Goal: Task Accomplishment & Management: Use online tool/utility

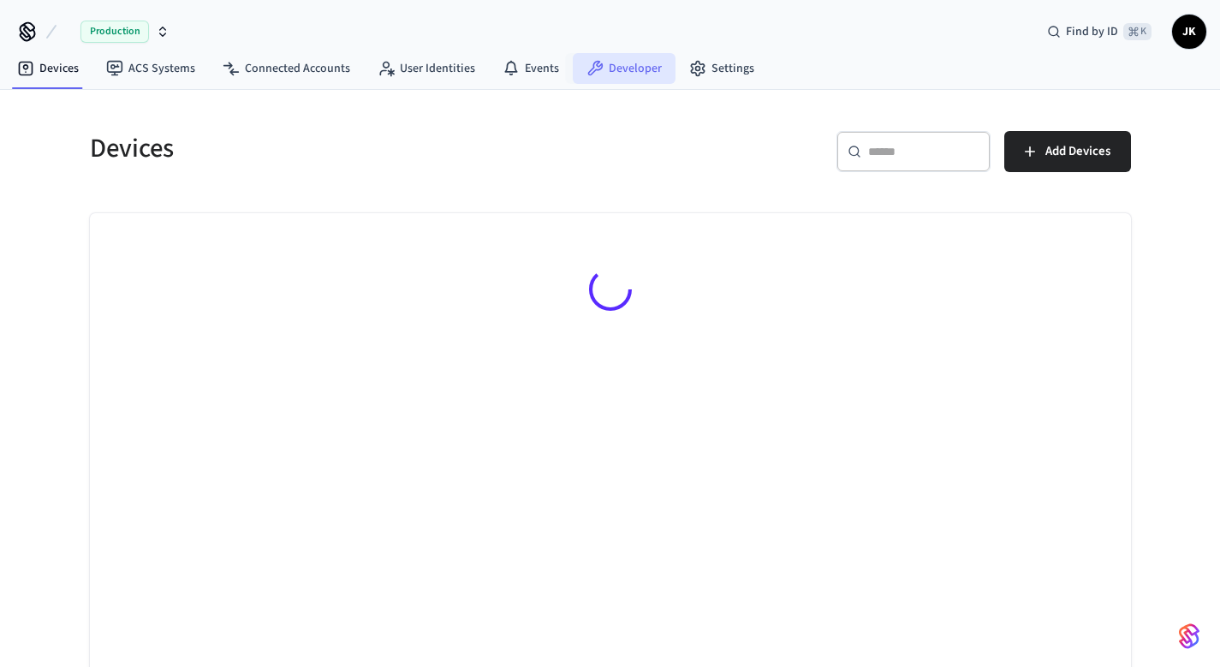
click at [616, 59] on link "Developer" at bounding box center [624, 68] width 103 height 31
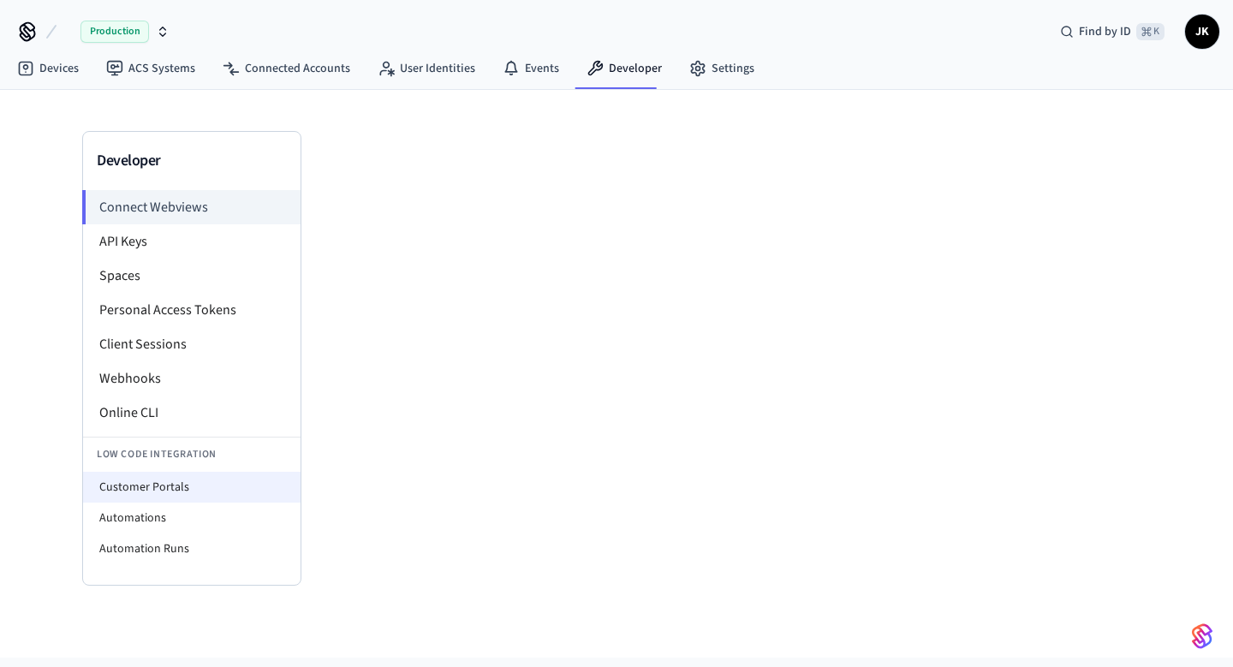
click at [184, 490] on li "Customer Portals" at bounding box center [191, 487] width 217 height 31
select select "**********"
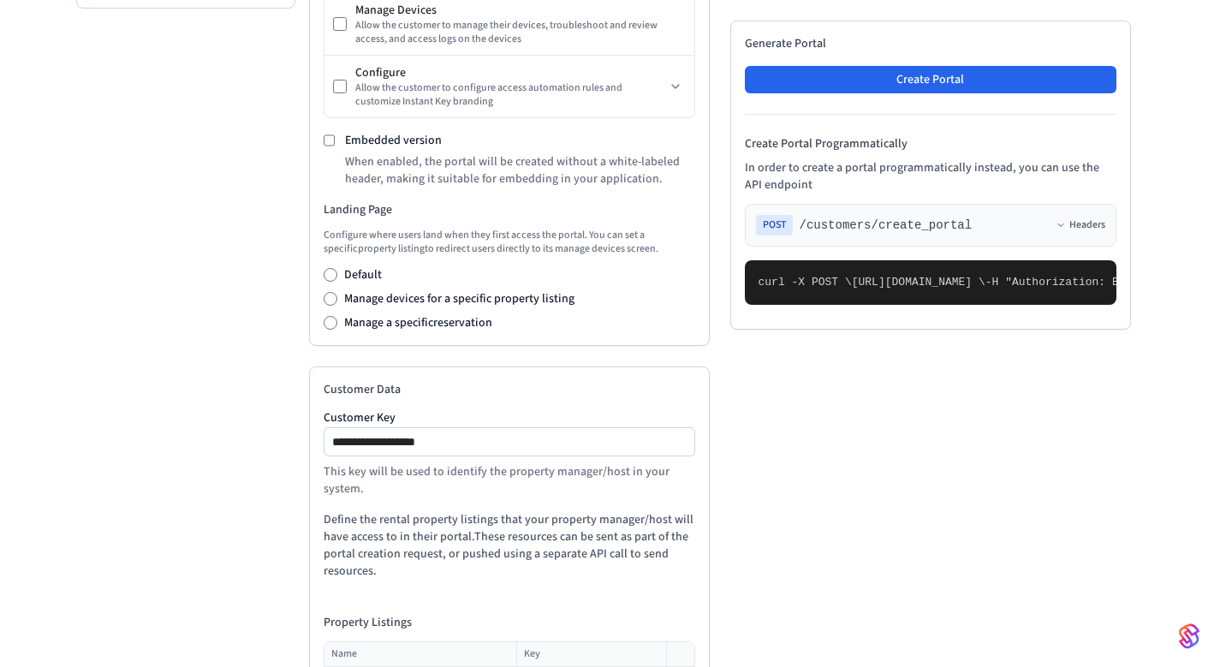
scroll to position [731, 0]
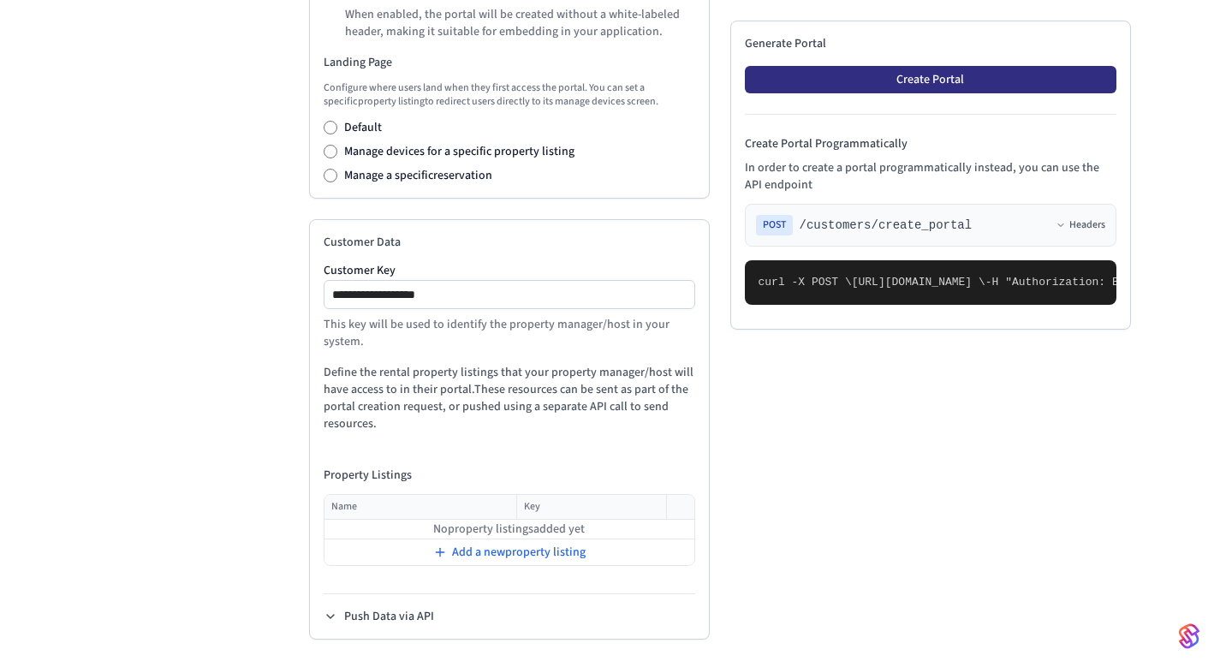
click at [879, 66] on button "Create Portal" at bounding box center [931, 79] width 372 height 27
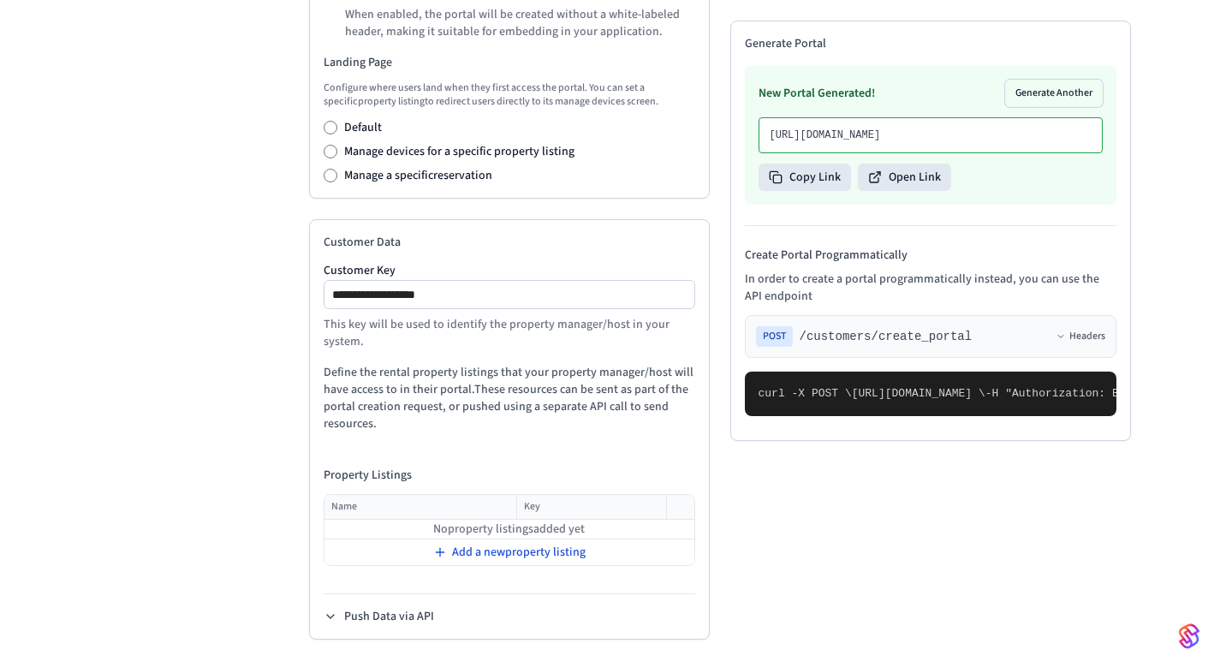
click at [532, 545] on span "Add a new property listing" at bounding box center [519, 552] width 134 height 17
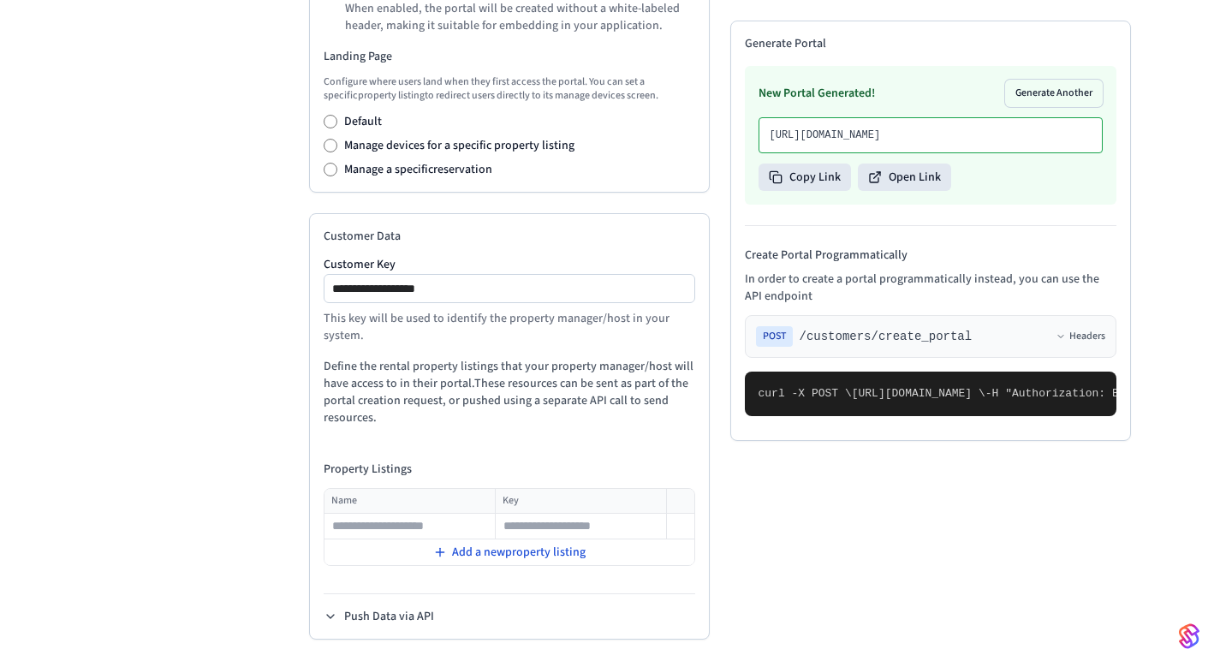
click at [524, 558] on span "Add a new property listing" at bounding box center [519, 552] width 134 height 17
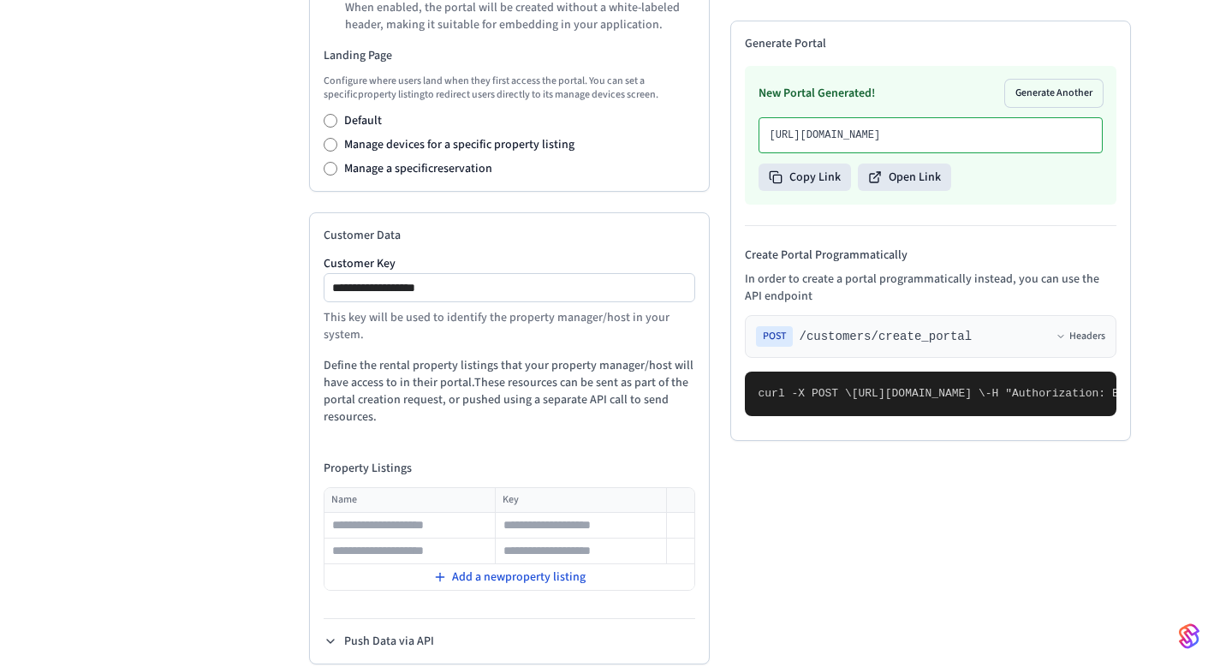
click at [526, 586] on span "Add a new property listing" at bounding box center [519, 576] width 134 height 17
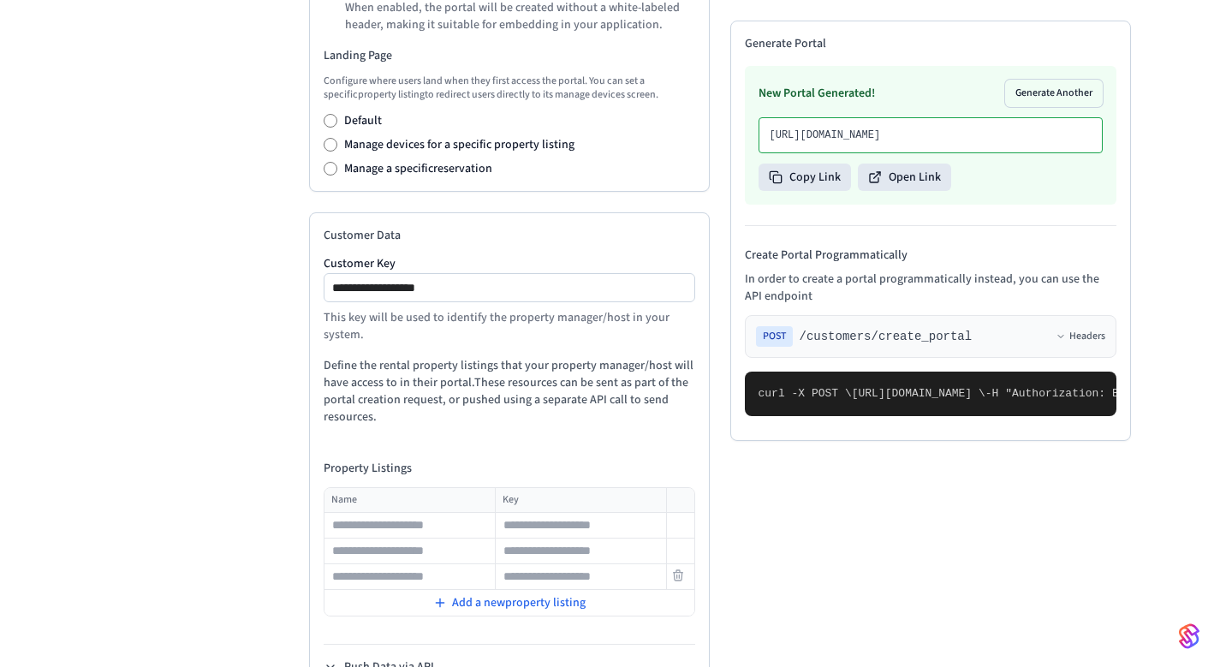
click at [528, 581] on input "text" at bounding box center [581, 577] width 169 height 21
click at [527, 605] on span "Add a new property listing" at bounding box center [519, 602] width 134 height 17
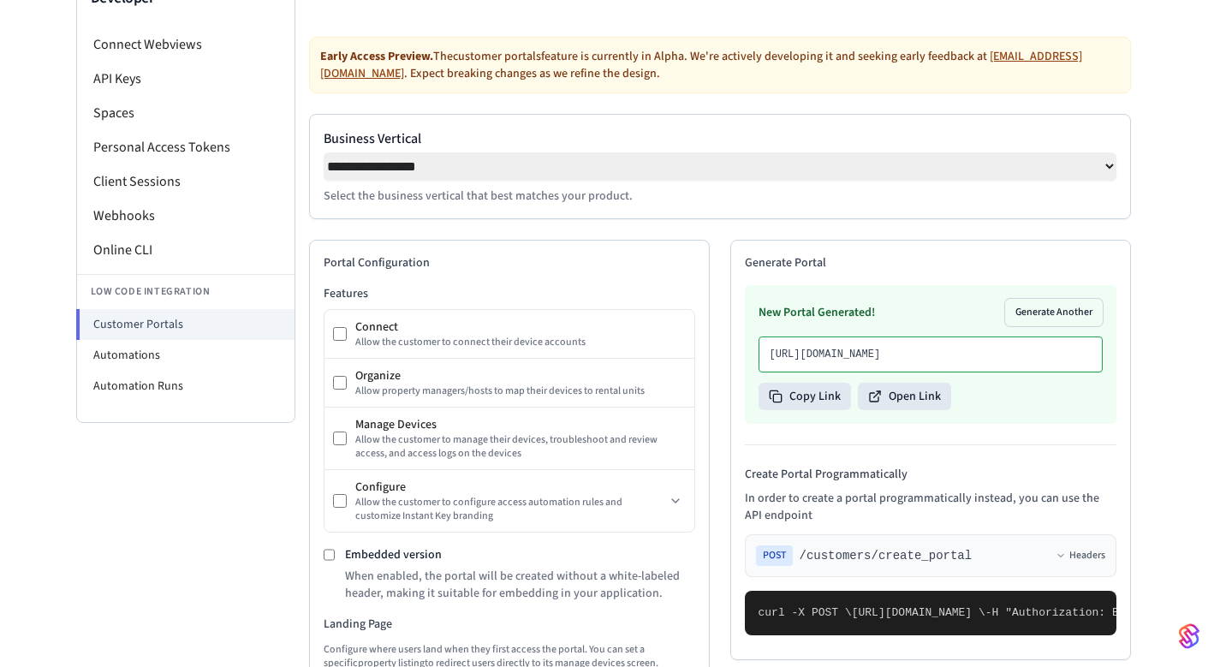
scroll to position [177, 0]
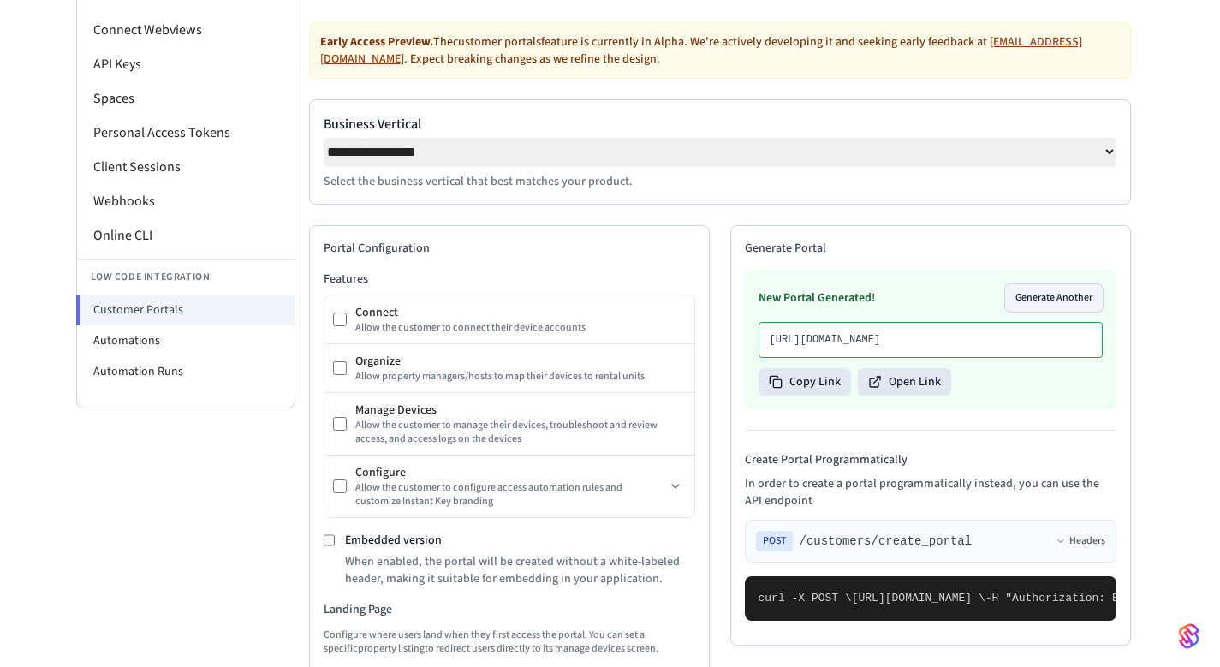
click at [1050, 310] on button "Generate Another" at bounding box center [1054, 297] width 98 height 27
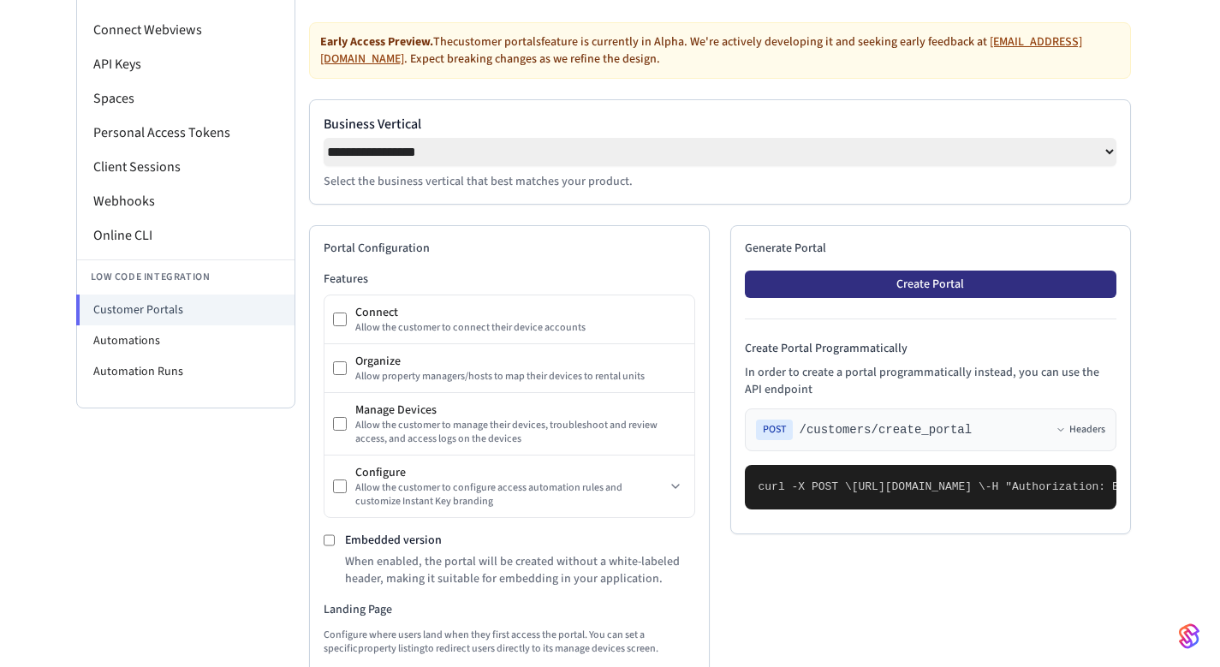
click at [931, 287] on button "Create Portal" at bounding box center [931, 284] width 372 height 27
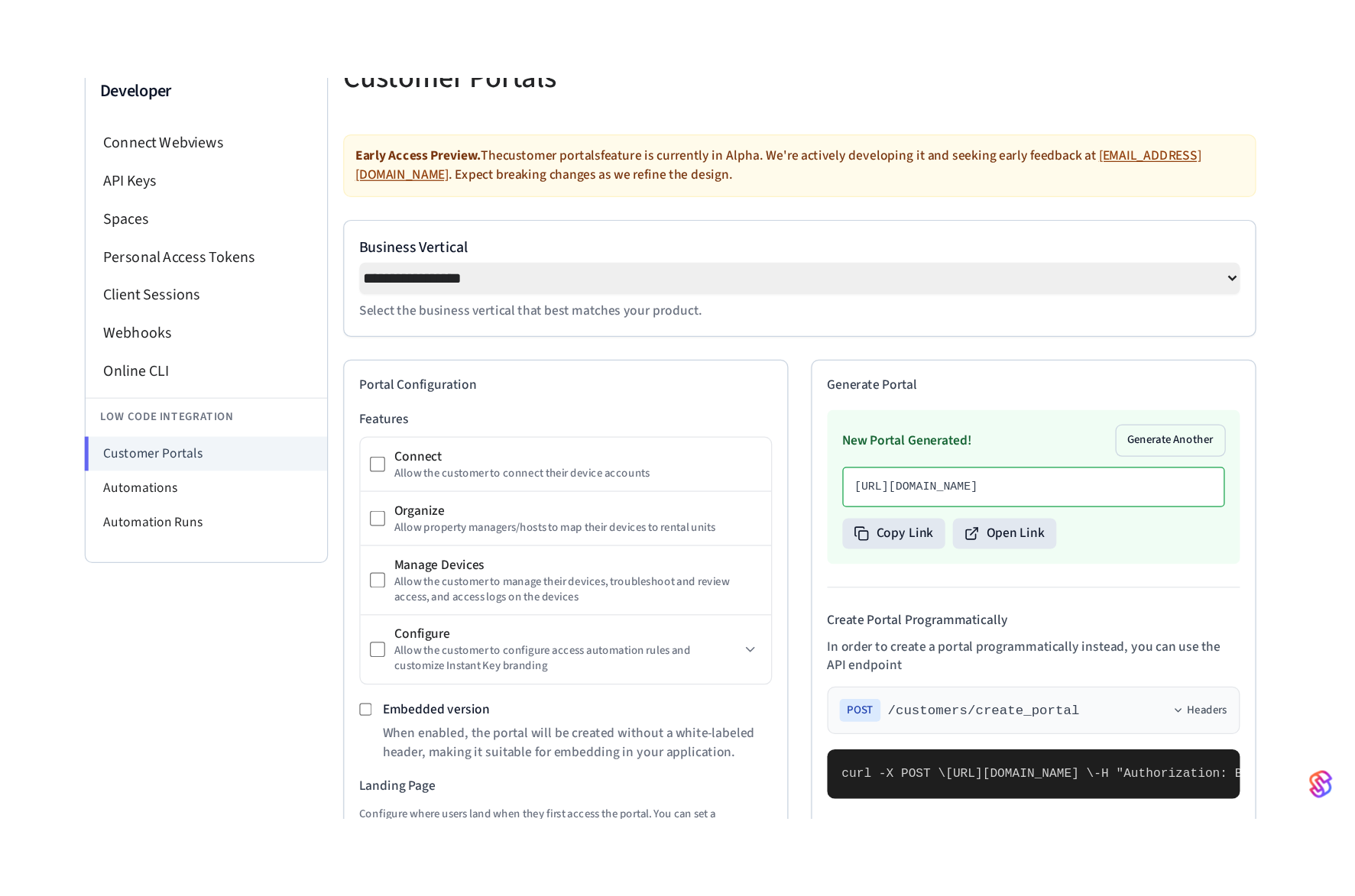
scroll to position [139, 0]
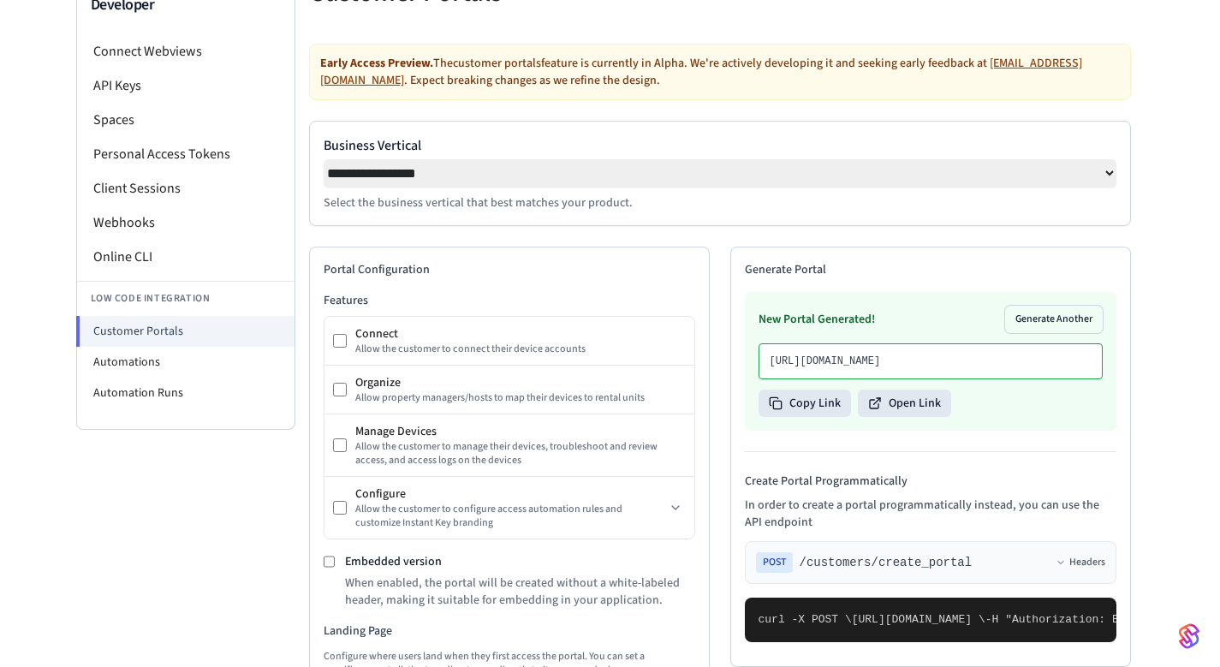
click at [900, 431] on div "New Portal Generated! Generate Another [URL][DOMAIN_NAME] Copy Link Open Link" at bounding box center [931, 361] width 372 height 139
click at [901, 417] on button "Open Link" at bounding box center [904, 403] width 93 height 27
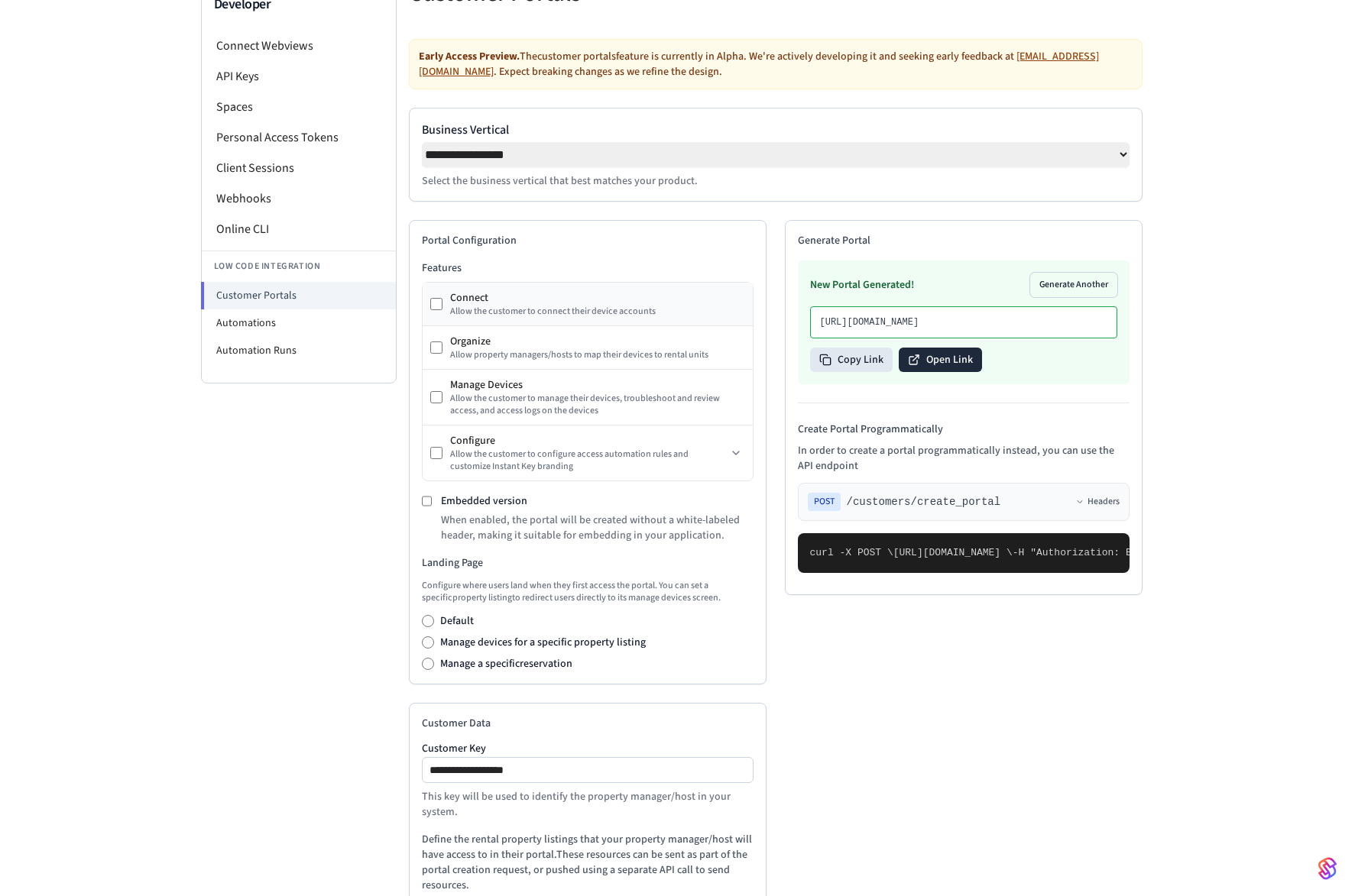
scroll to position [0, 0]
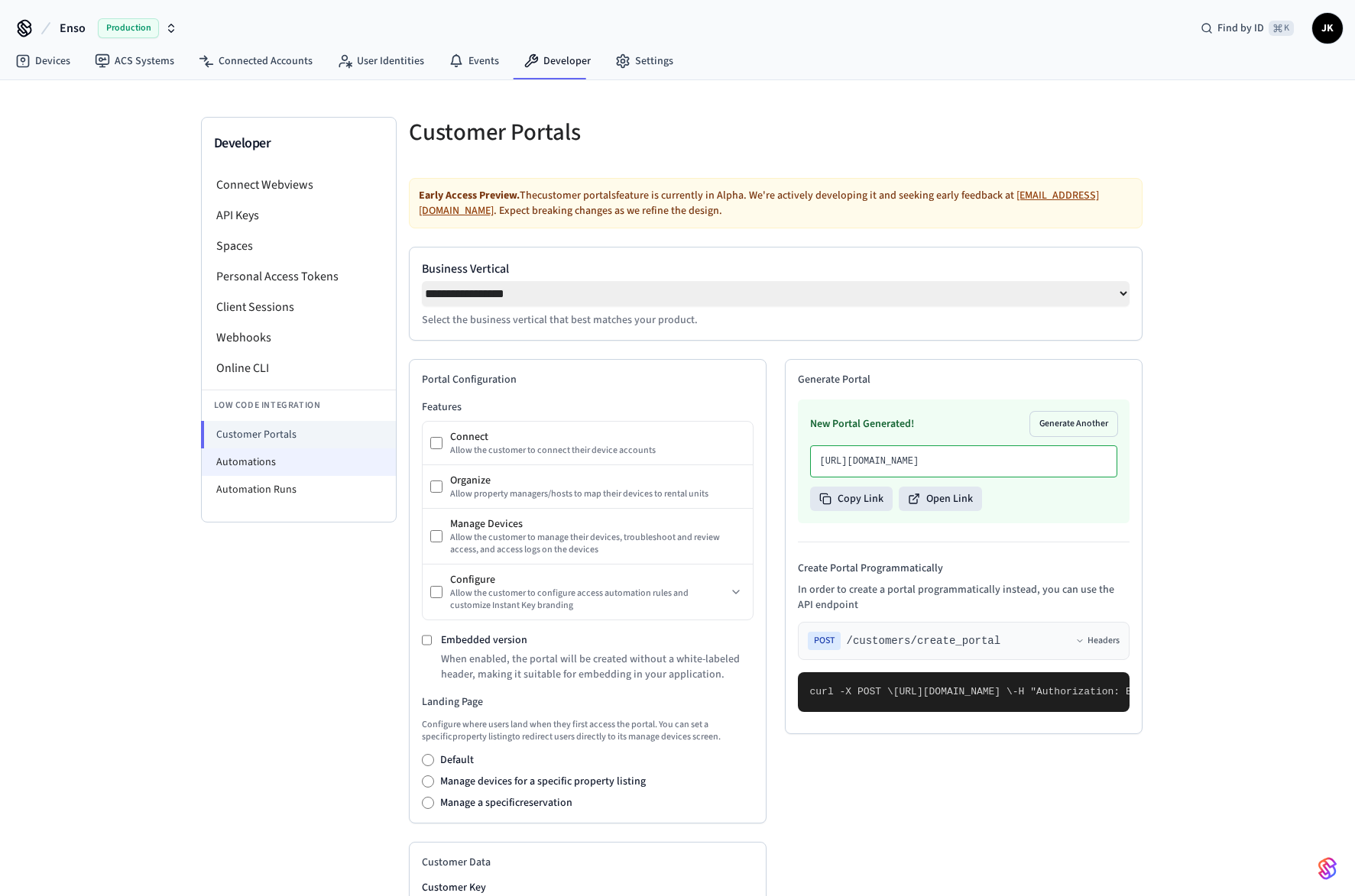
click at [281, 468] on li "Automations" at bounding box center [298, 462] width 194 height 28
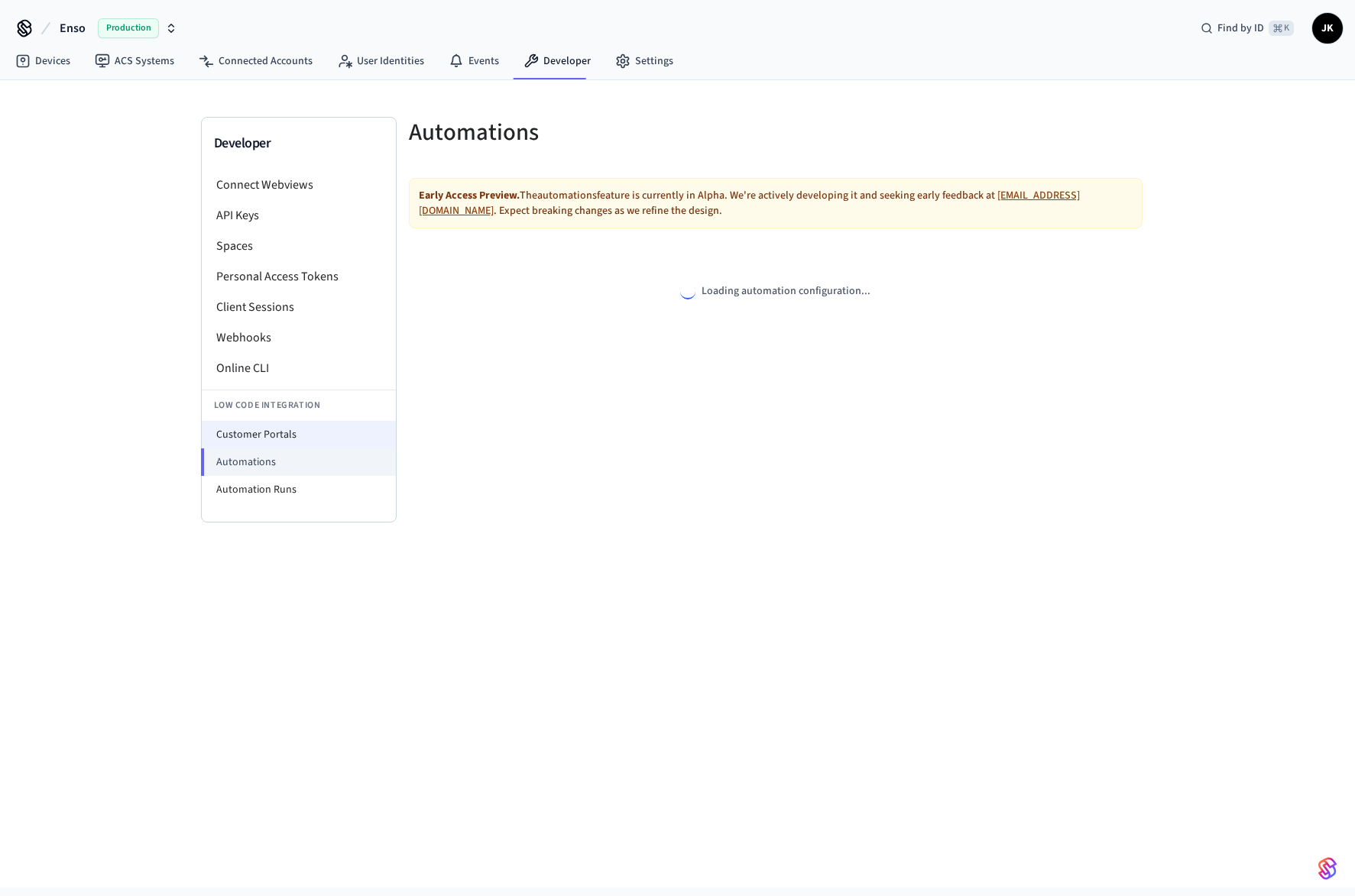
select select "**********"
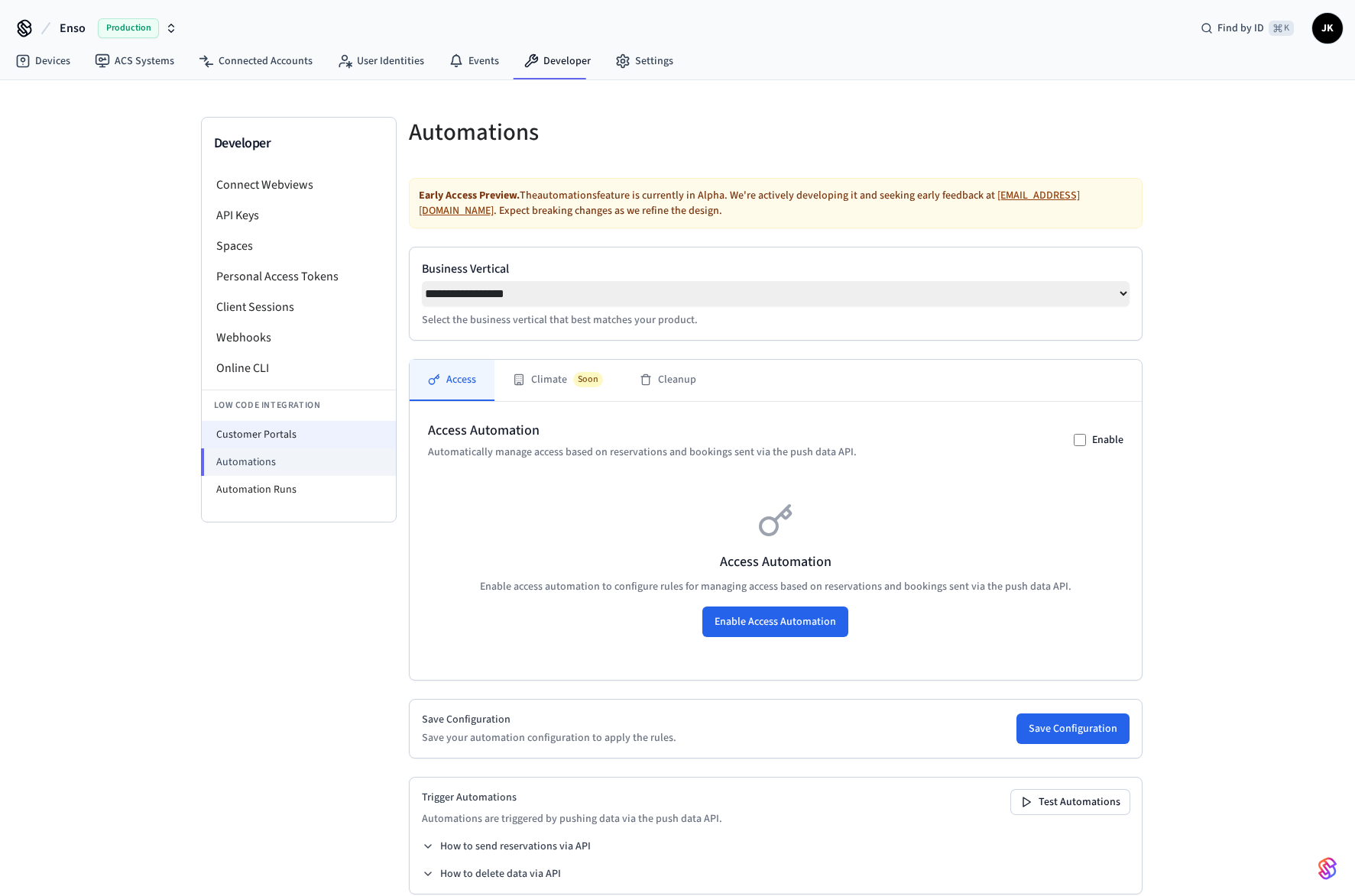
click at [289, 448] on li "Customer Portals" at bounding box center [298, 435] width 194 height 28
select select "**********"
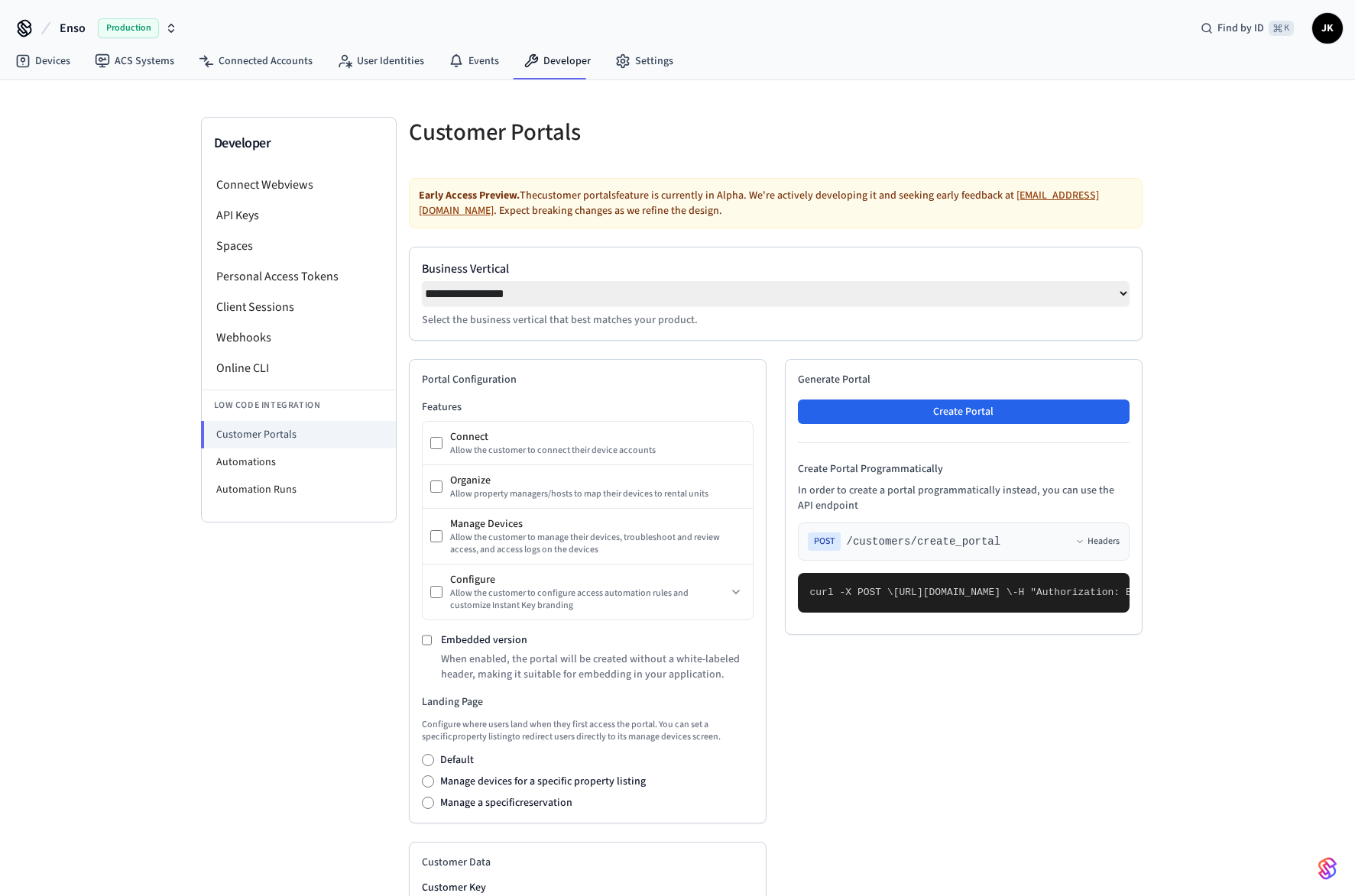
click at [154, 12] on div "Enso Production Find by ID ⌘ K JK" at bounding box center [678, 22] width 1355 height 45
click at [161, 20] on div "Production" at bounding box center [137, 29] width 79 height 20
click at [126, 129] on div "Enso Connect Sandbox Sandbox" at bounding box center [123, 128] width 210 height 20
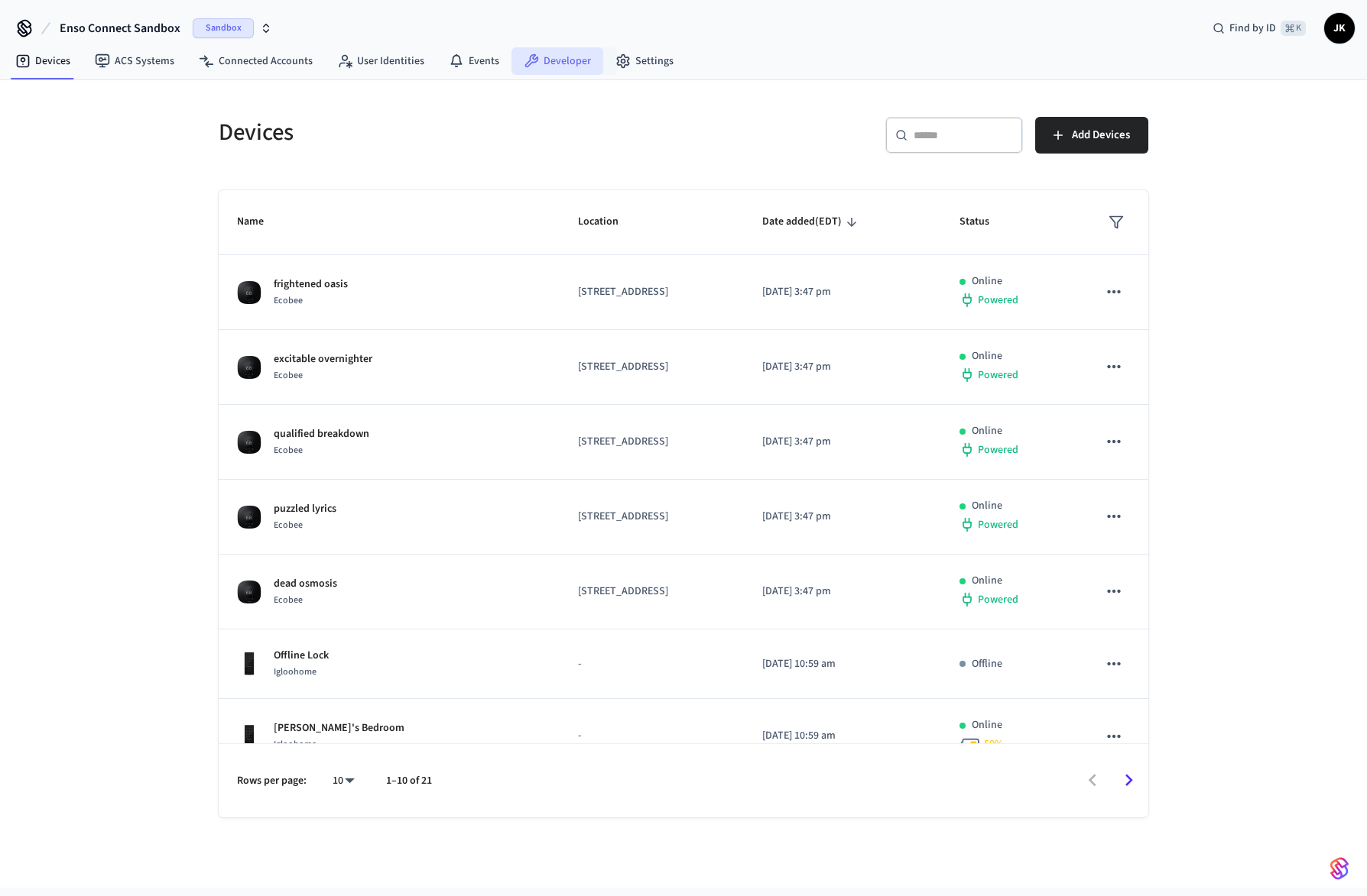
click at [577, 62] on link "Developer" at bounding box center [557, 61] width 92 height 28
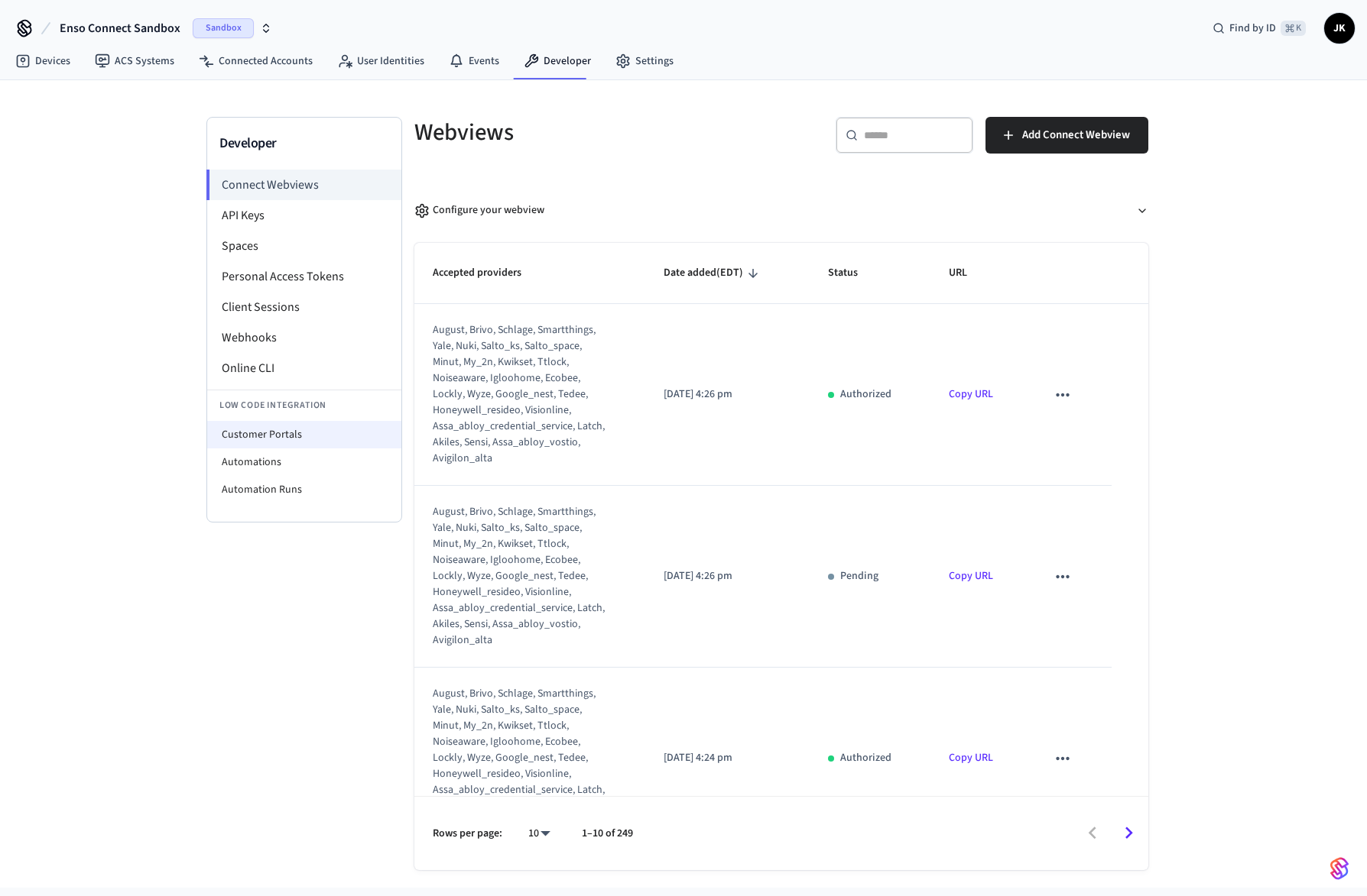
click at [296, 422] on li "Customer Portals" at bounding box center [304, 435] width 194 height 28
select select "**********"
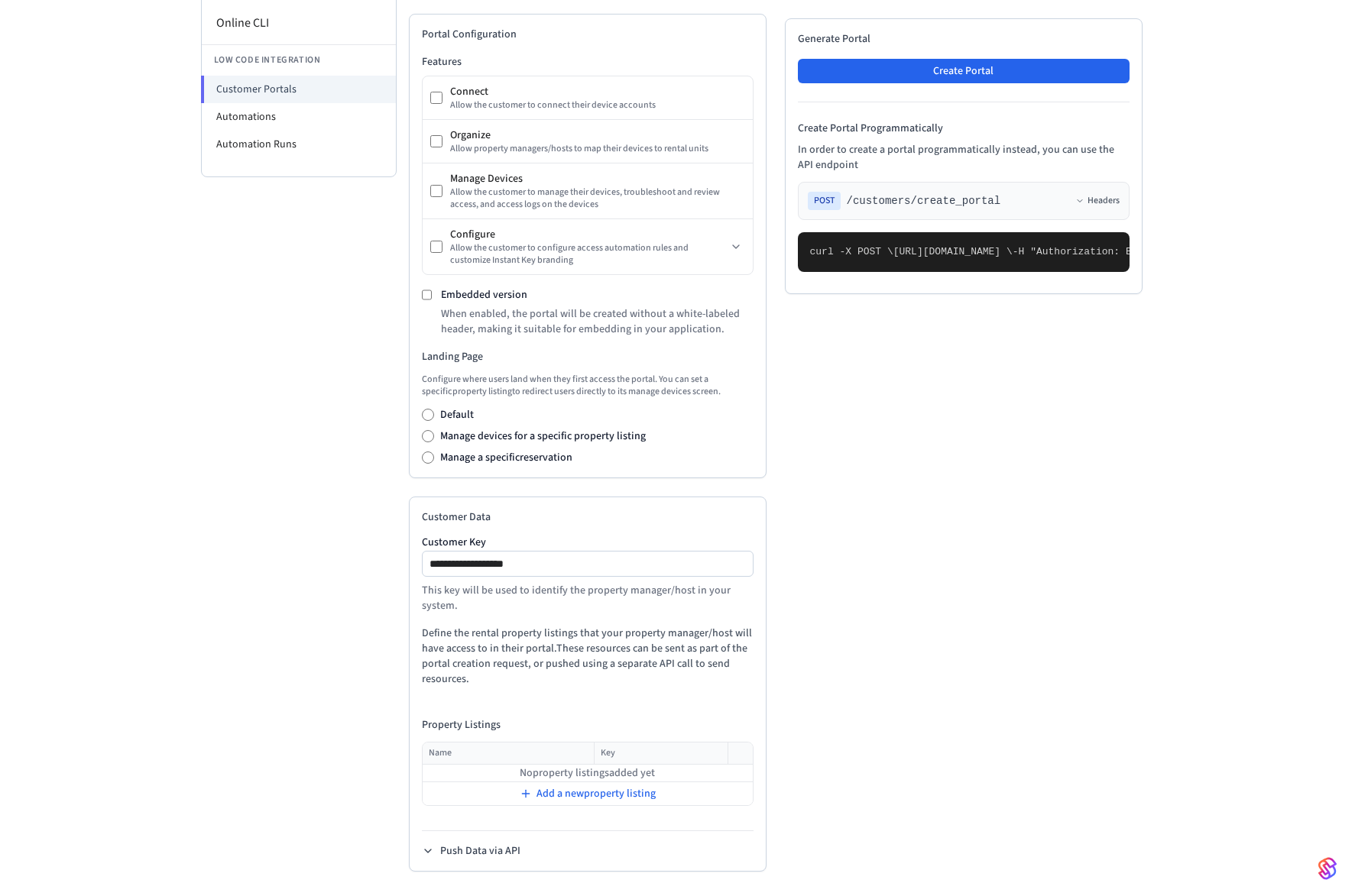
scroll to position [352, 0]
click at [603, 594] on span "Add a new property listing" at bounding box center [596, 793] width 120 height 15
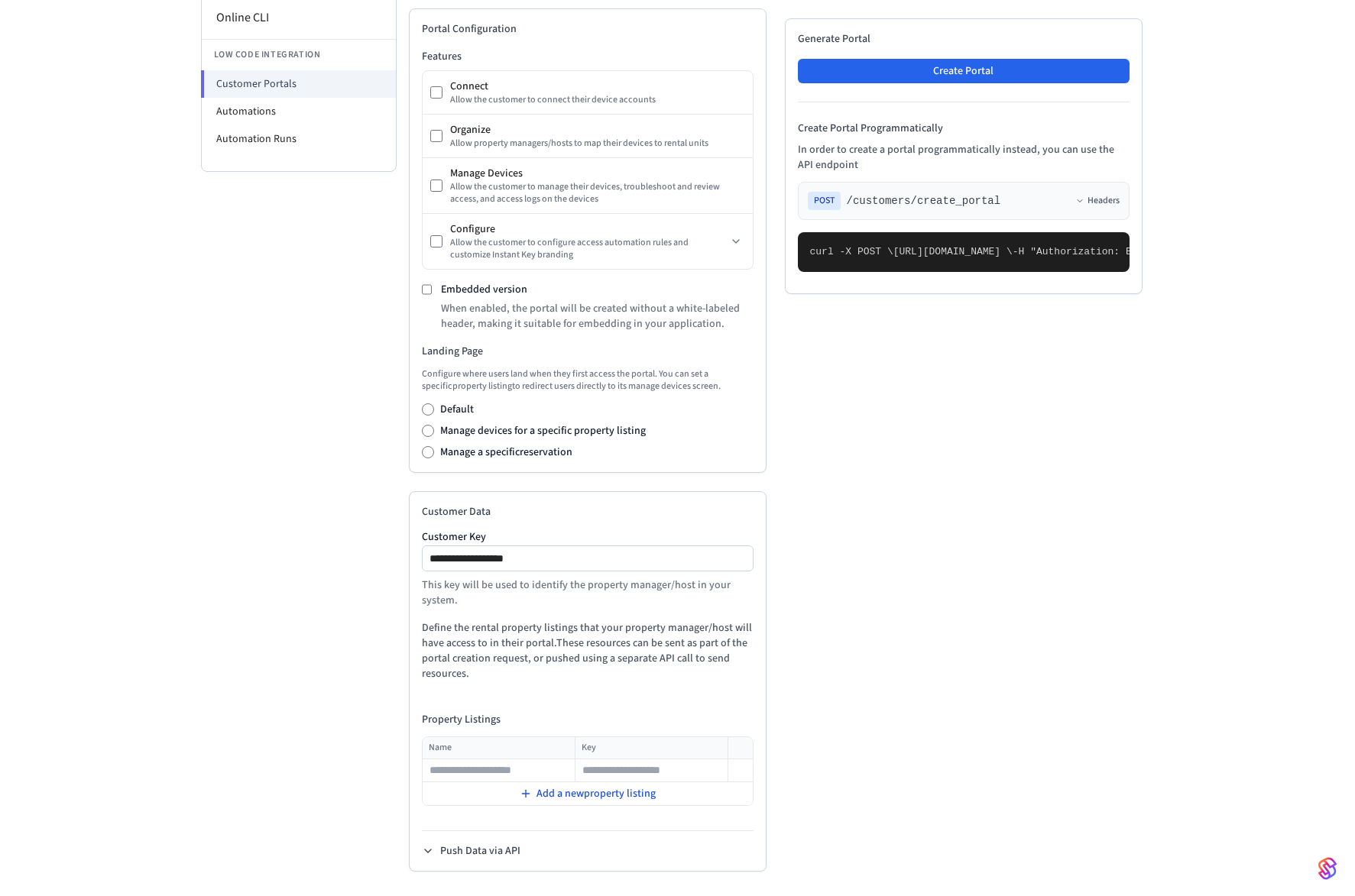
click at [603, 594] on span "Add a new property listing" at bounding box center [596, 793] width 120 height 15
click at [608, 594] on span "Add a new property listing" at bounding box center [596, 816] width 120 height 15
click at [612, 594] on span "Add a new property listing" at bounding box center [596, 838] width 120 height 15
click at [612, 594] on input "text" at bounding box center [651, 792] width 151 height 19
click at [579, 594] on input "text" at bounding box center [651, 770] width 151 height 19
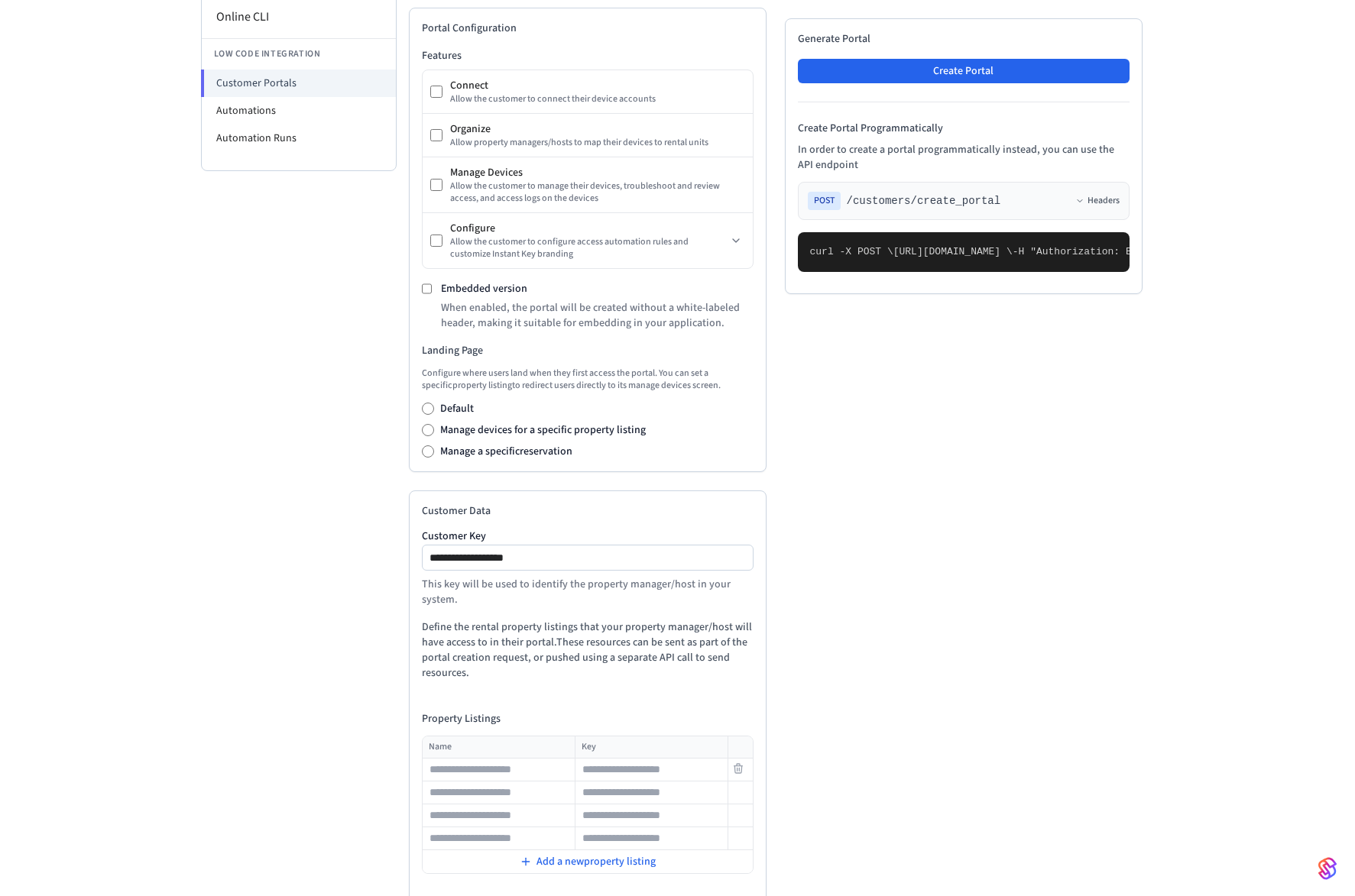
click at [522, 594] on input "text" at bounding box center [498, 770] width 151 height 19
type input "*********"
click at [661, 594] on input "text" at bounding box center [651, 770] width 151 height 19
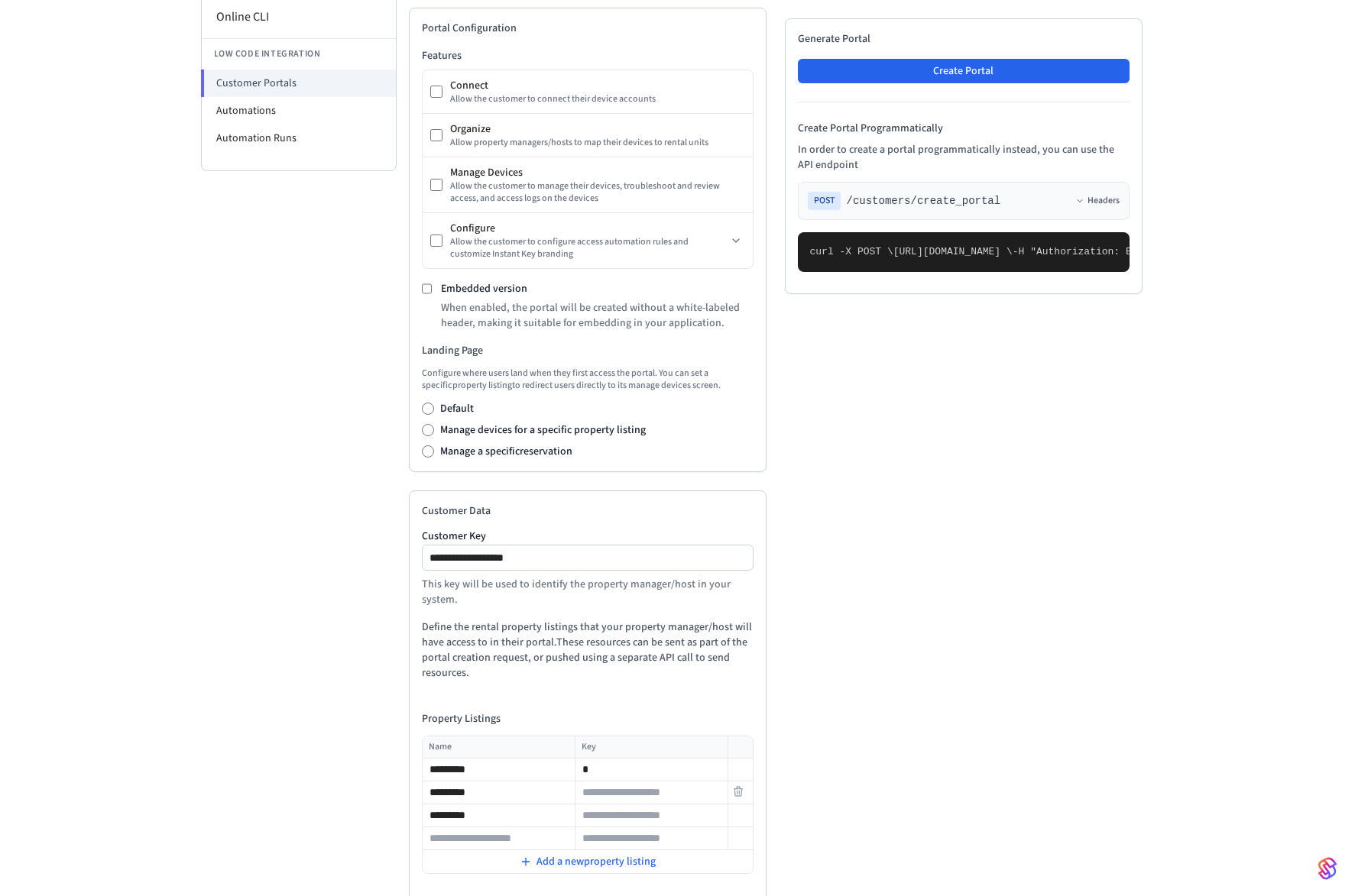
type input "*"
click at [651, 594] on input "text" at bounding box center [651, 792] width 151 height 19
type input "*"
click at [649, 594] on input "text" at bounding box center [651, 816] width 151 height 19
type input "*"
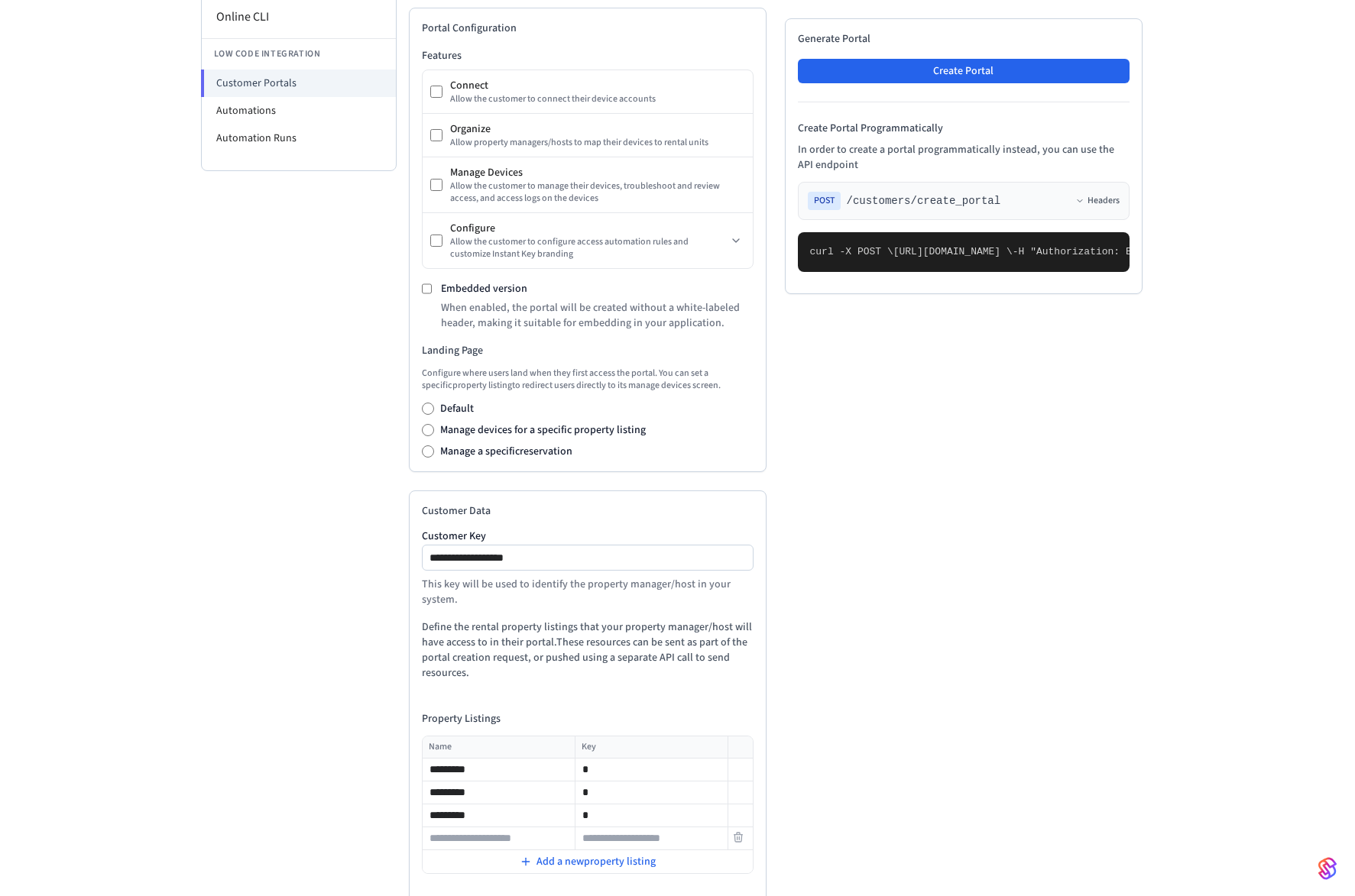
click at [651, 594] on input "text" at bounding box center [651, 839] width 151 height 19
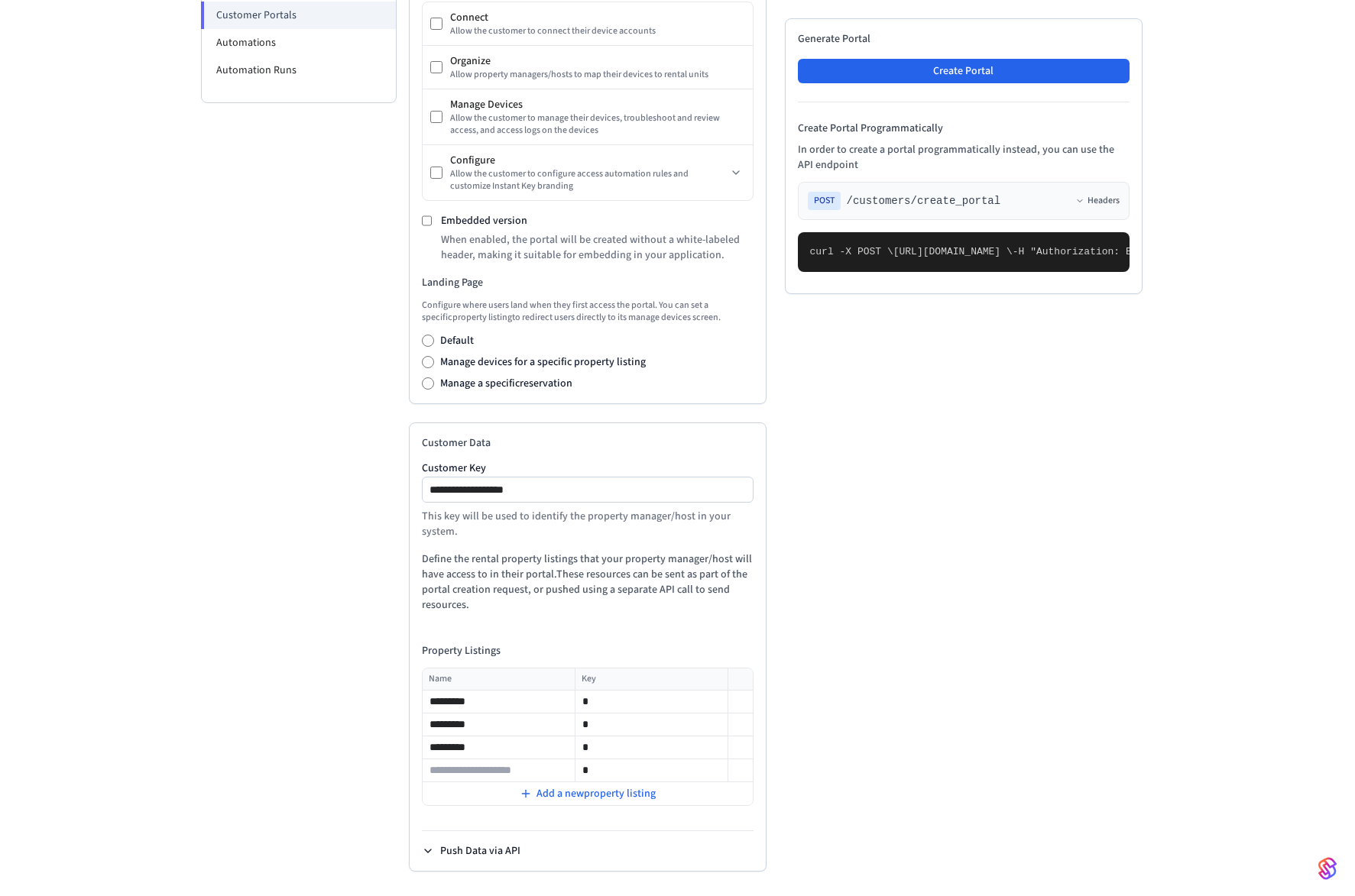
type input "*"
click at [459, 594] on button "Push Data via API" at bounding box center [471, 850] width 98 height 15
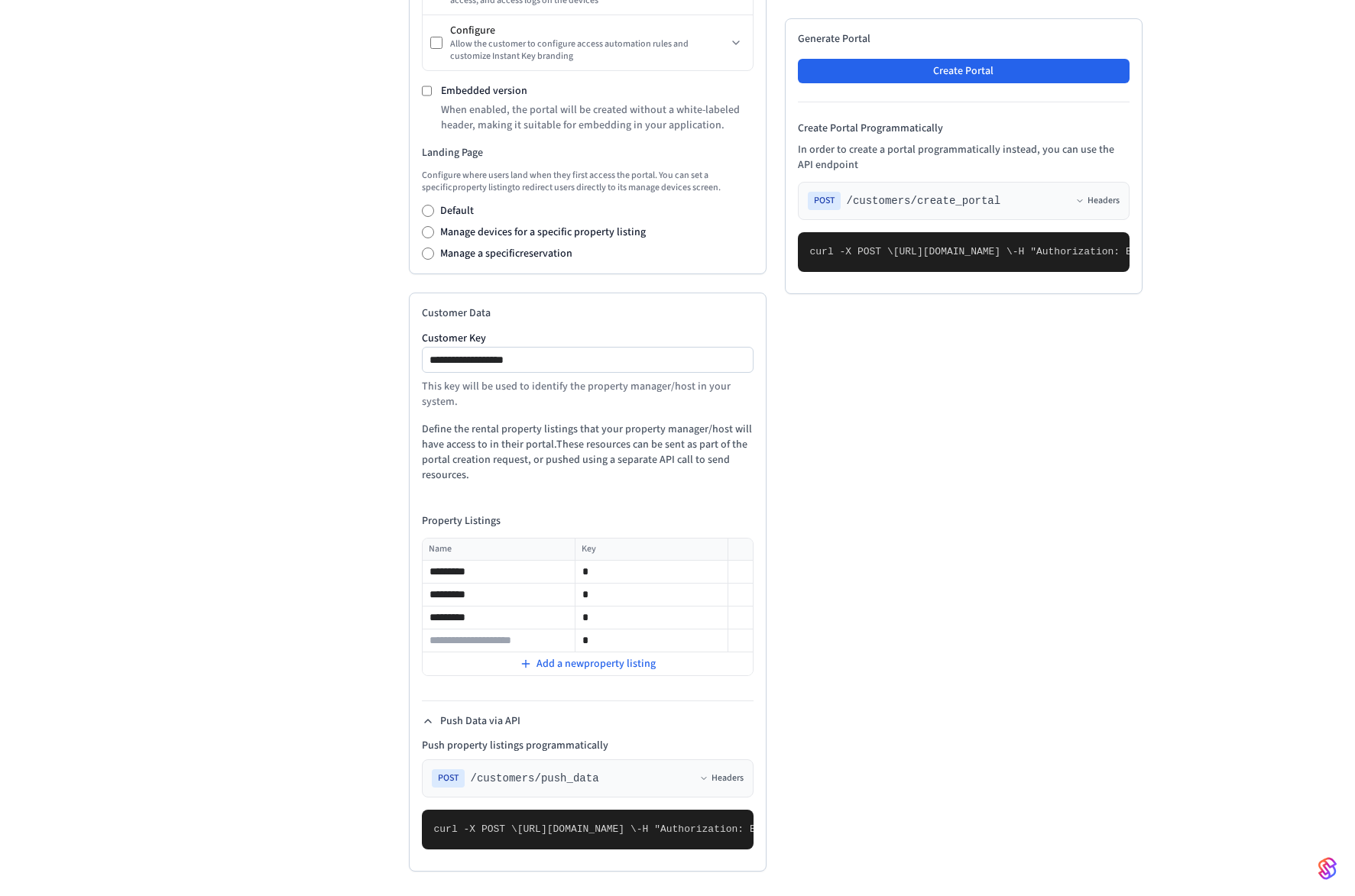
scroll to position [909, 0]
click at [447, 594] on span "POST" at bounding box center [448, 778] width 33 height 19
click at [716, 594] on button "Headers" at bounding box center [721, 778] width 45 height 12
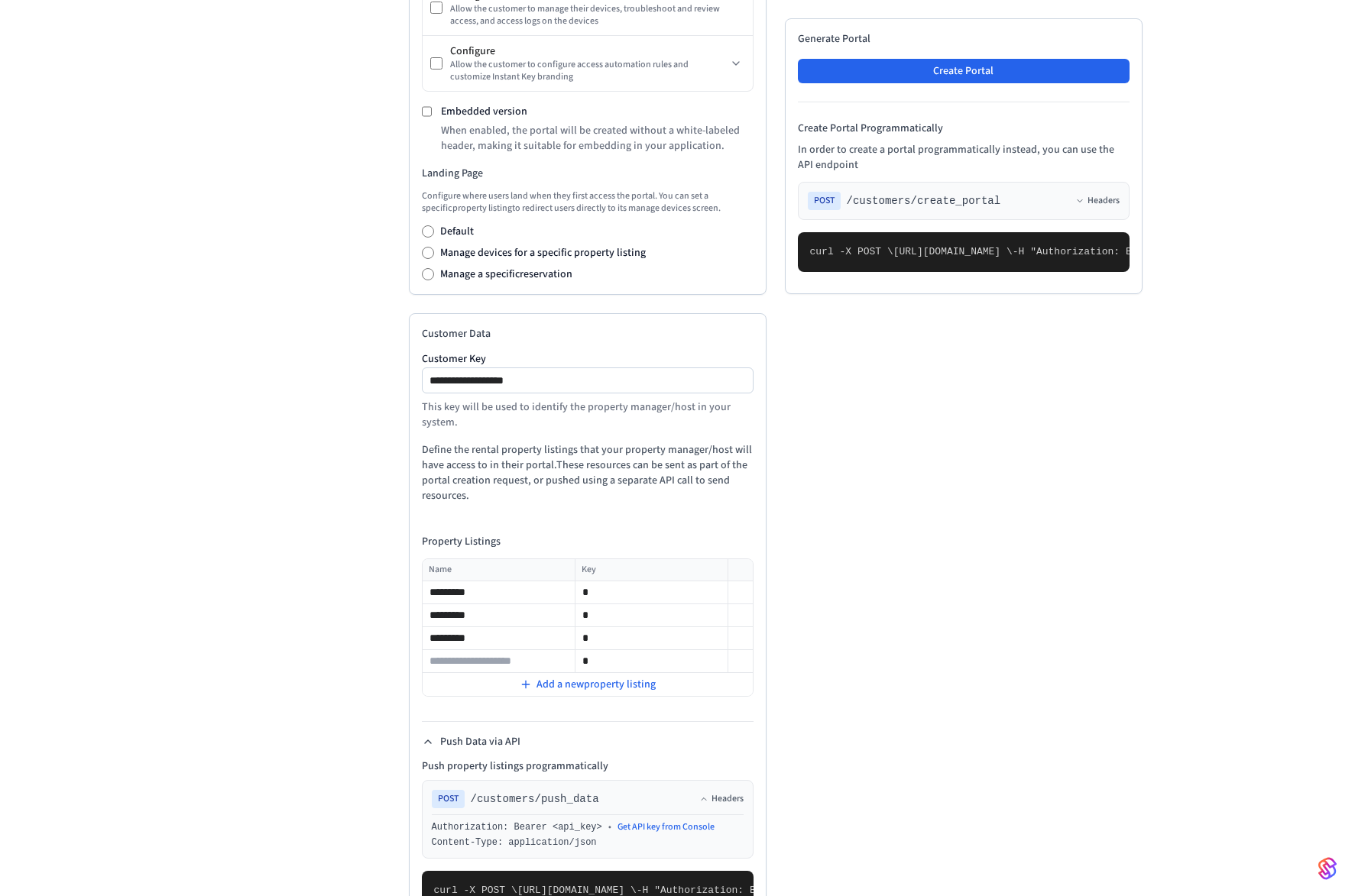
scroll to position [524, 0]
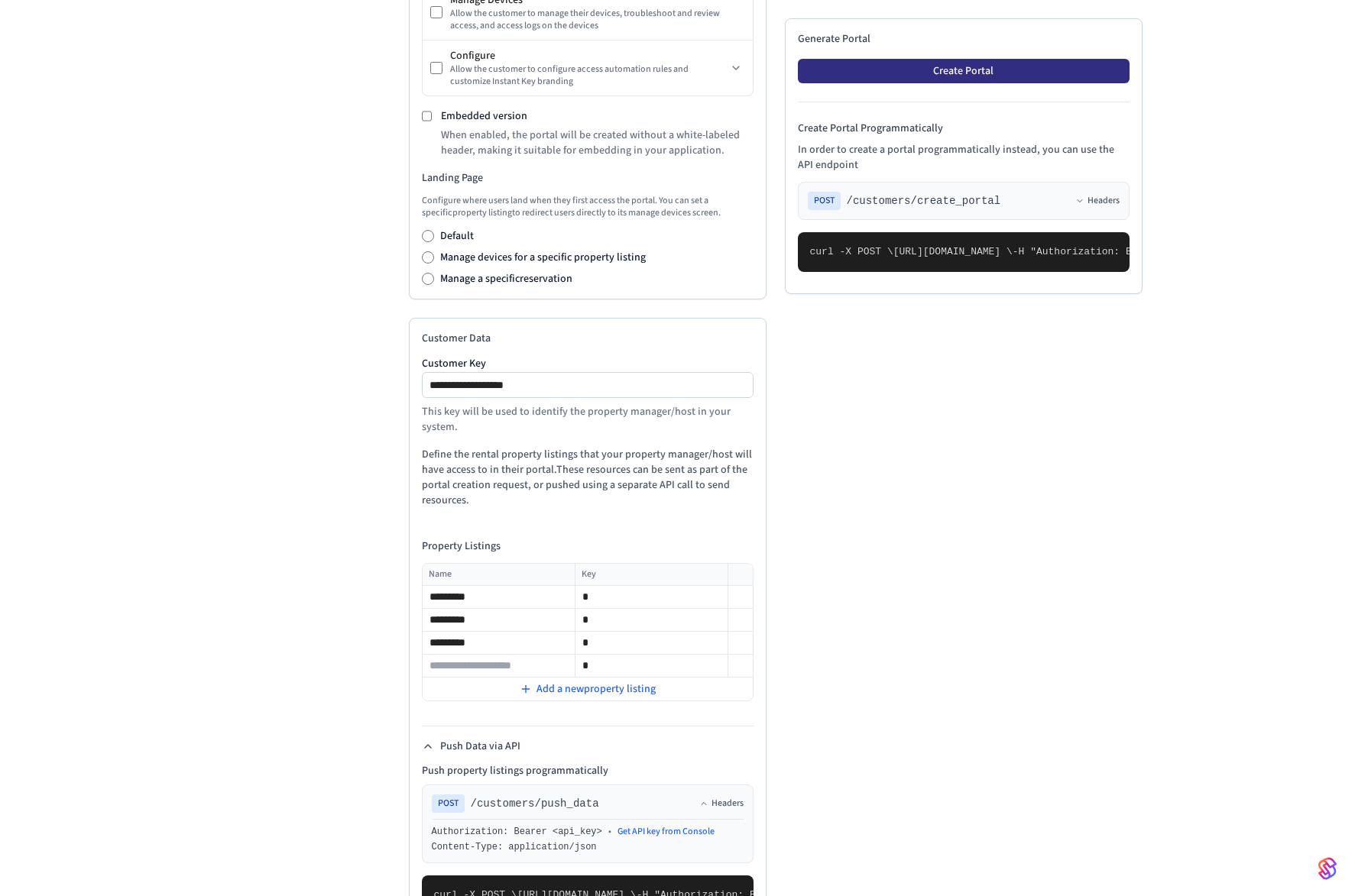
click at [1083, 79] on button "Create Portal" at bounding box center [964, 71] width 332 height 24
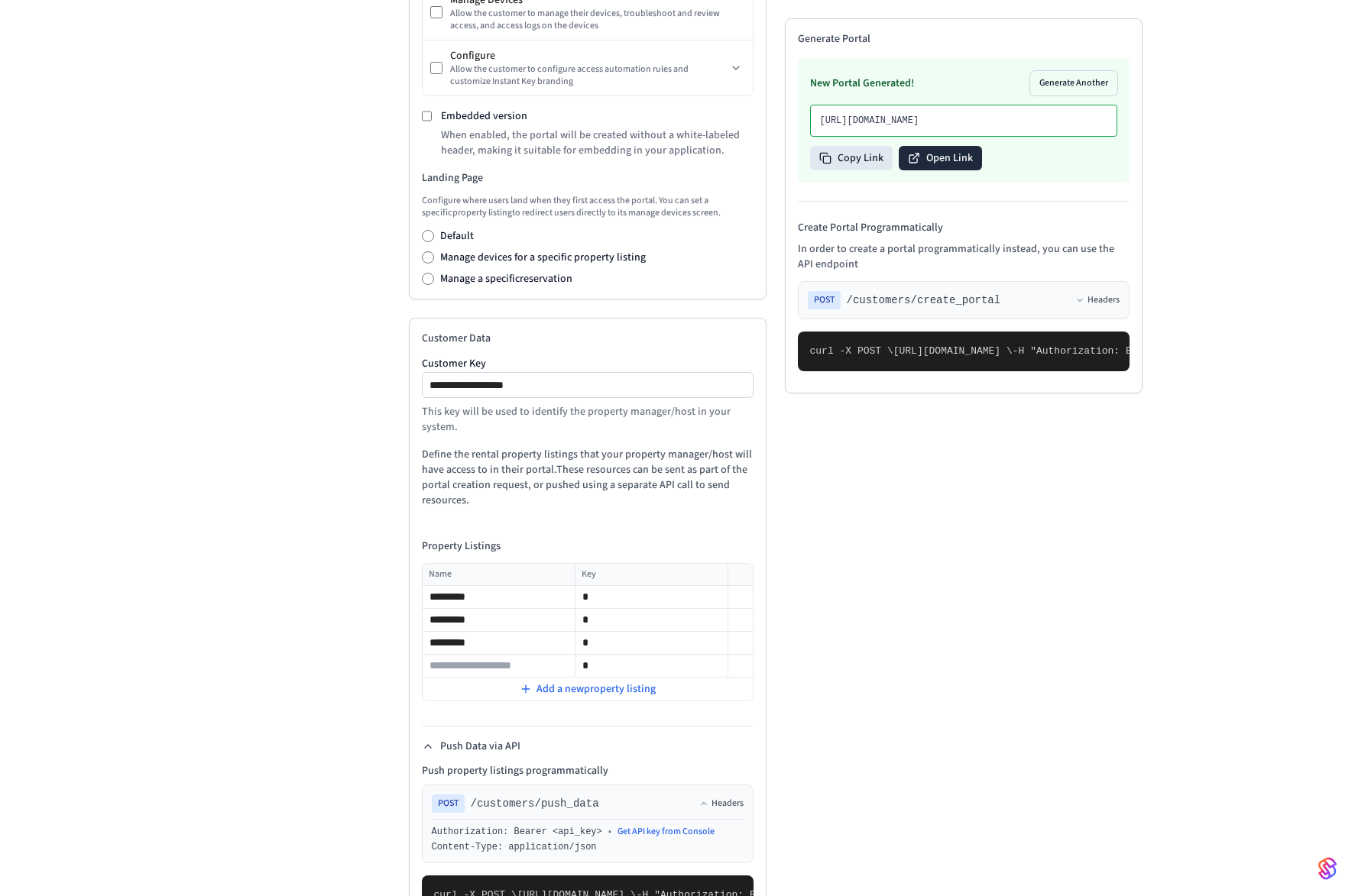
click at [946, 170] on button "Open Link" at bounding box center [940, 158] width 83 height 24
click at [570, 398] on div "**********" at bounding box center [588, 385] width 332 height 26
click at [598, 387] on input "**********" at bounding box center [588, 385] width 330 height 19
drag, startPoint x: 602, startPoint y: 387, endPoint x: 331, endPoint y: 358, distance: 272.5
click at [332, 358] on div "**********" at bounding box center [678, 278] width 953 height 1369
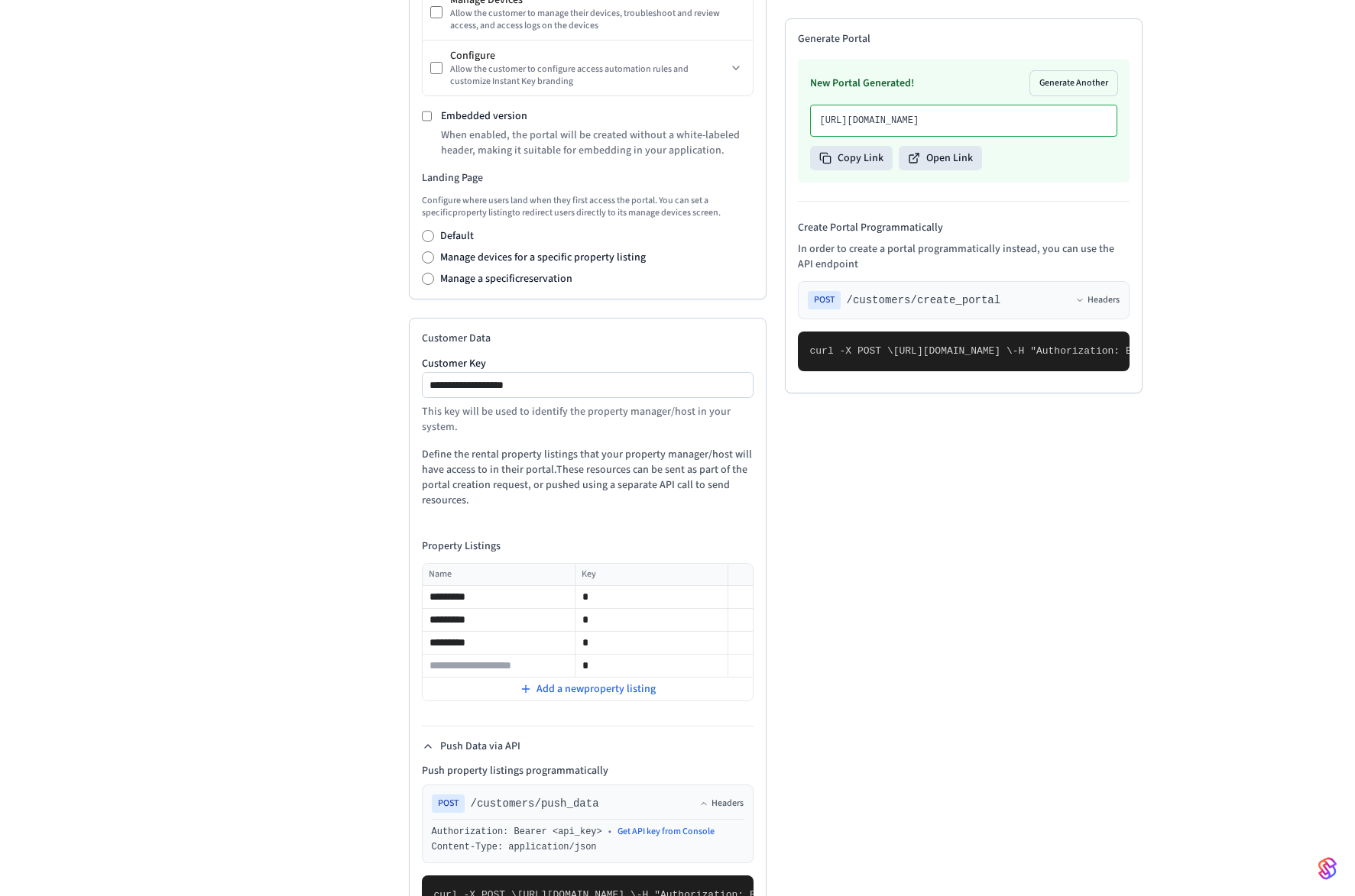
click at [512, 470] on p "Define the rental property listings that your property manager/host will have a…" at bounding box center [588, 477] width 332 height 61
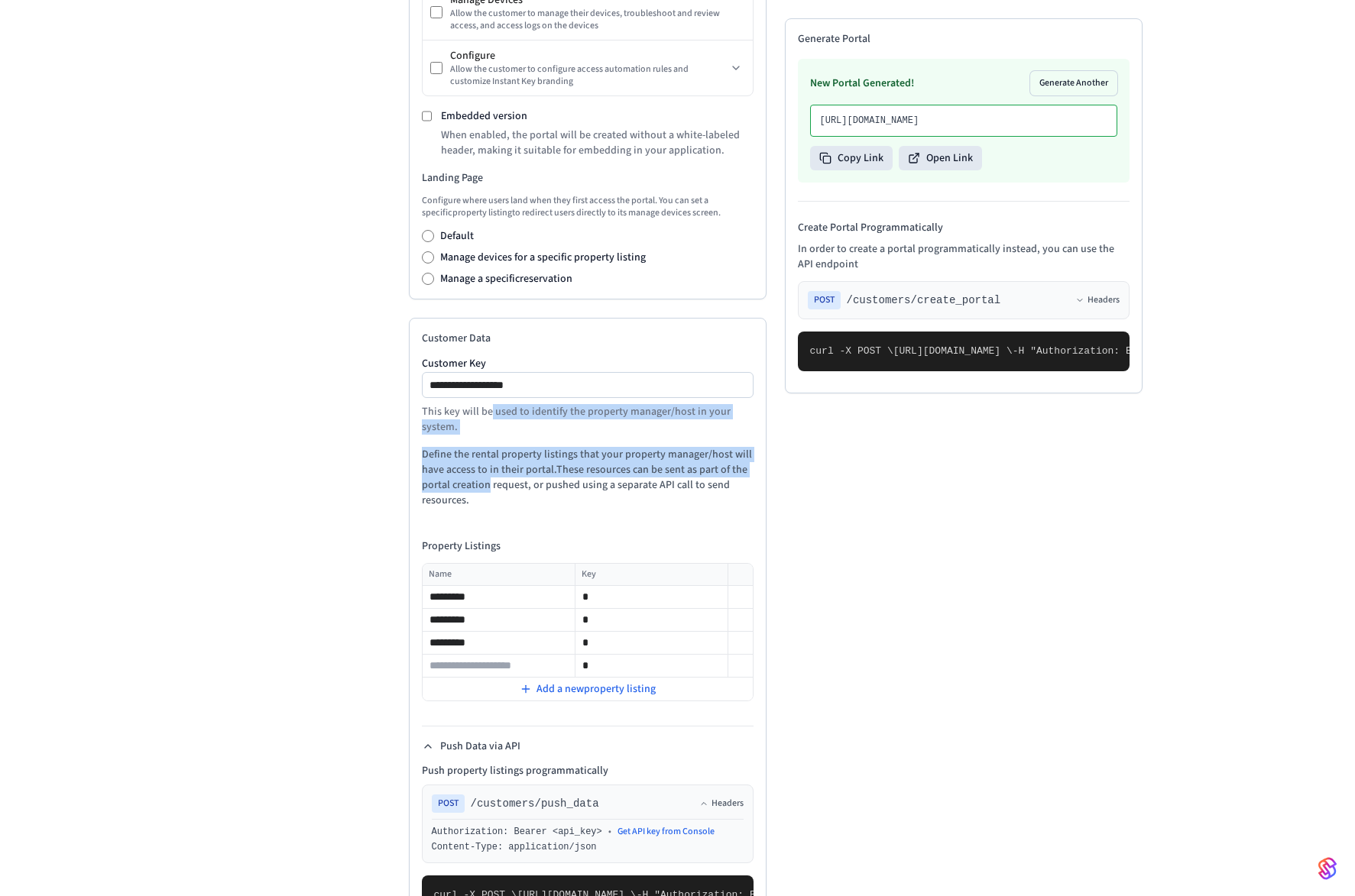
drag, startPoint x: 489, startPoint y: 411, endPoint x: 486, endPoint y: 494, distance: 83.1
click at [484, 494] on div "**********" at bounding box center [587, 627] width 358 height 619
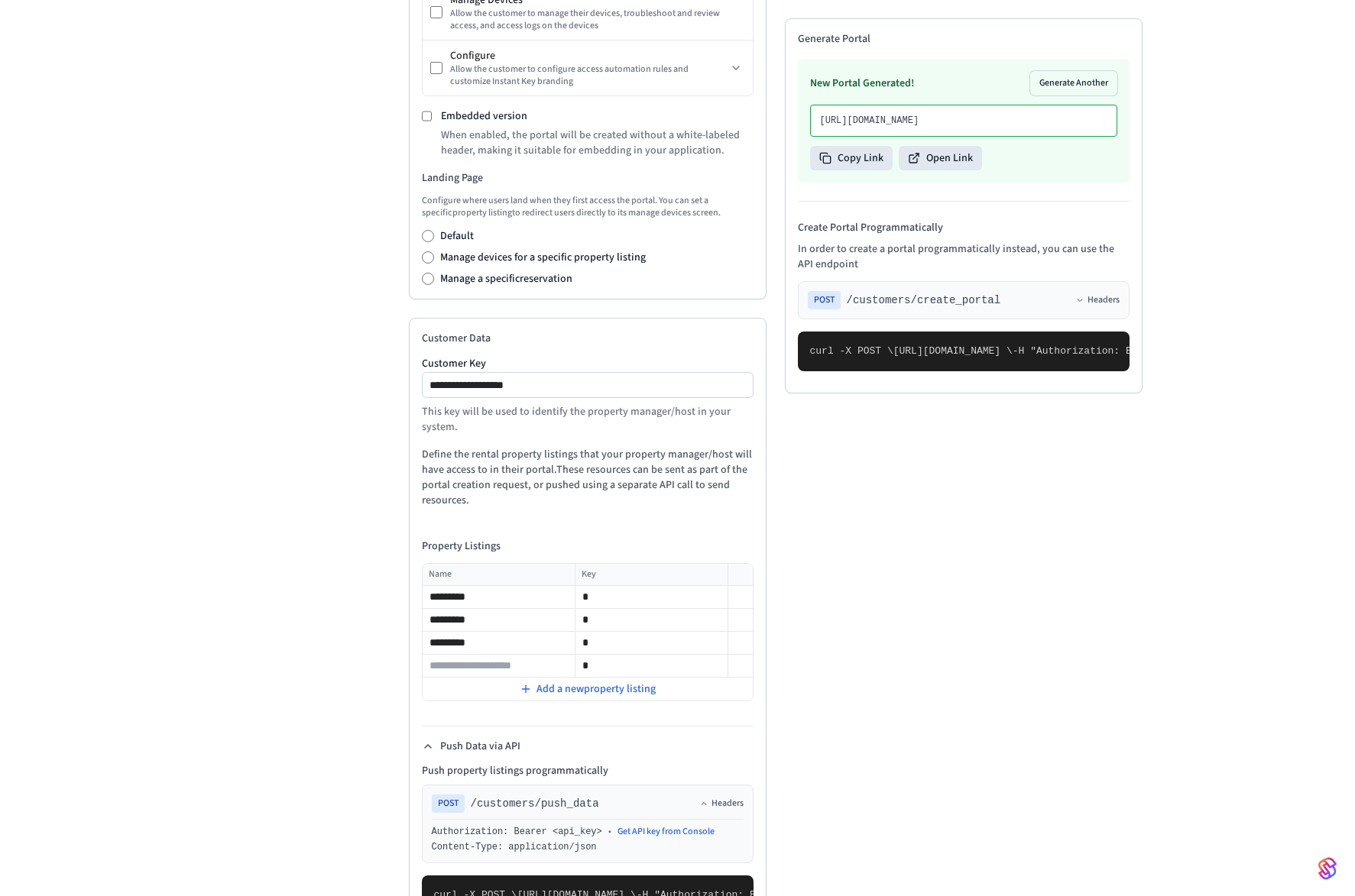
click at [486, 494] on p "Define the rental property listings that your property manager/host will have a…" at bounding box center [588, 477] width 332 height 61
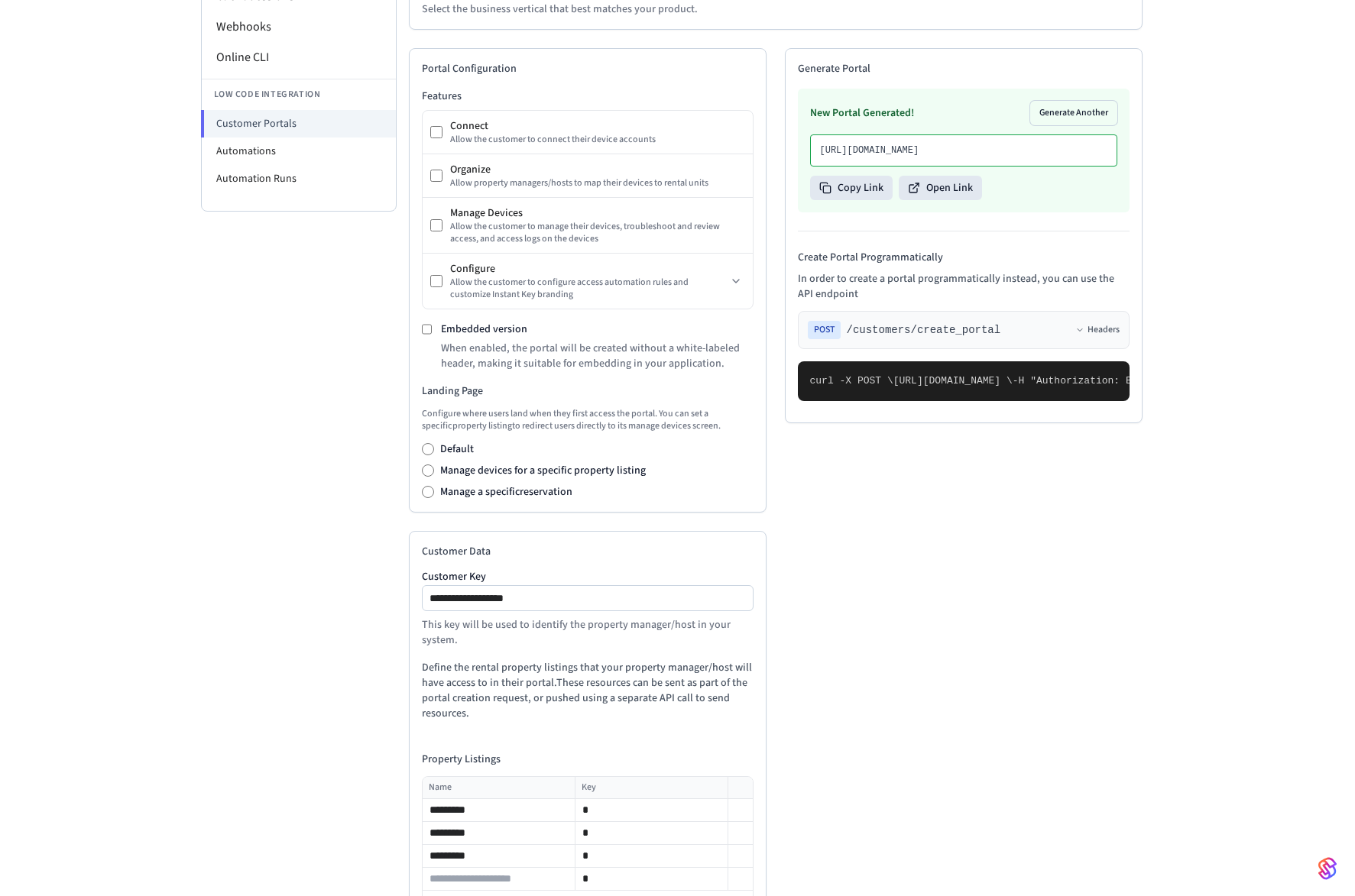
scroll to position [327, 0]
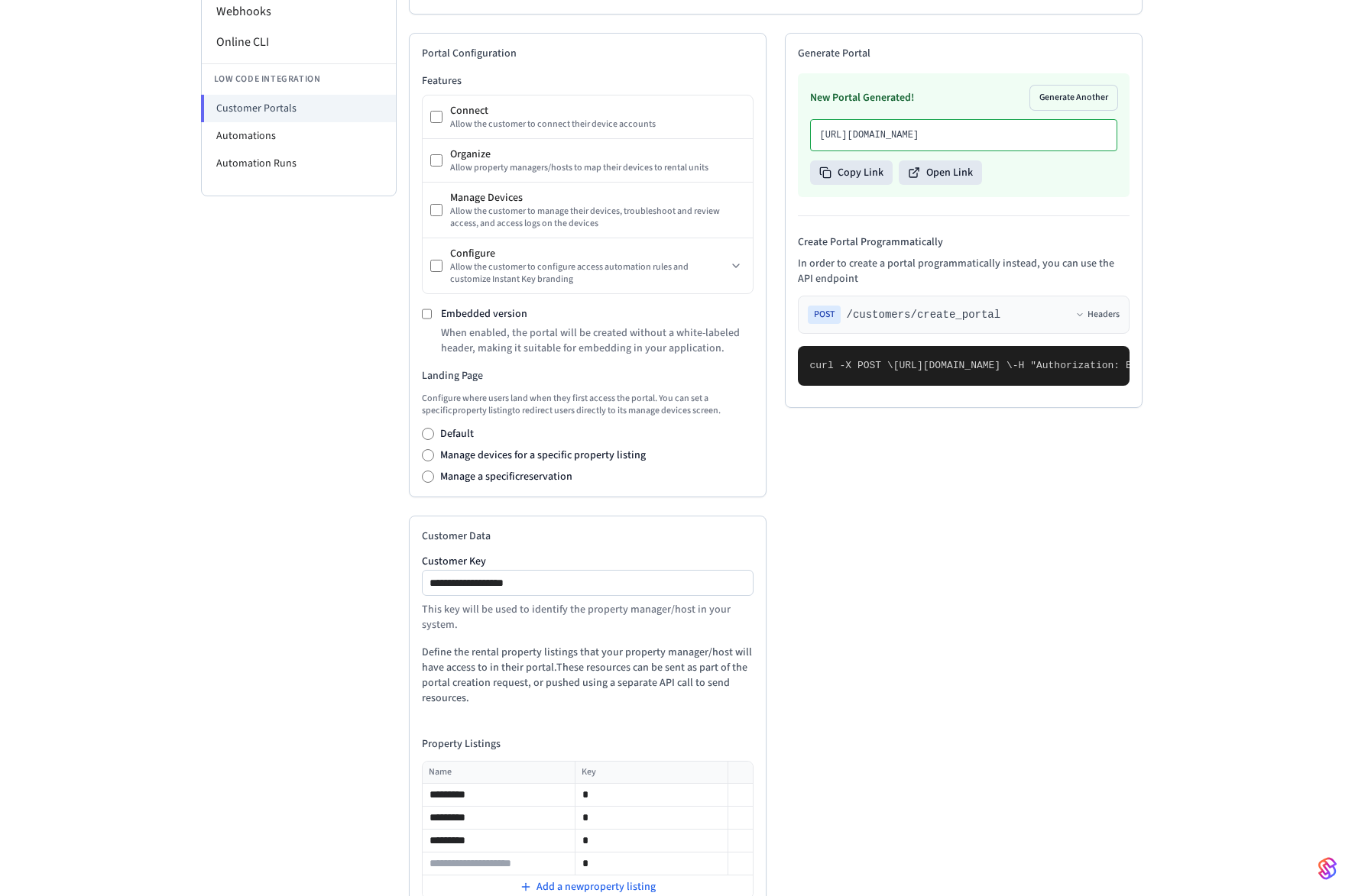
click at [480, 456] on label "Manage devices for a specific property listing" at bounding box center [543, 455] width 205 height 15
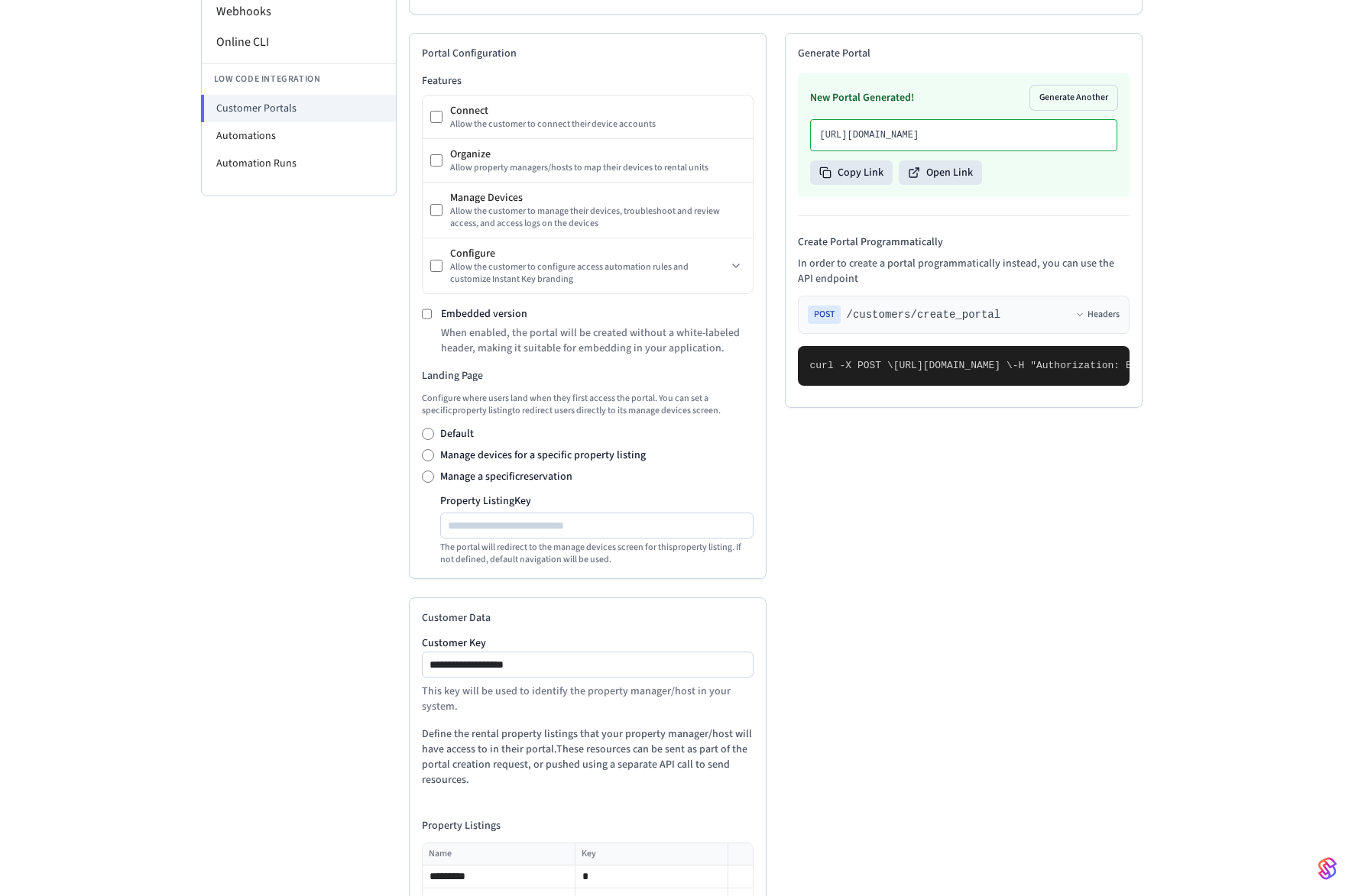
click at [458, 438] on label "Default" at bounding box center [457, 434] width 34 height 15
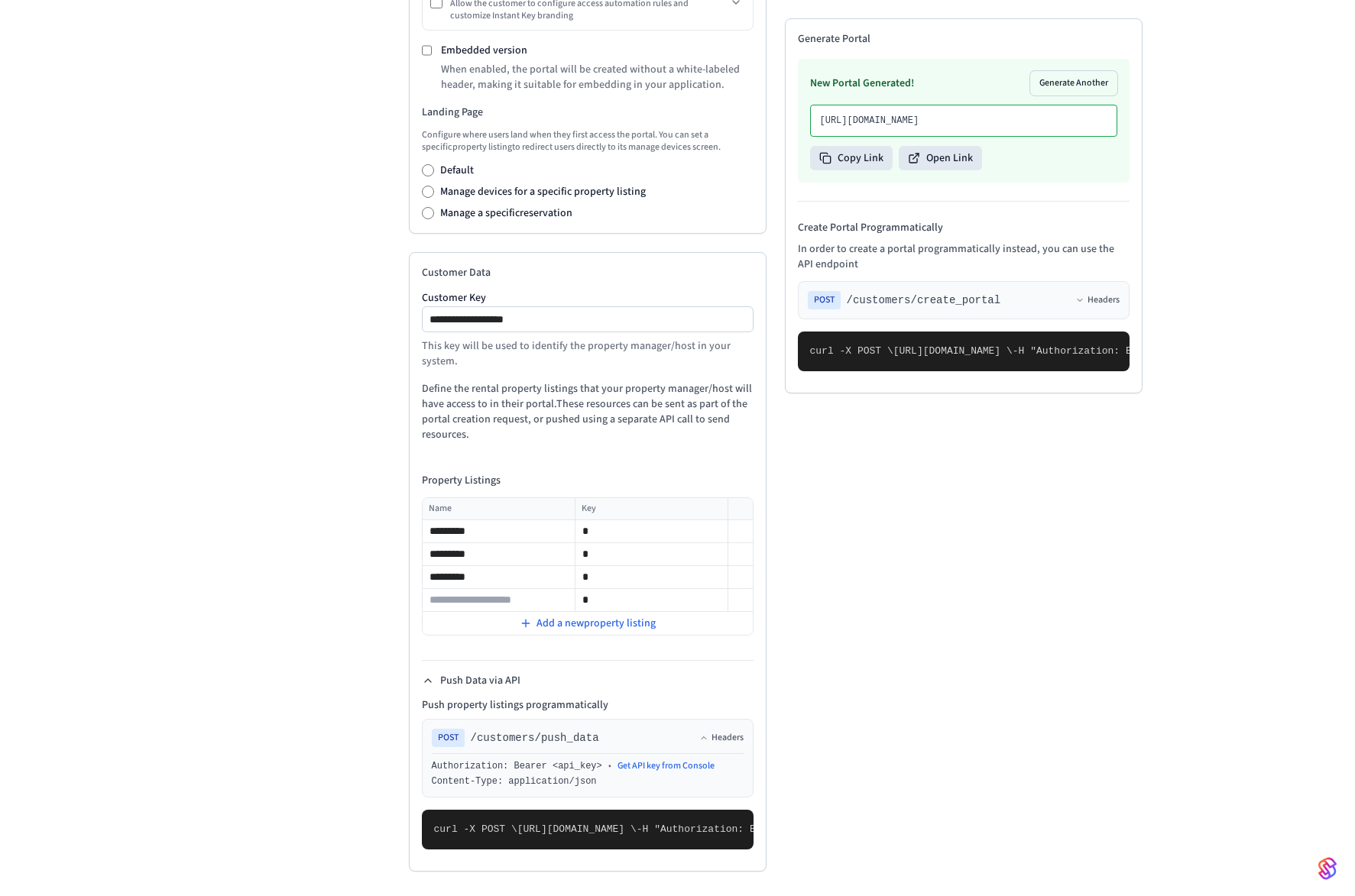
scroll to position [769, 0]
click at [600, 592] on input "*" at bounding box center [651, 601] width 151 height 19
click at [737, 594] on icon at bounding box center [738, 599] width 8 height 9
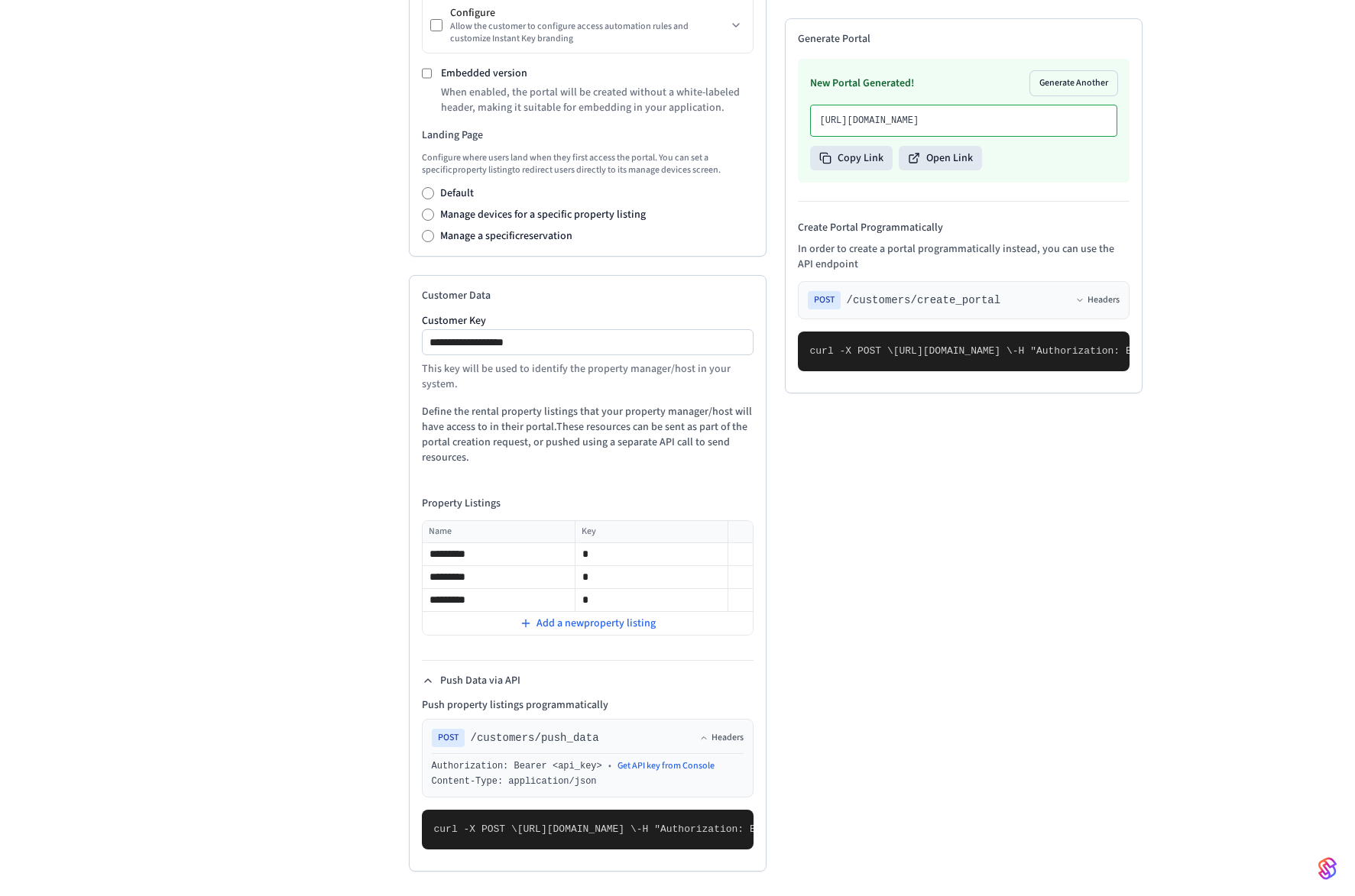
scroll to position [0, 0]
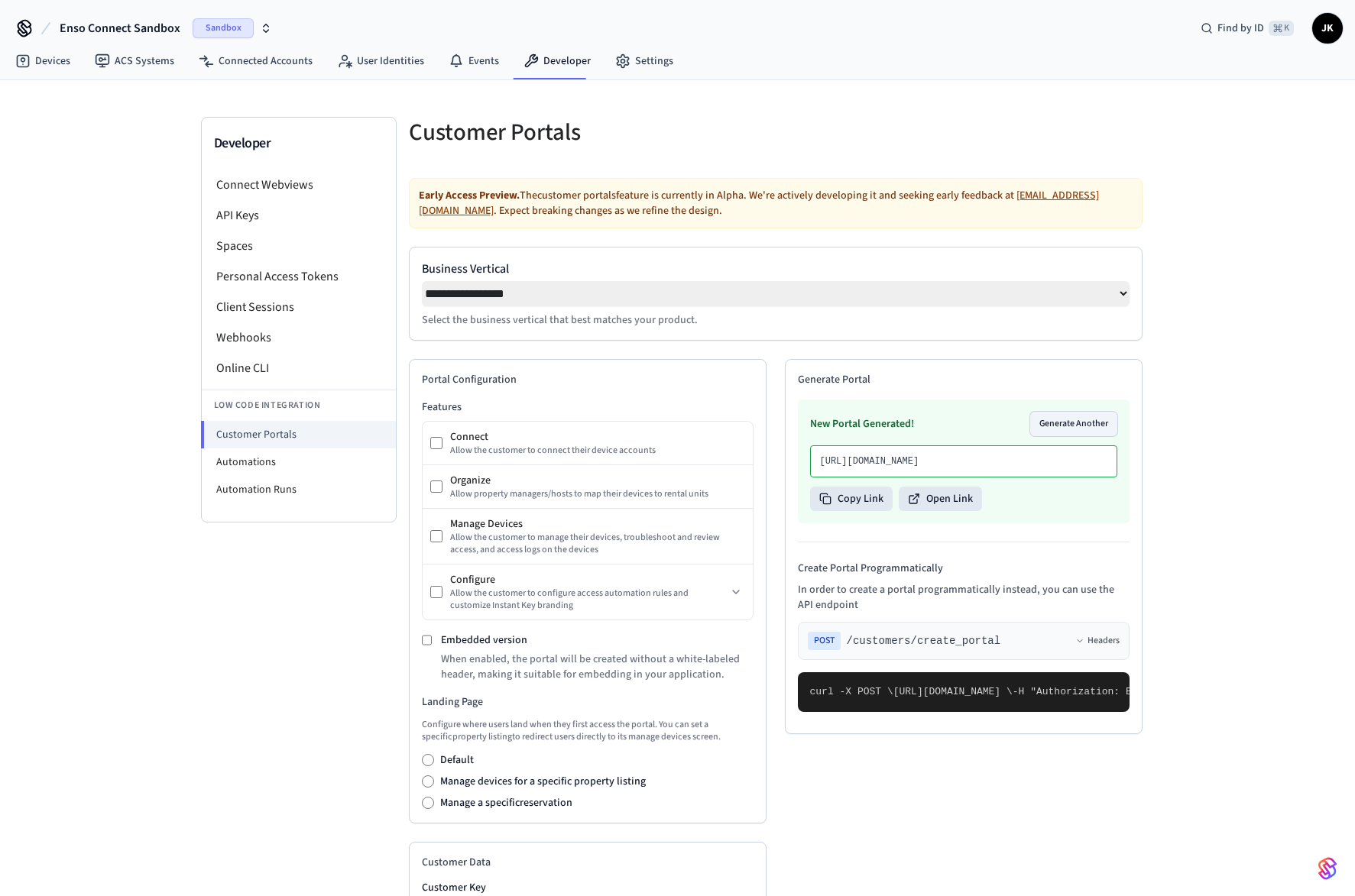
click at [1081, 422] on button "Generate Another" at bounding box center [1074, 423] width 87 height 24
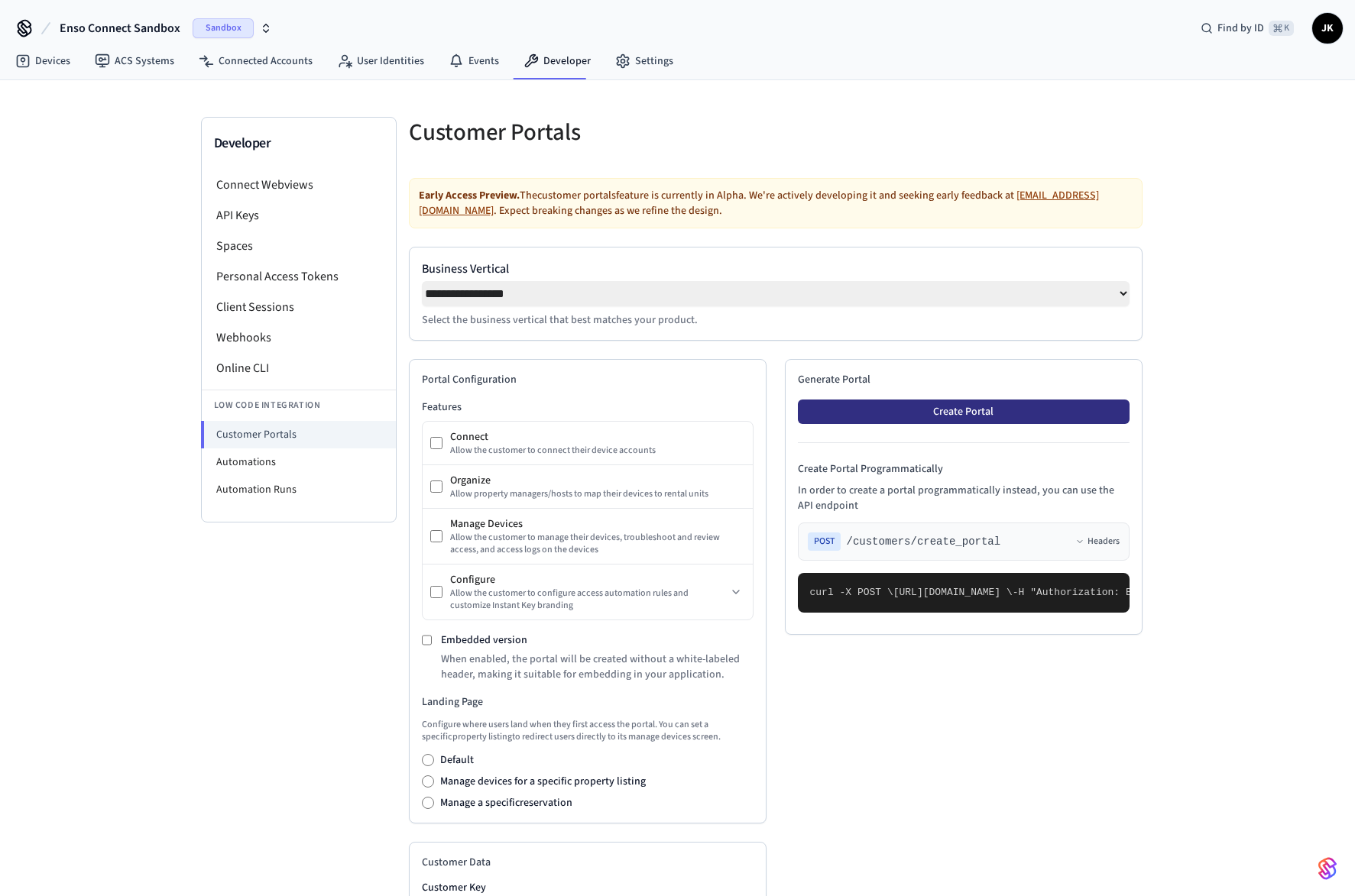
click at [916, 419] on button "Create Portal" at bounding box center [964, 411] width 332 height 24
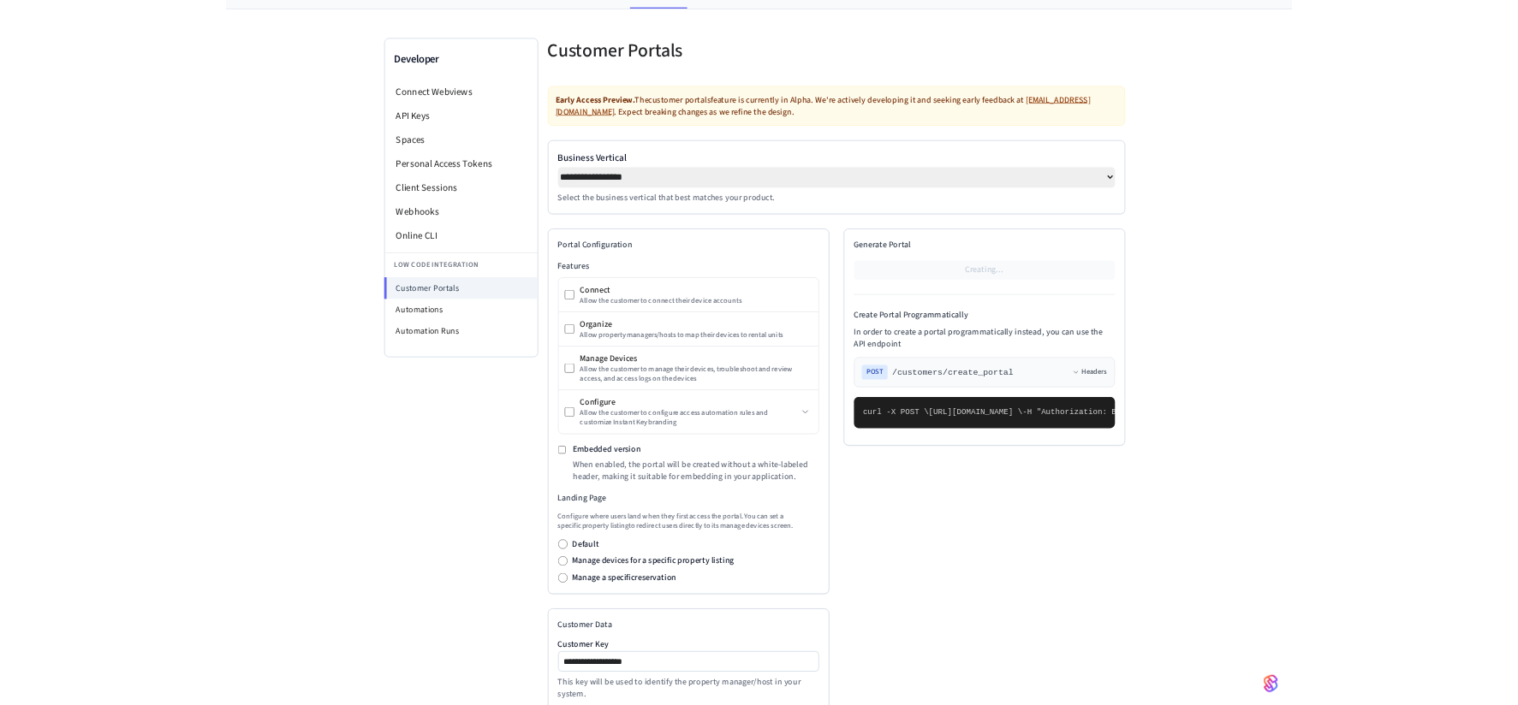
scroll to position [78, 0]
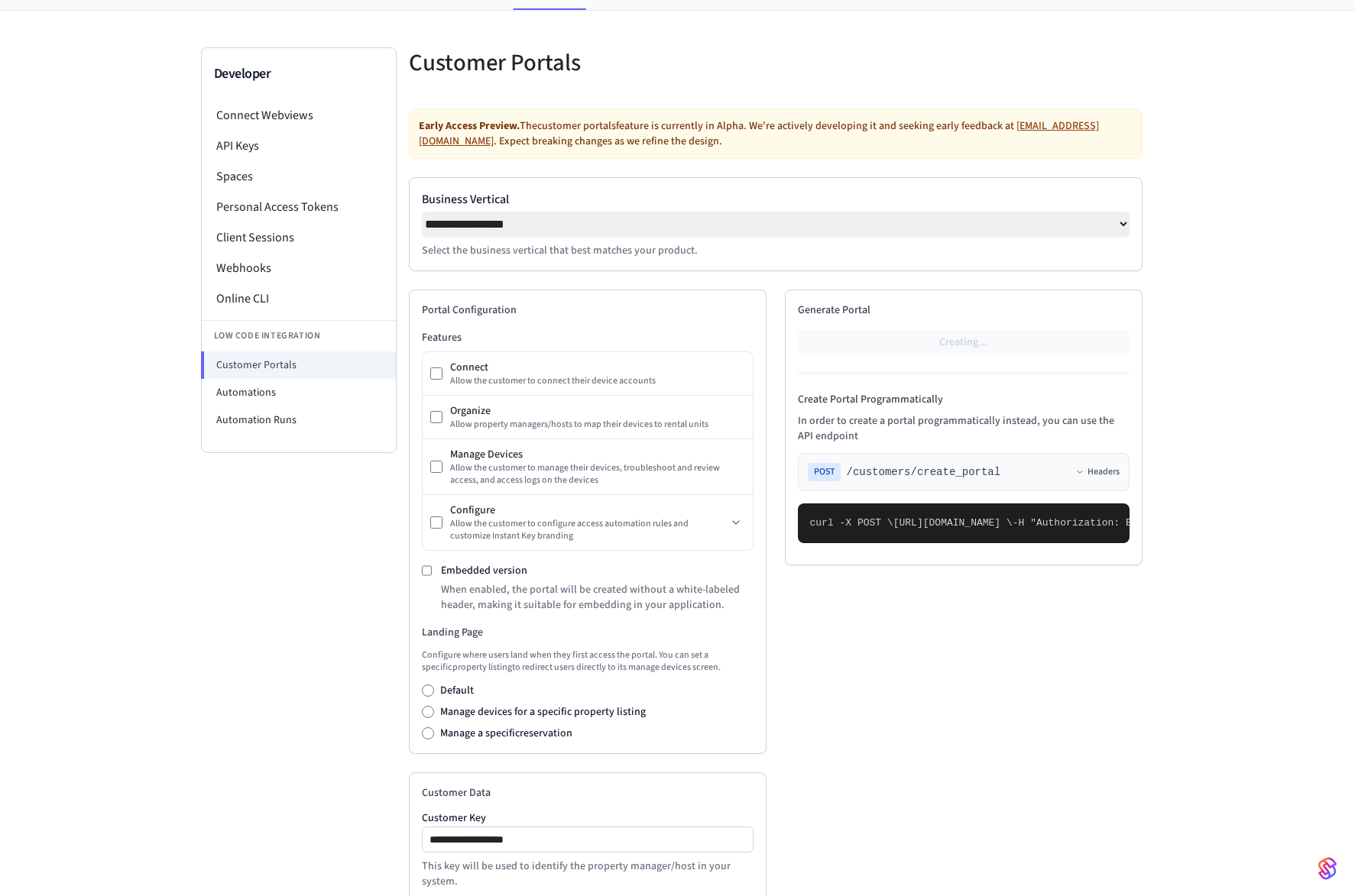
click at [963, 344] on div "Creating..." at bounding box center [964, 342] width 332 height 24
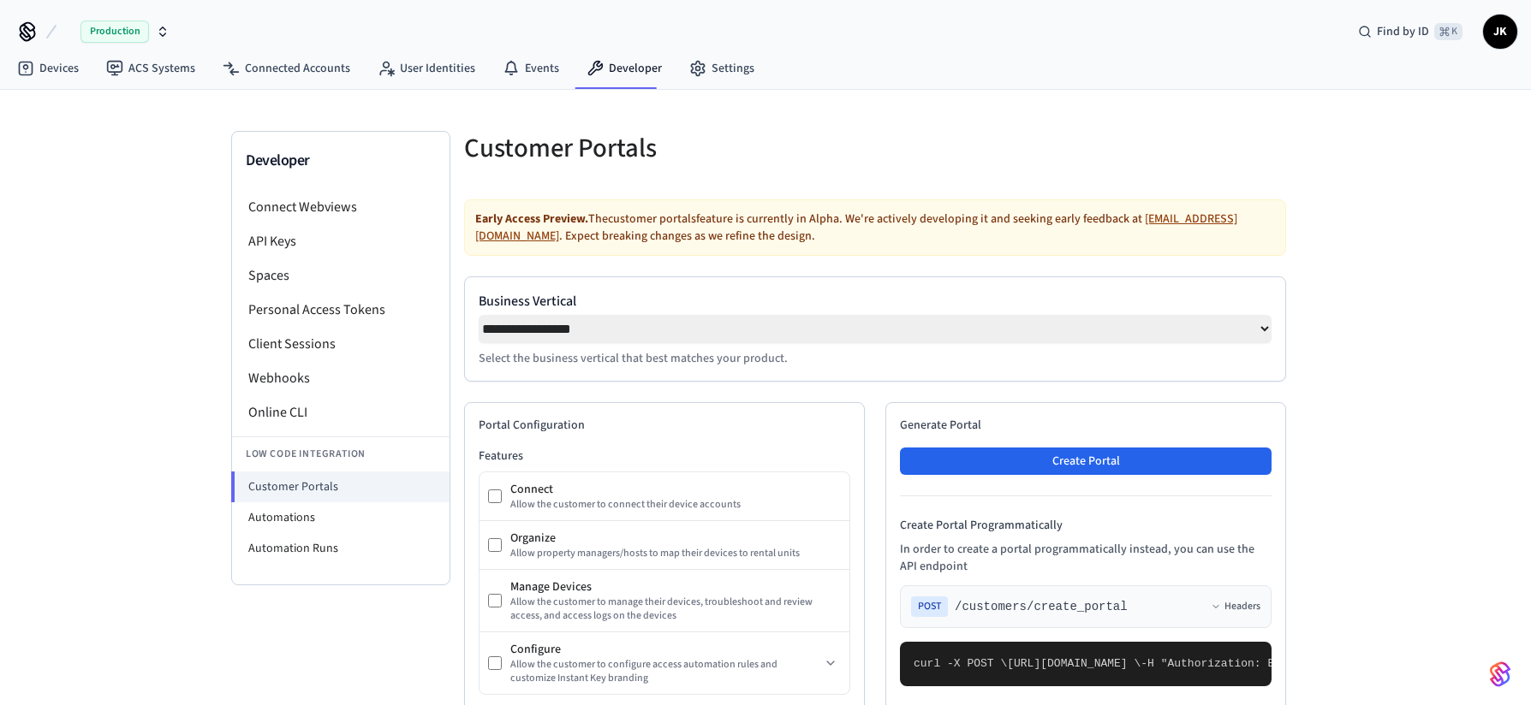
select select "**********"
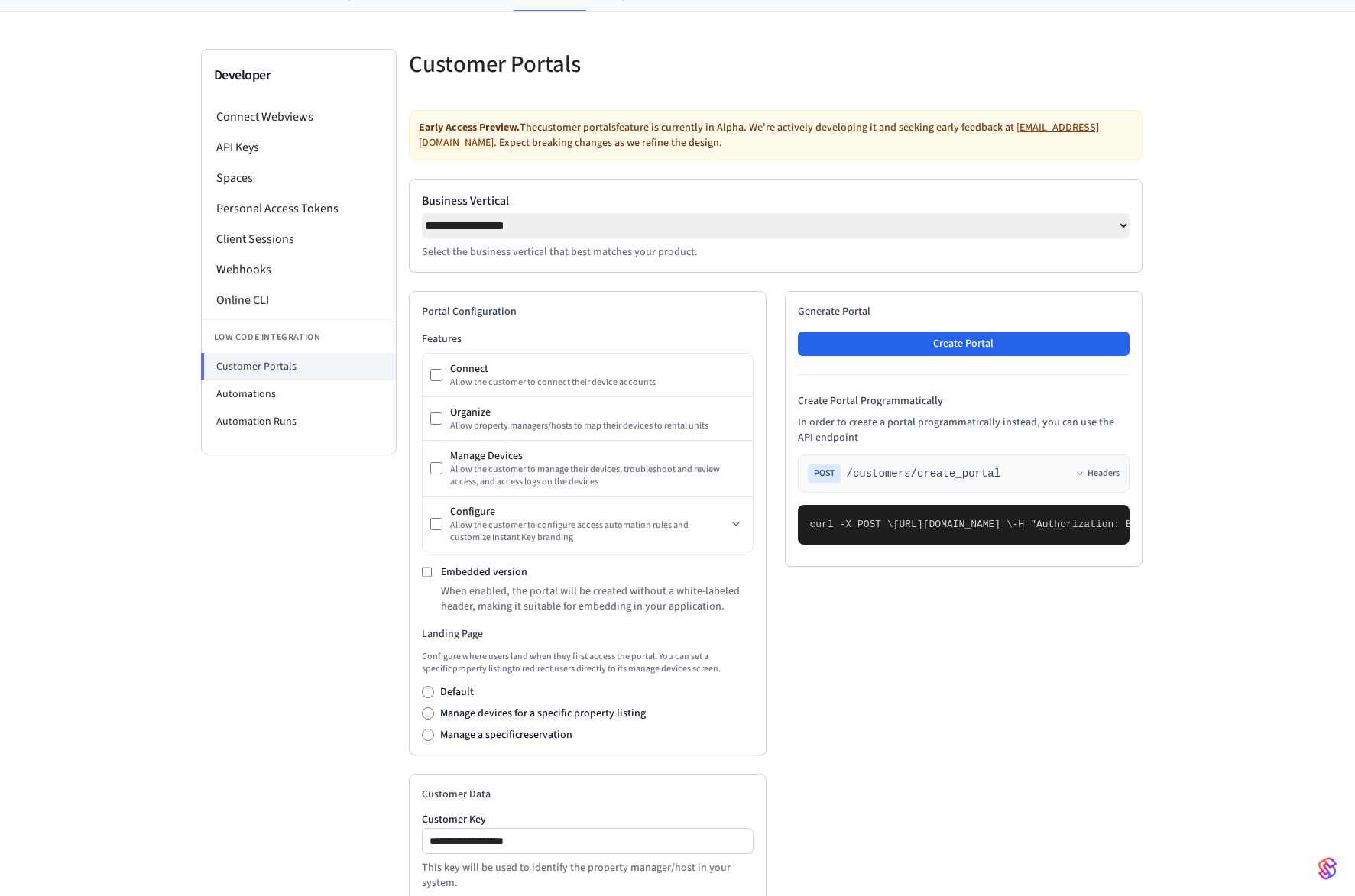
scroll to position [70, 0]
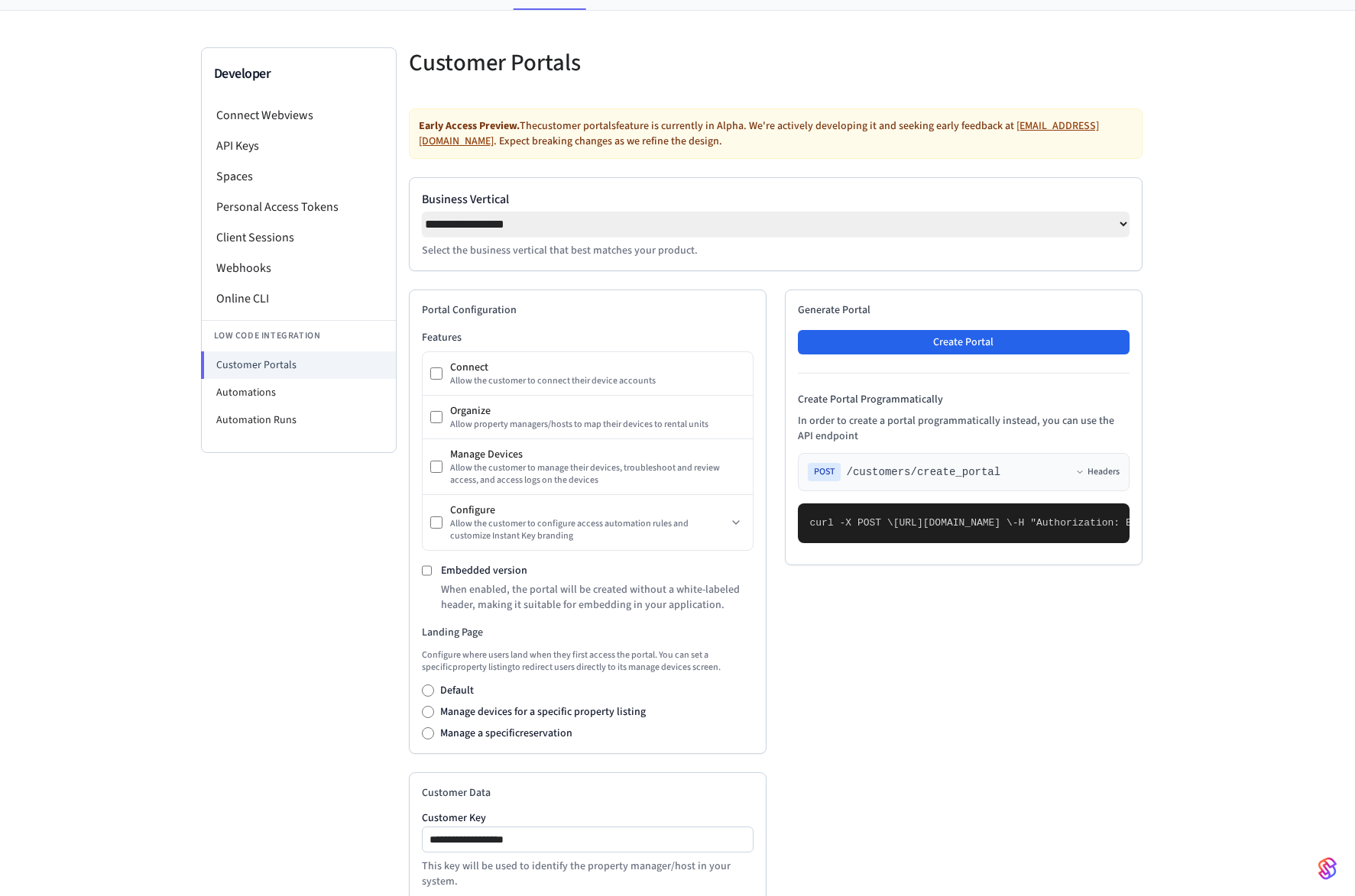
click at [442, 596] on p "When enabled, the portal will be created without a white-labeled header, making…" at bounding box center [597, 597] width 312 height 30
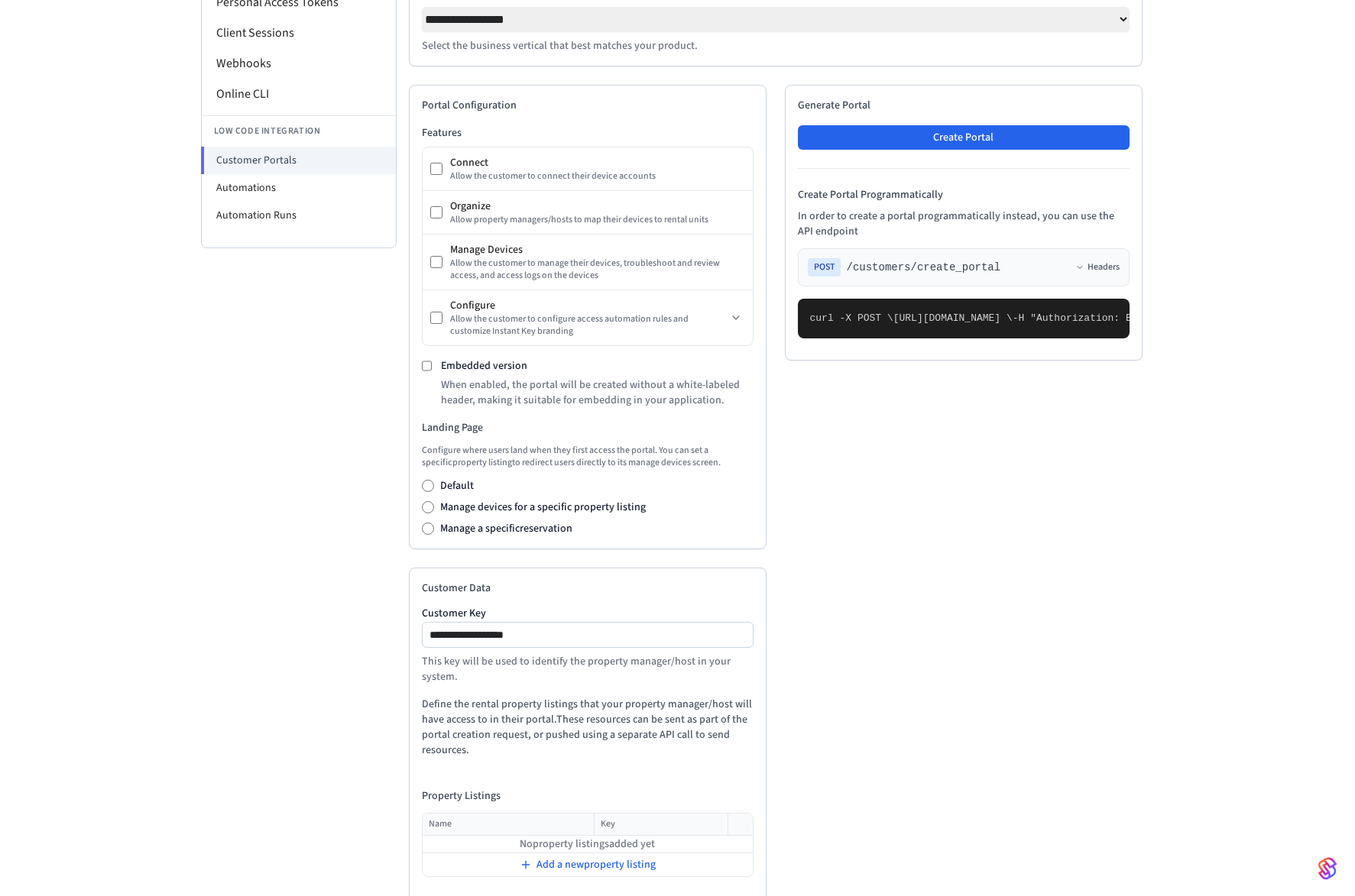
scroll to position [352, 0]
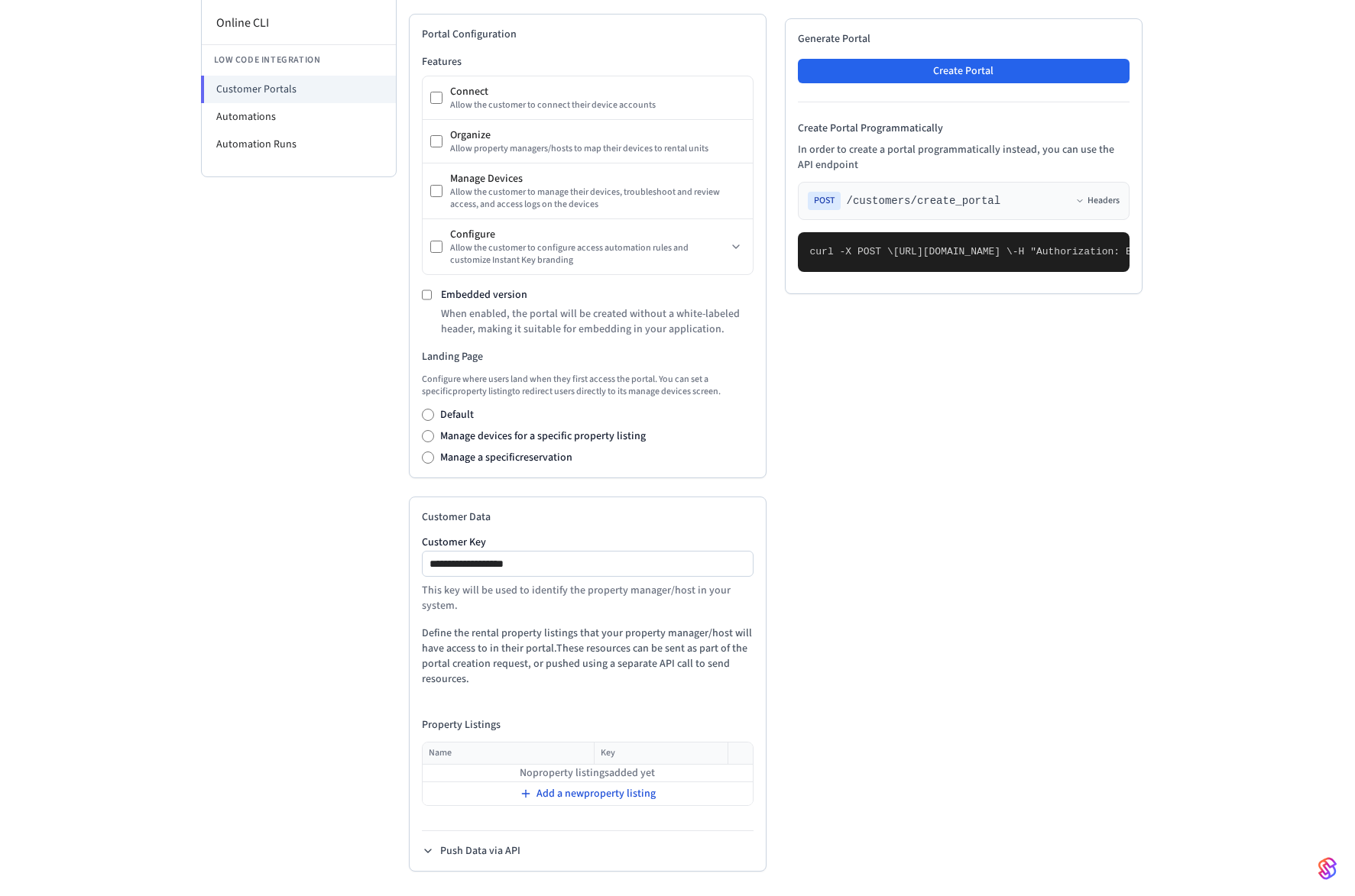
click at [562, 629] on span "Add a new property listing" at bounding box center [596, 793] width 120 height 15
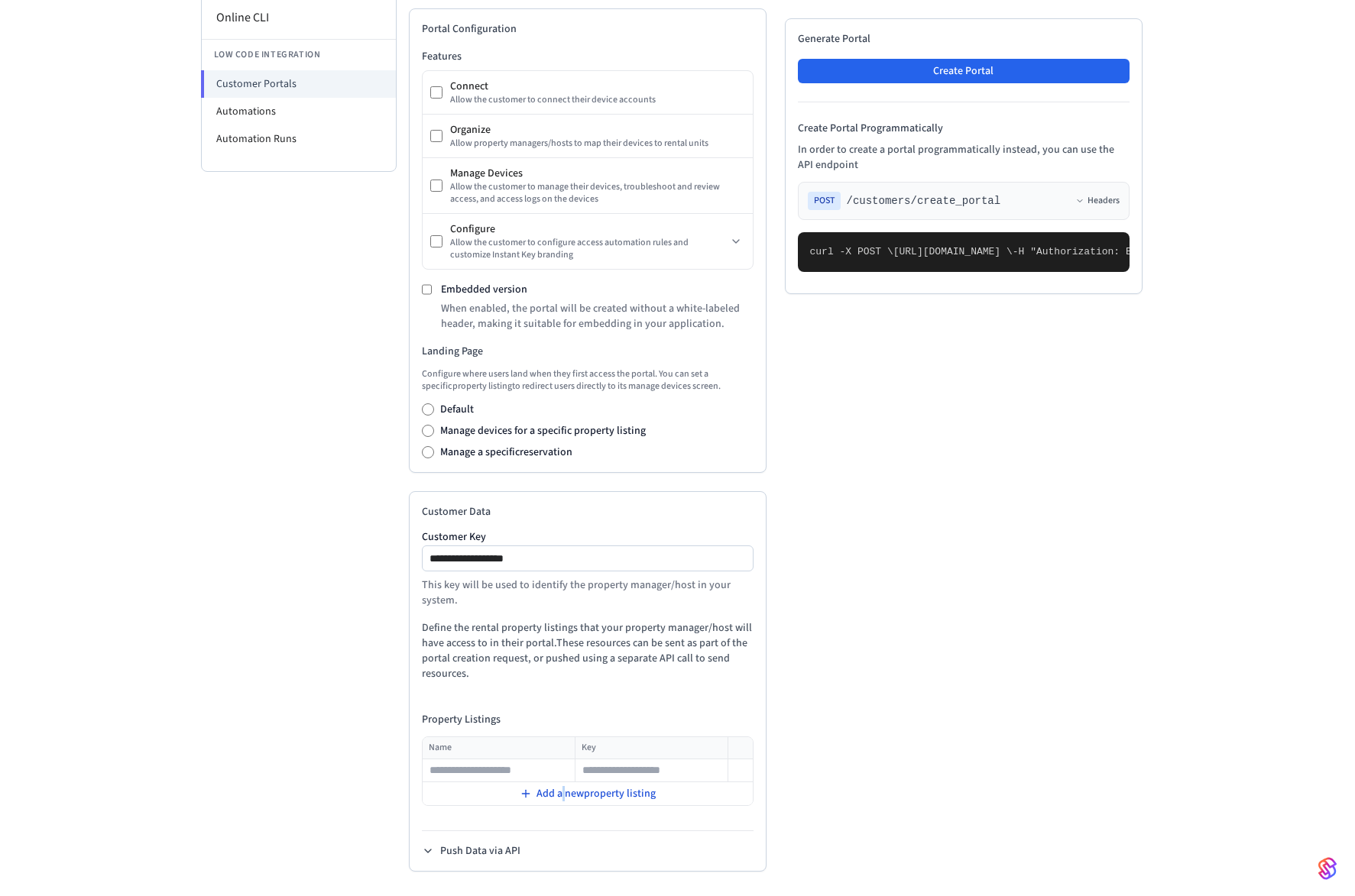
click at [562, 629] on span "Add a new property listing" at bounding box center [596, 793] width 120 height 15
click at [561, 629] on span "Add a new property listing" at bounding box center [596, 816] width 120 height 15
click at [492, 629] on input "text" at bounding box center [498, 770] width 151 height 19
type input "*********"
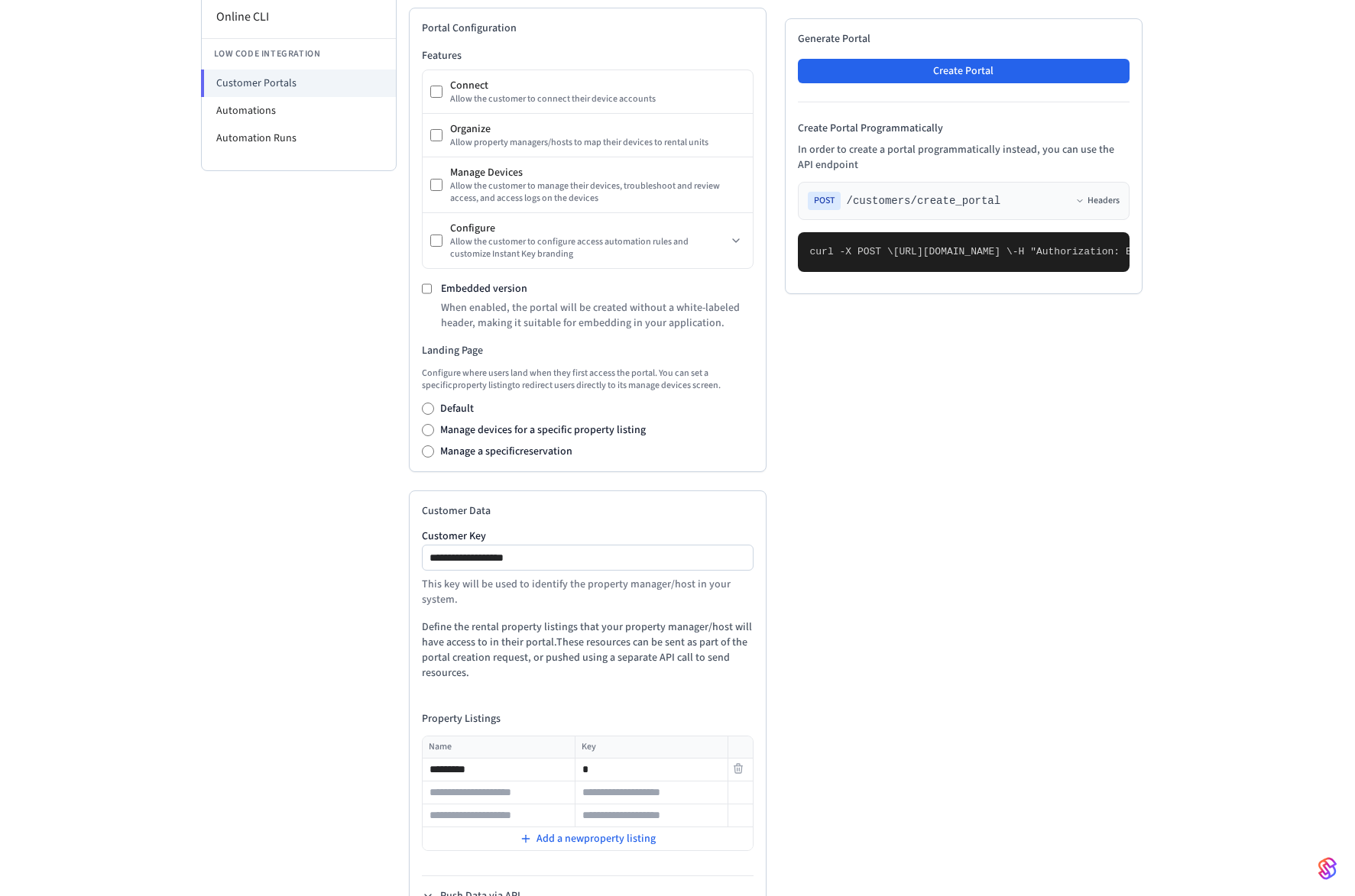
type input "*"
type input "*********"
type input "*"
type input "*********"
type input "*"
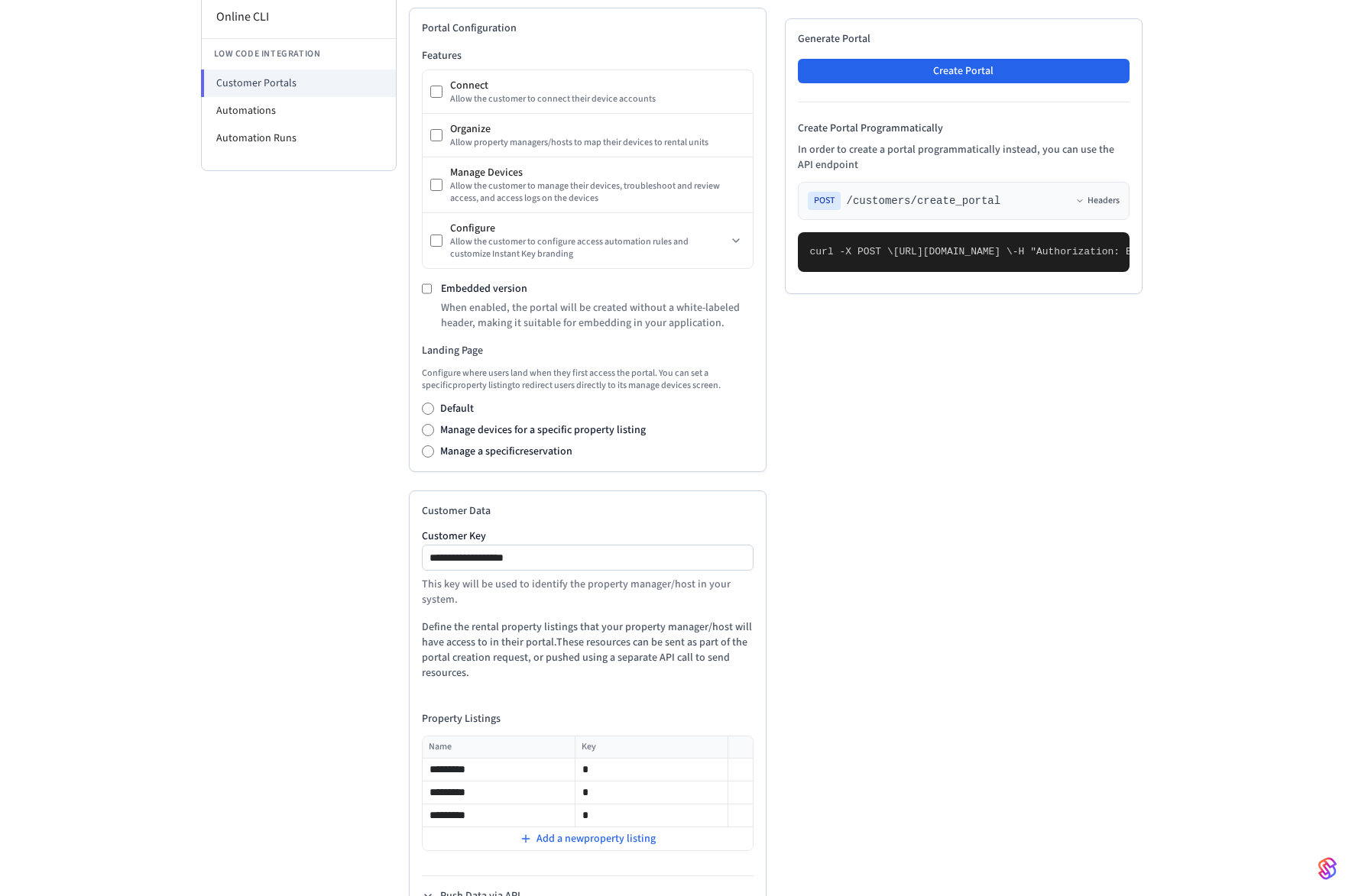
click at [327, 629] on div "Developer Connect Webviews API Keys Spaces Personal Access Tokens Client Sessio…" at bounding box center [298, 353] width 195 height 1175
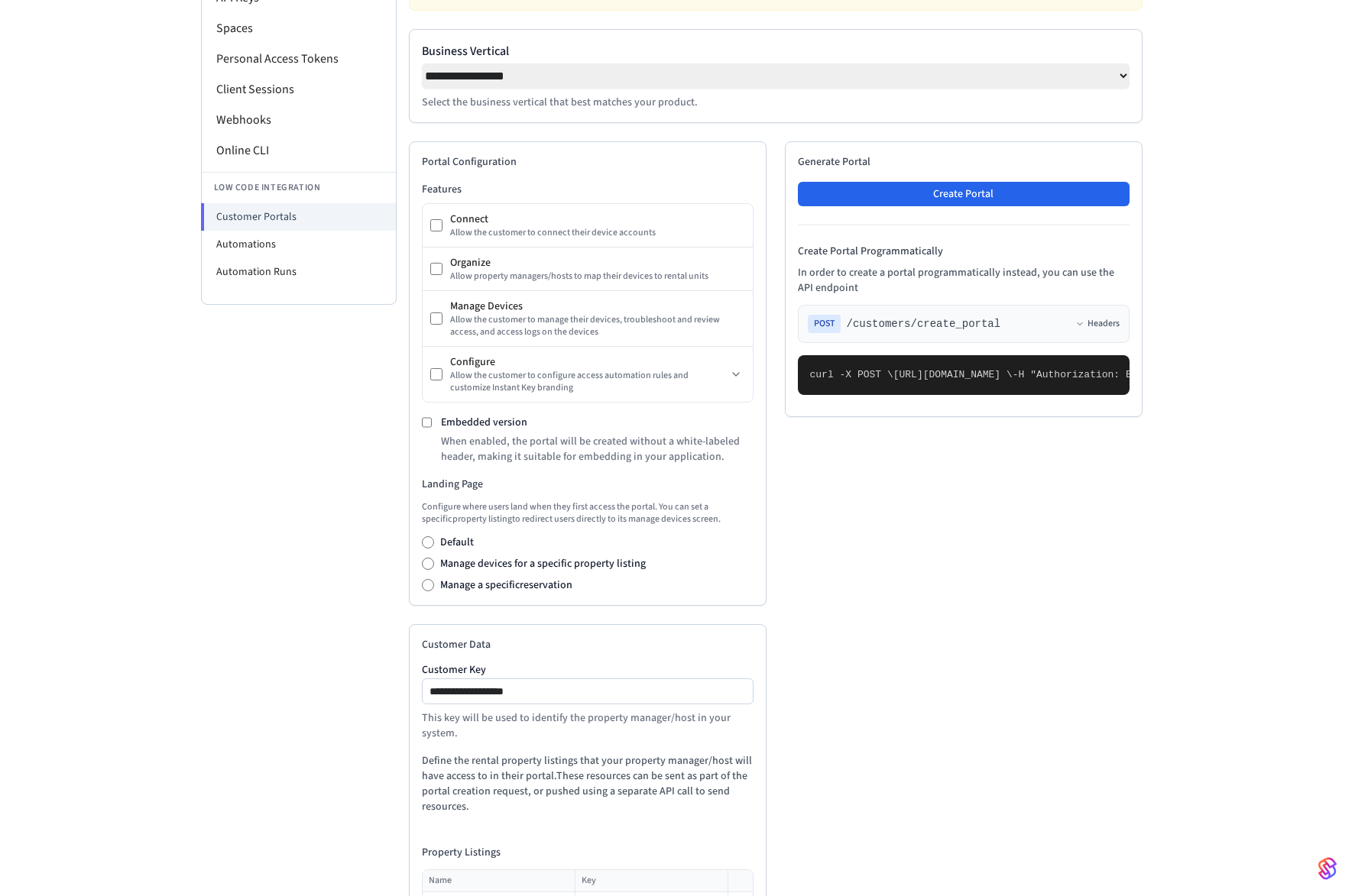
scroll to position [222, 0]
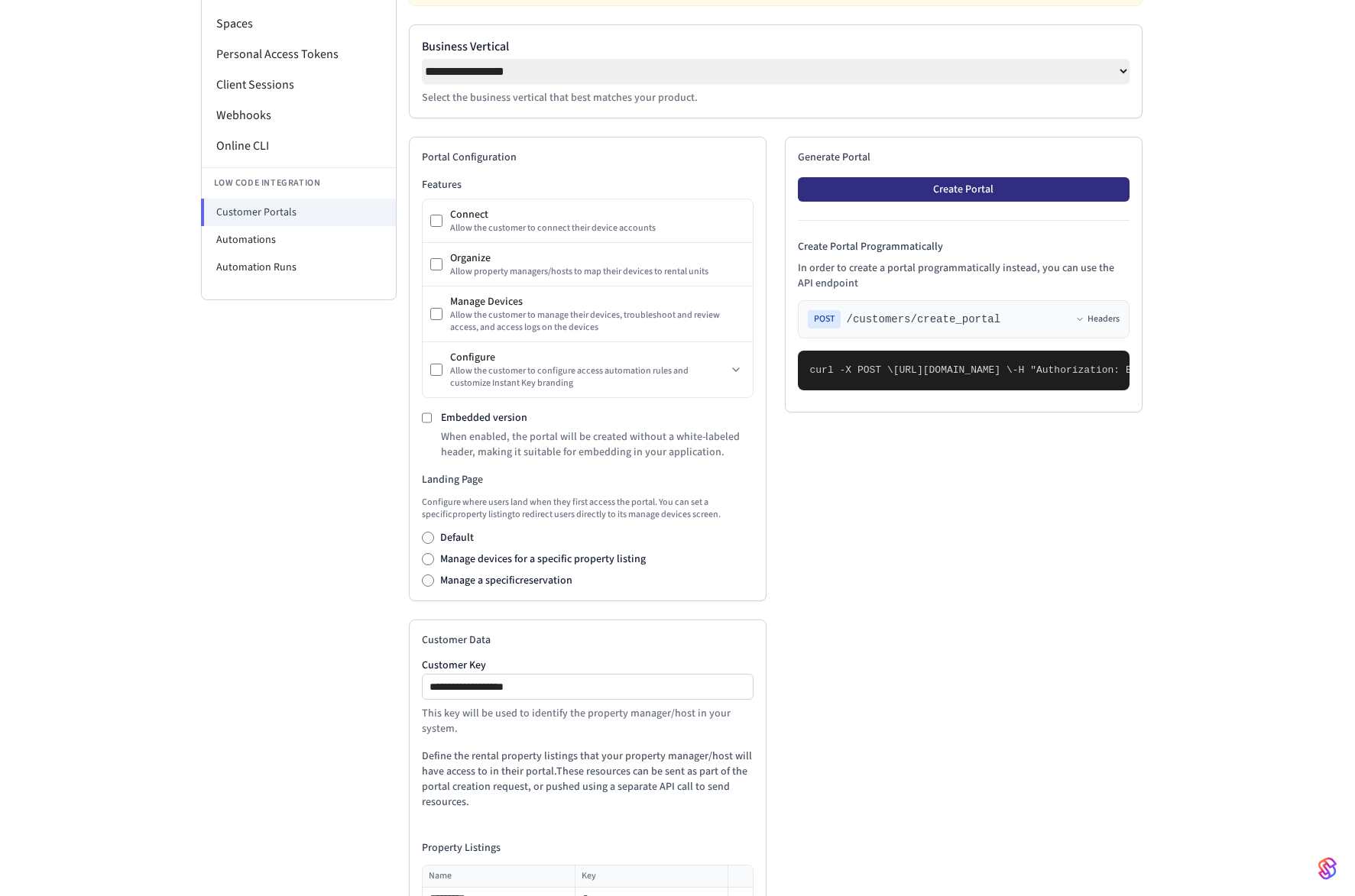
click at [1017, 198] on button "Create Portal" at bounding box center [964, 189] width 332 height 24
click at [1077, 324] on icon at bounding box center [1079, 319] width 9 height 9
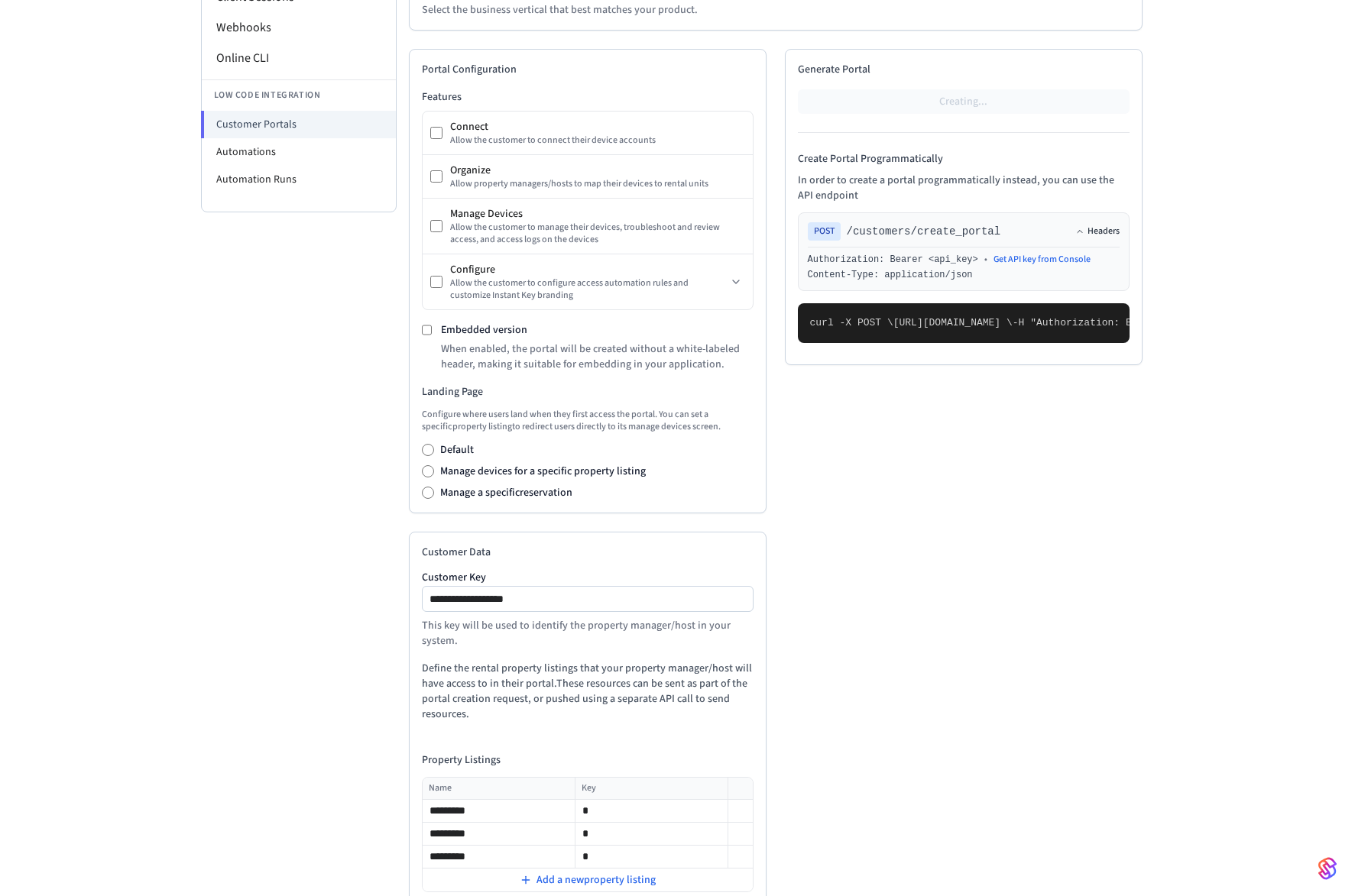
scroll to position [401, 0]
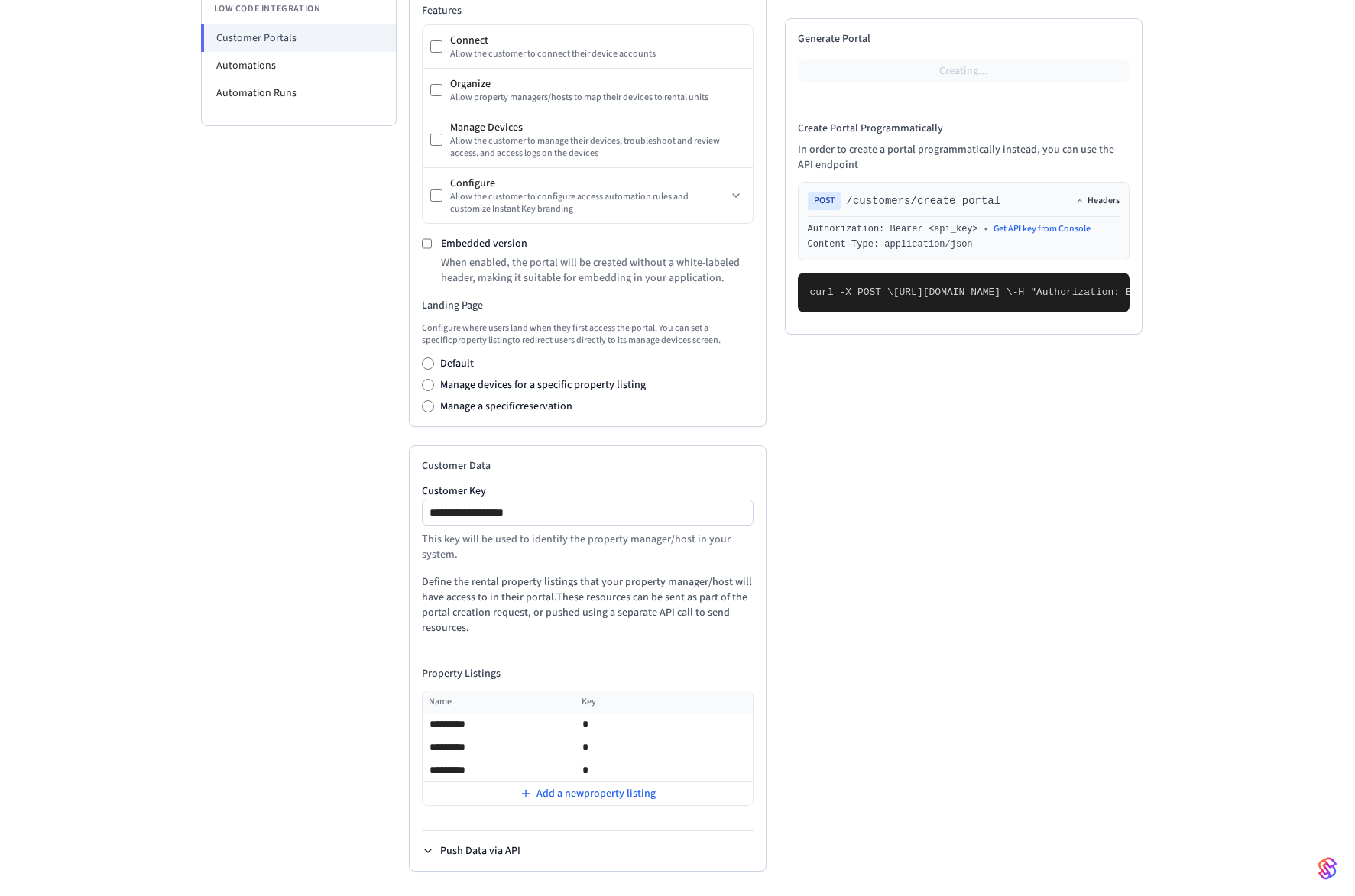
click at [428, 629] on icon at bounding box center [428, 851] width 12 height 12
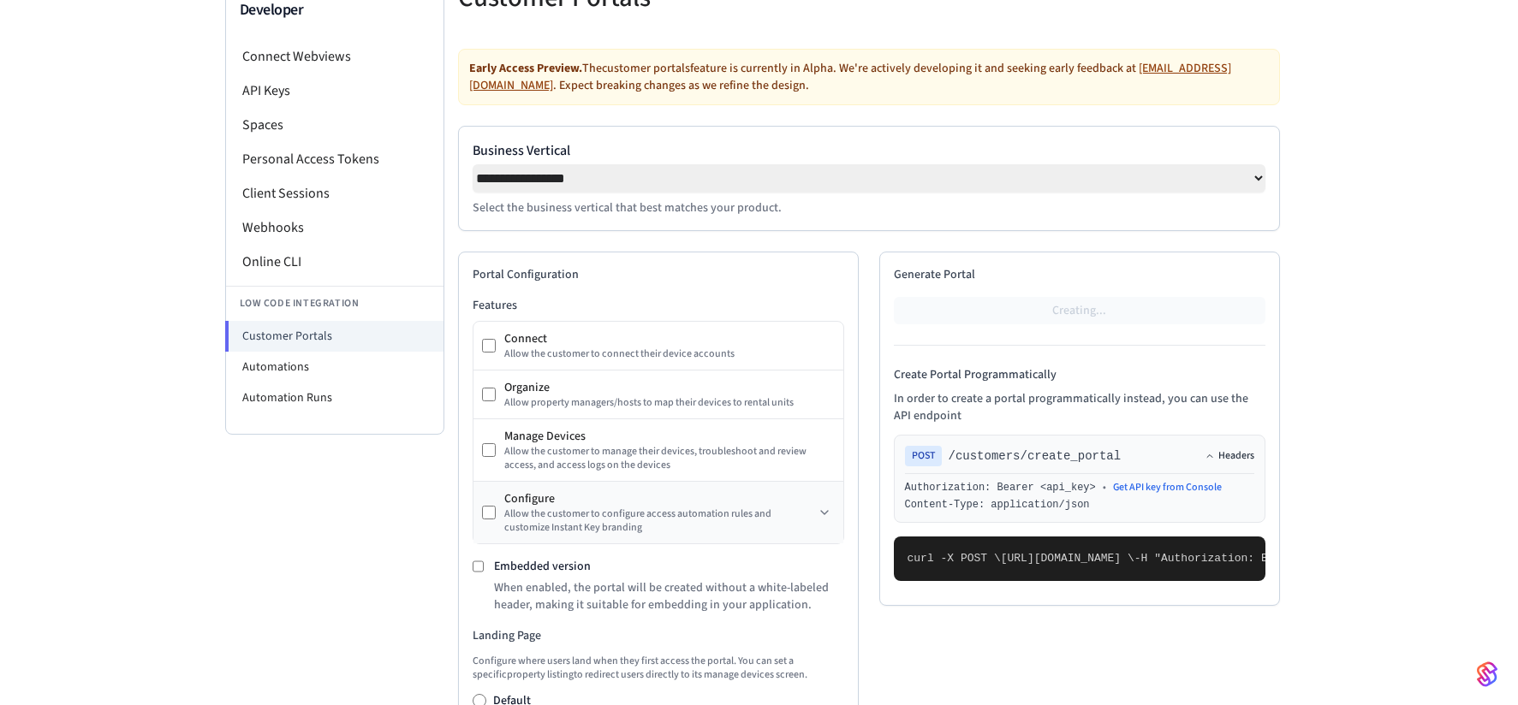
scroll to position [157, 0]
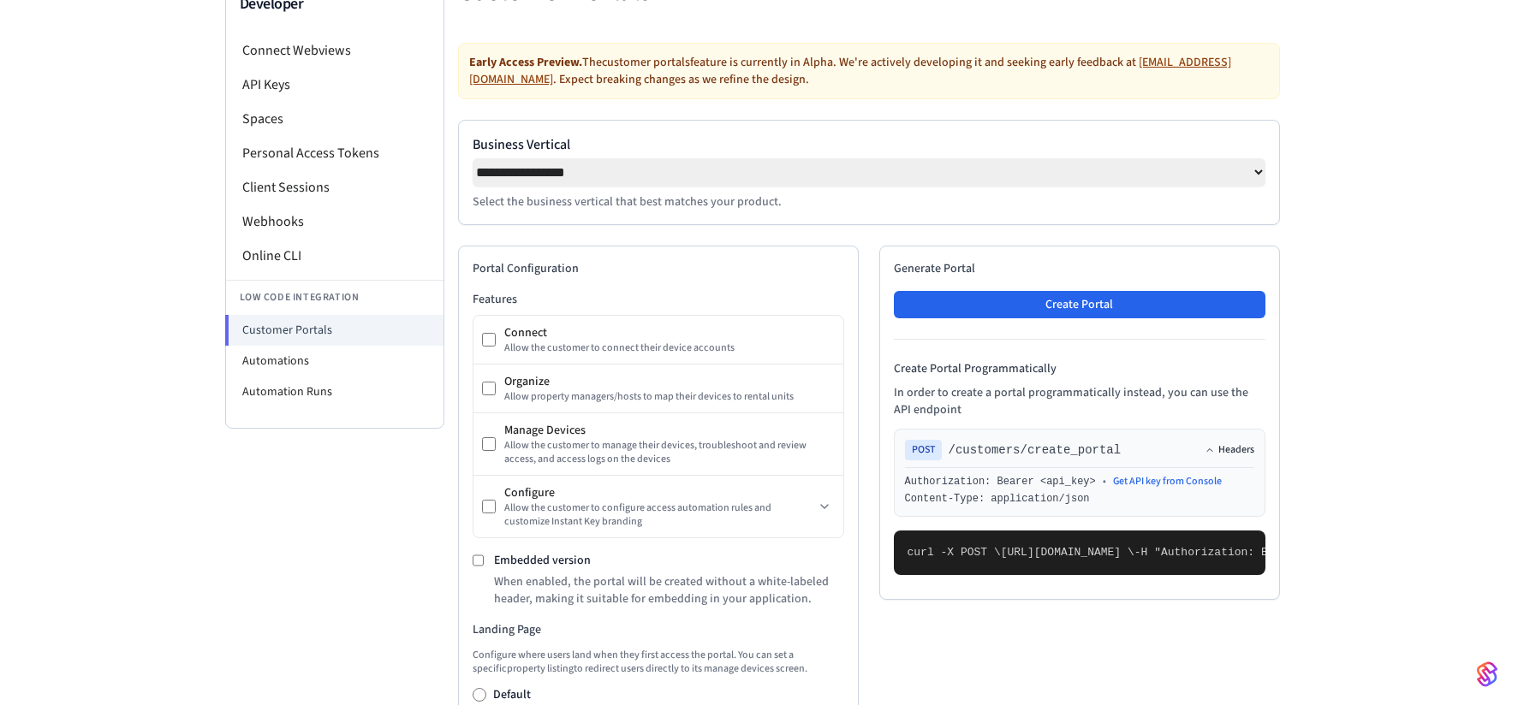
click at [1165, 344] on div "Generate Portal Create Portal Create Portal Programmatically In order to create…" at bounding box center [1079, 423] width 401 height 354
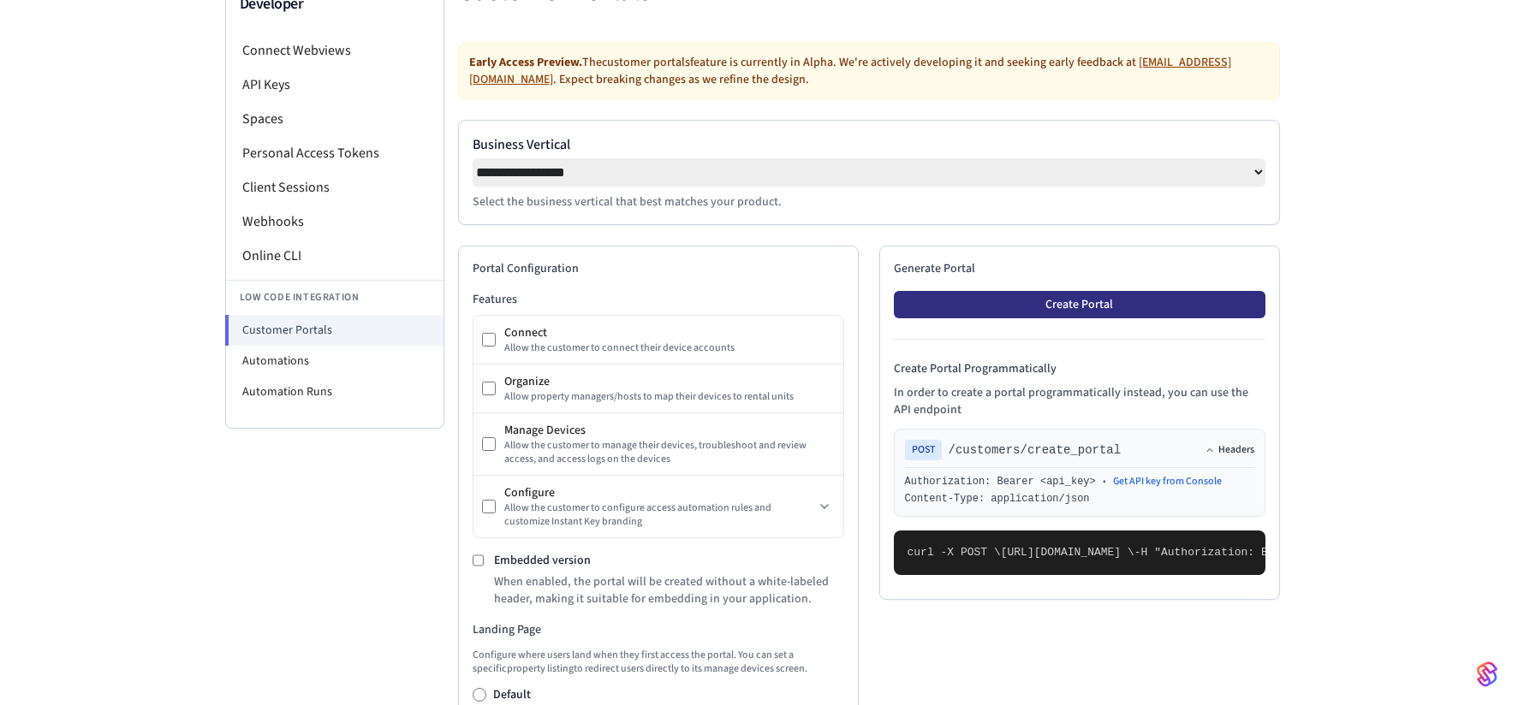
click at [1147, 307] on button "Create Portal" at bounding box center [1080, 304] width 372 height 27
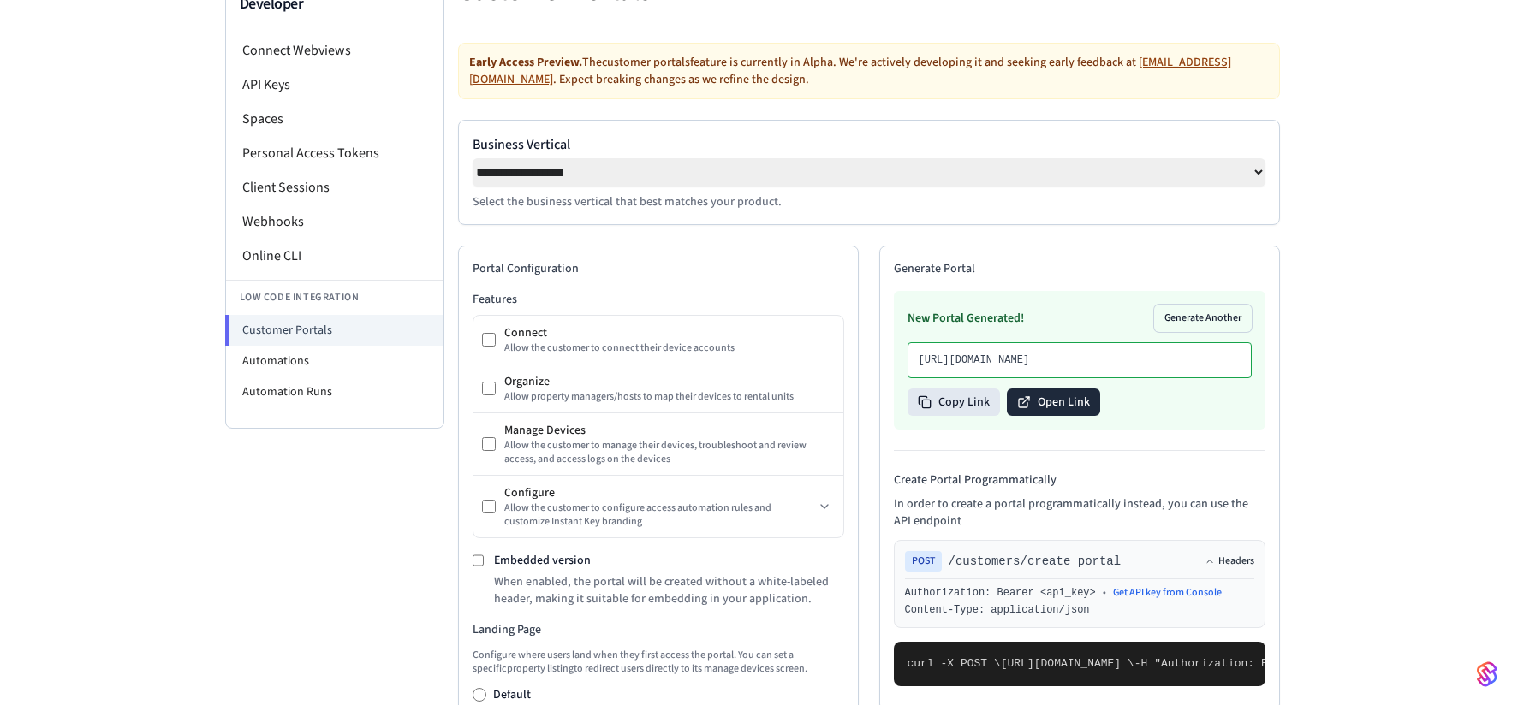
click at [1062, 416] on button "Open Link" at bounding box center [1053, 402] width 93 height 27
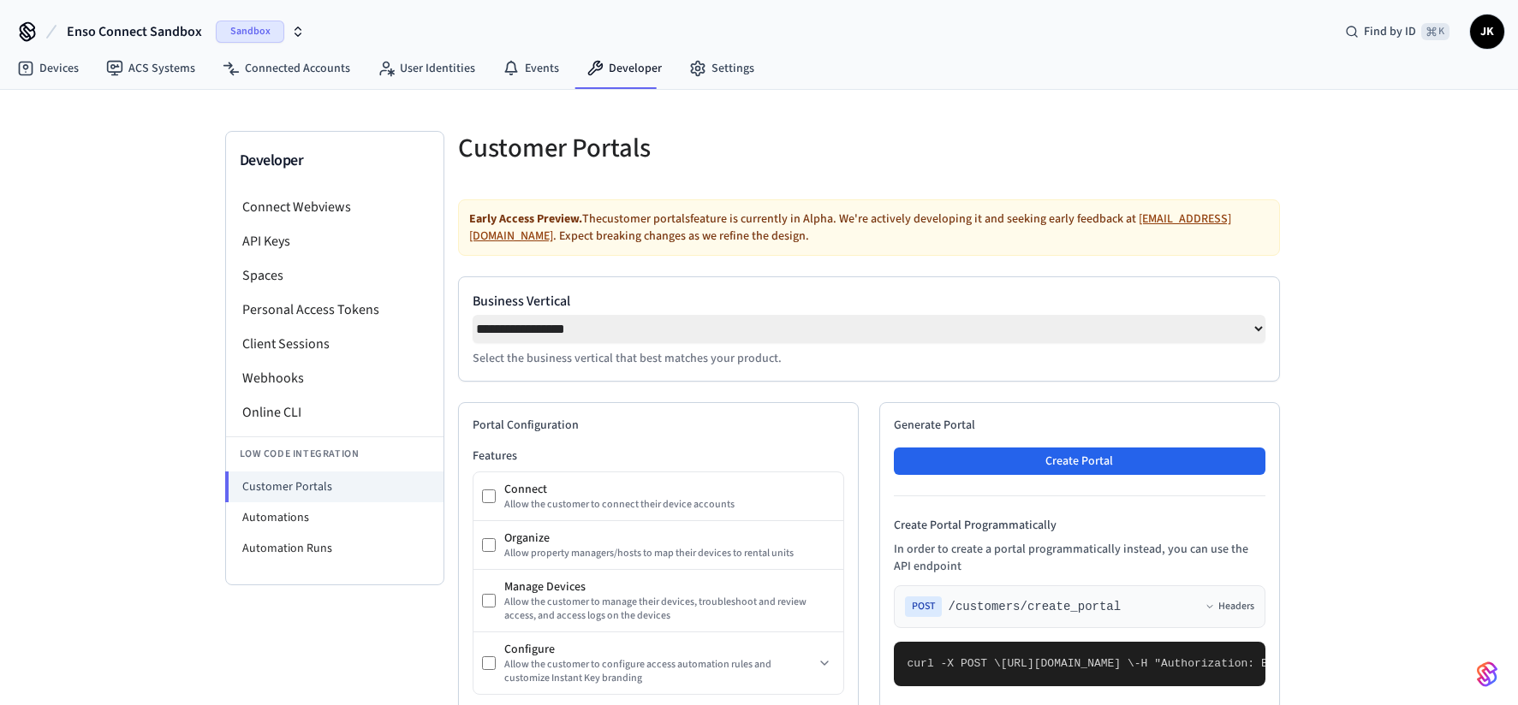
select select "**********"
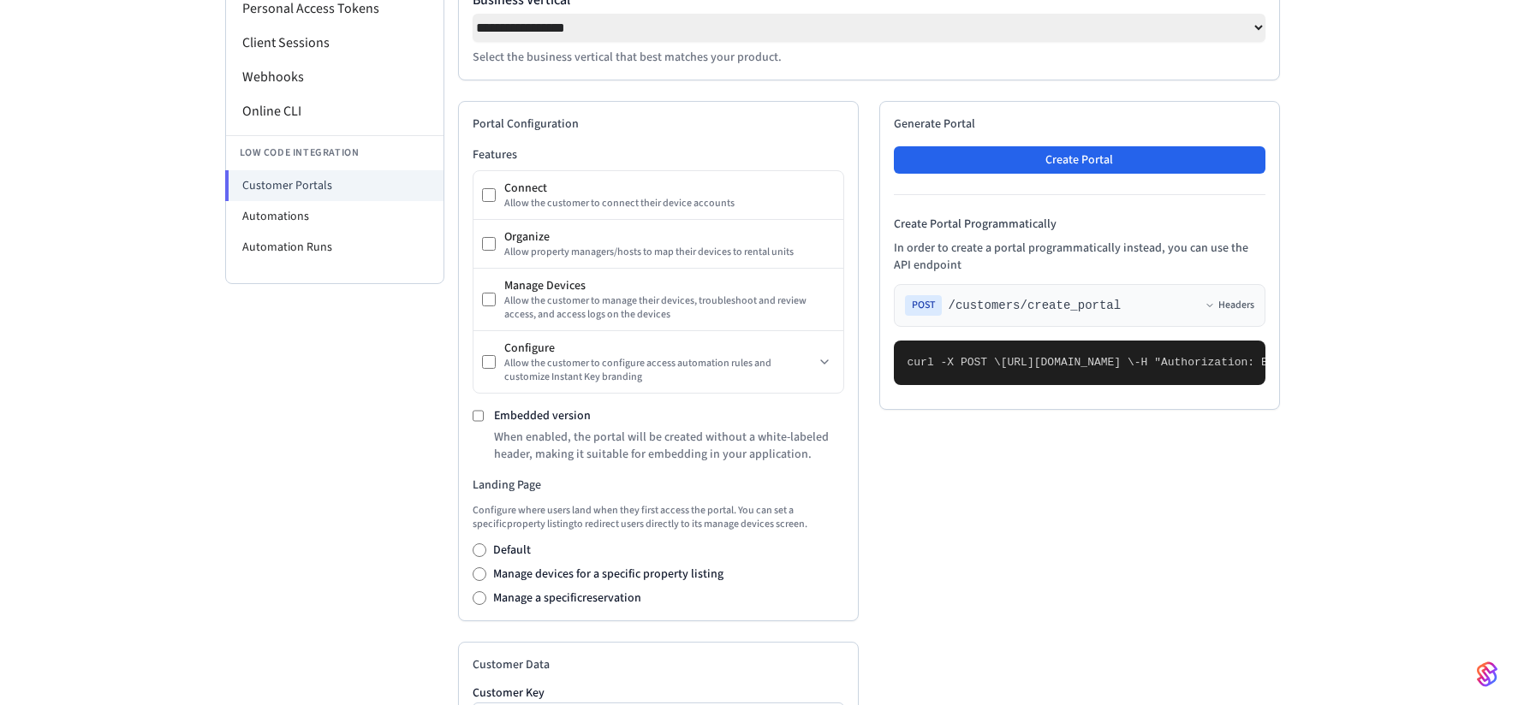
scroll to position [320, 0]
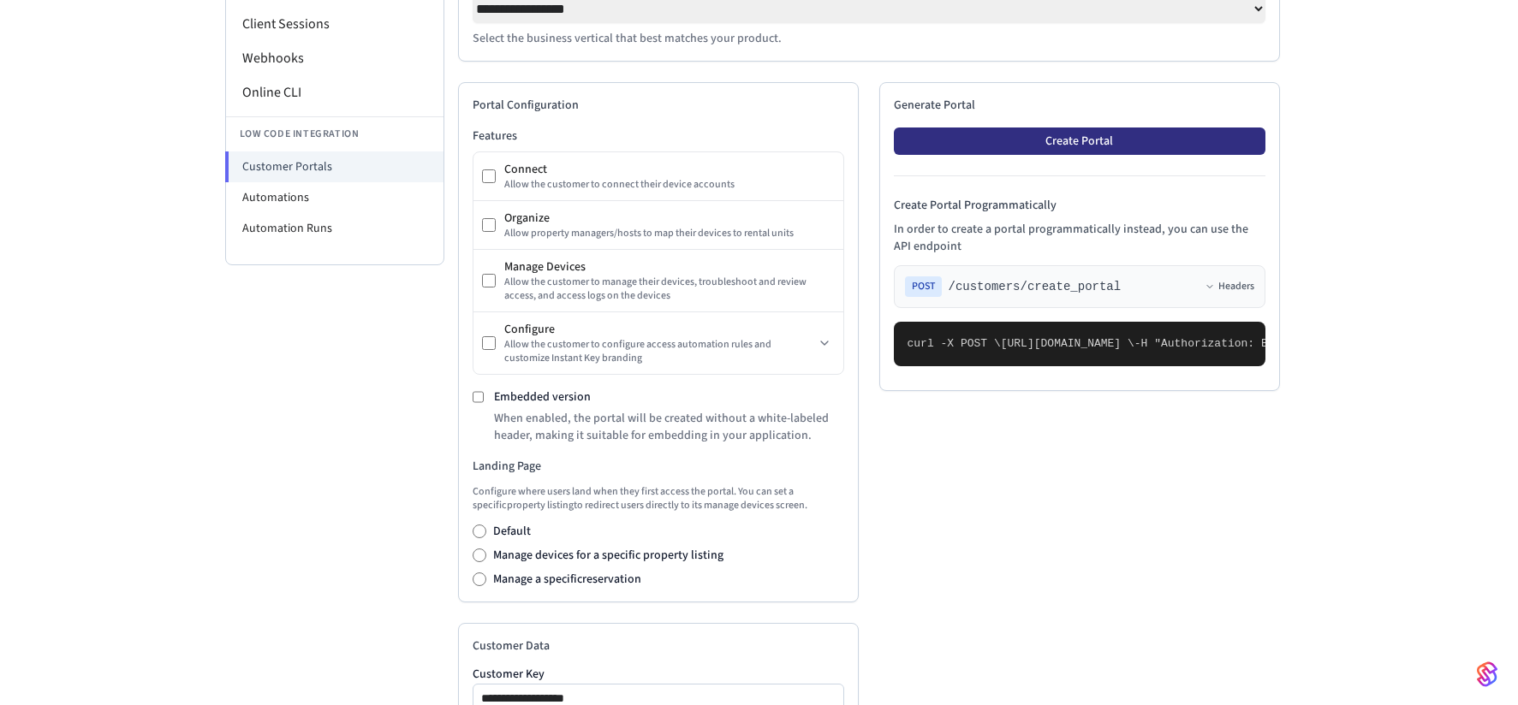
click at [1033, 152] on button "Create Portal" at bounding box center [1080, 141] width 372 height 27
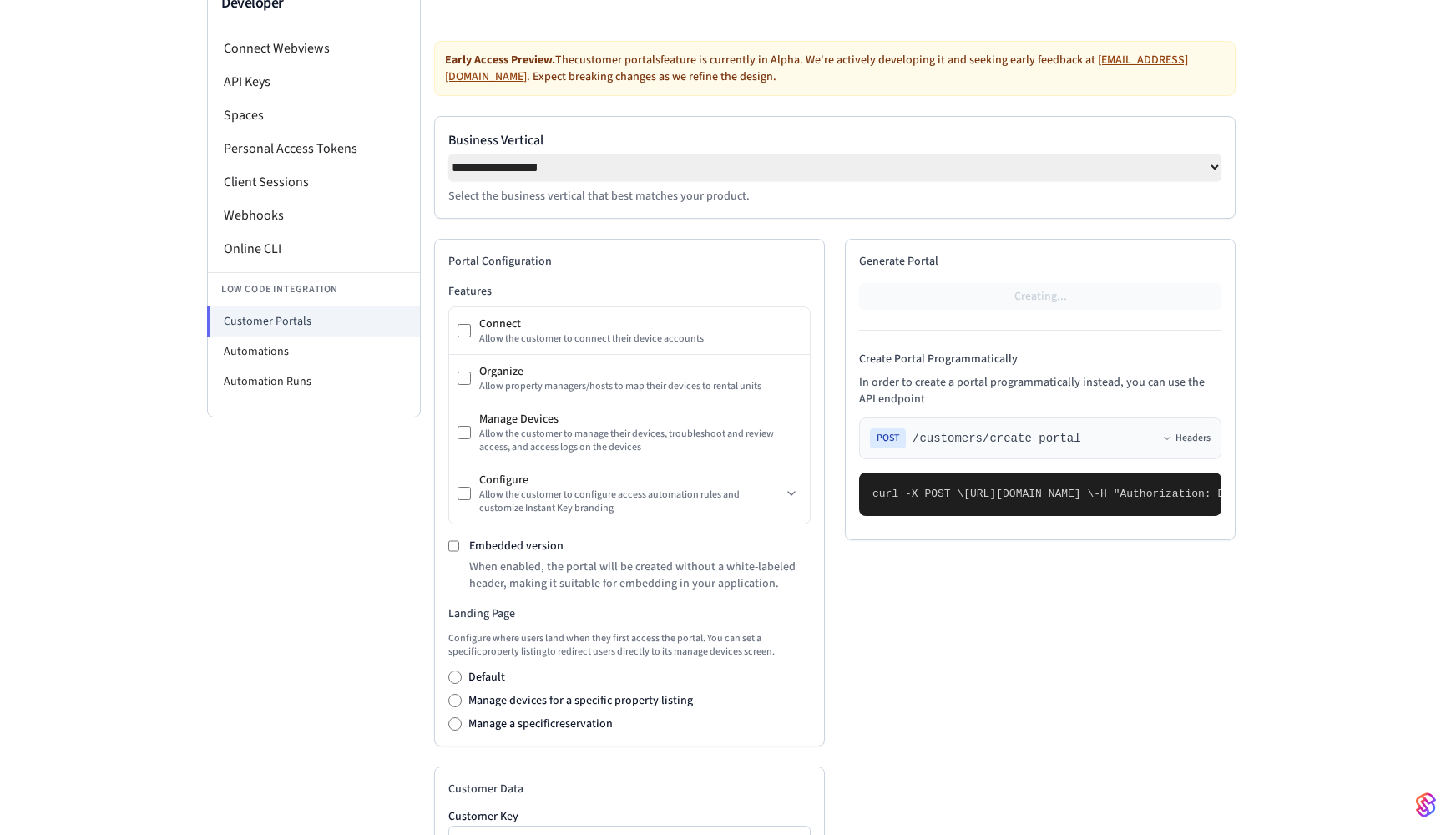
scroll to position [0, 0]
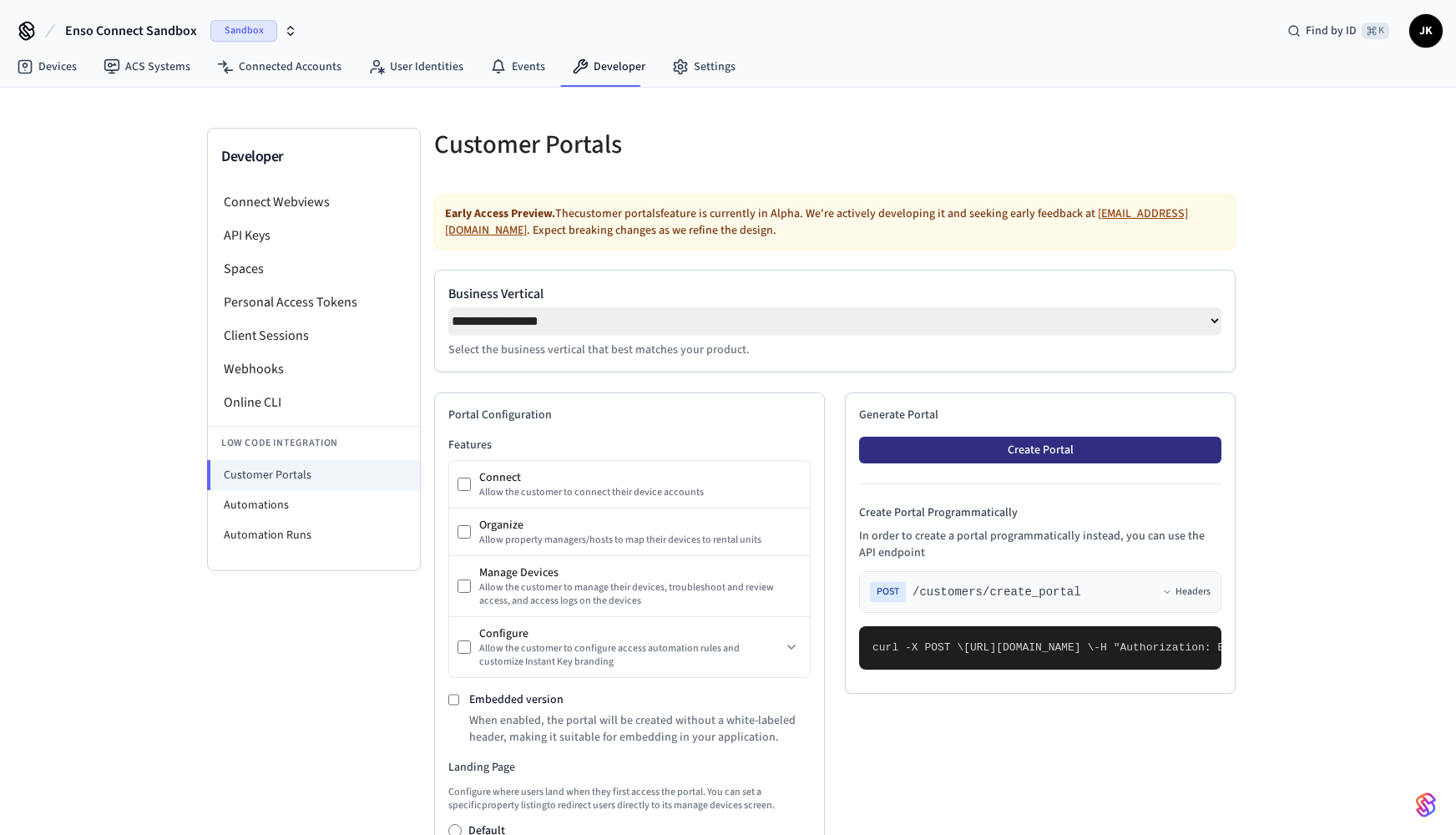
click at [990, 450] on button "Create Portal" at bounding box center [1041, 450] width 363 height 26
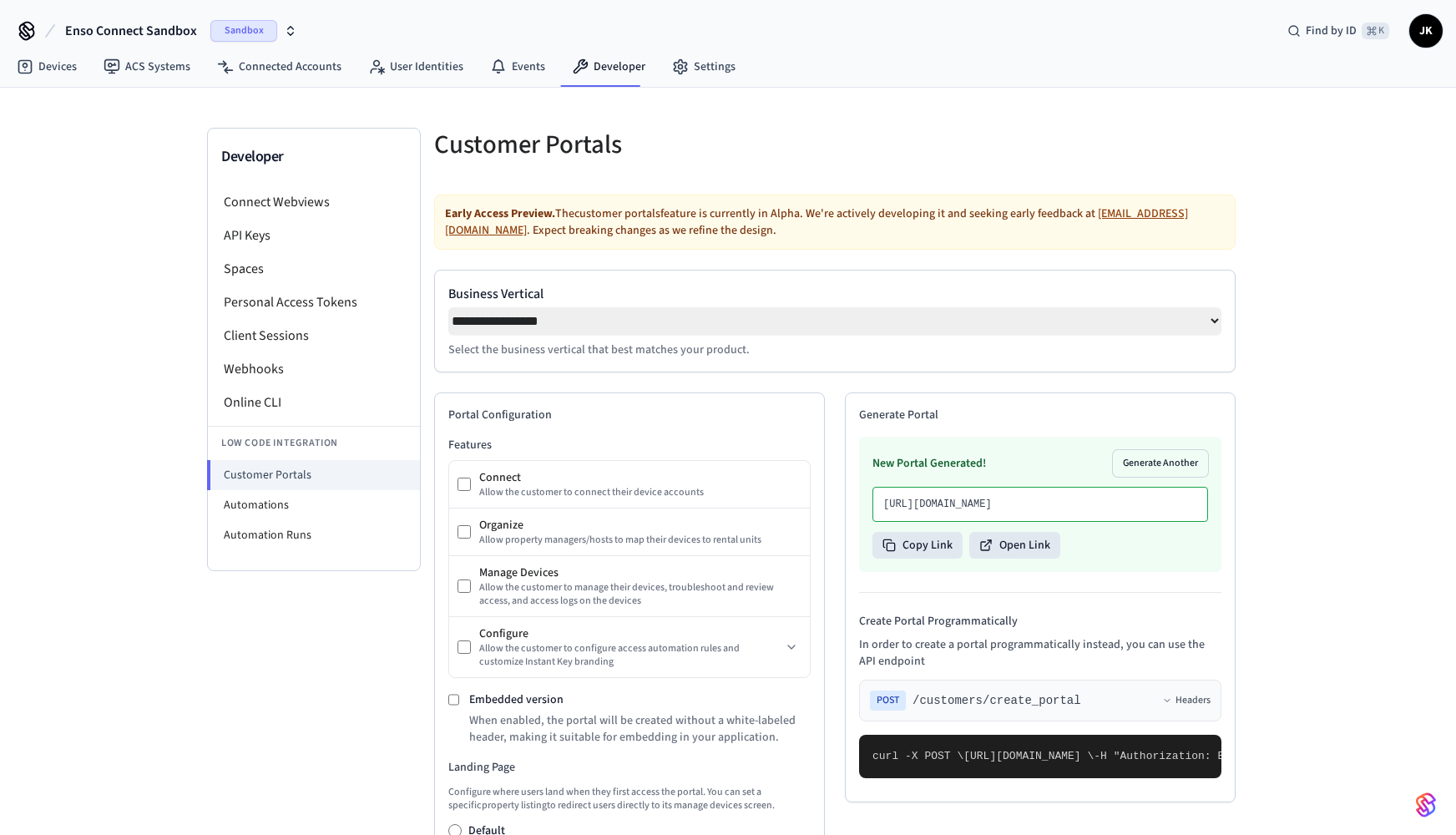
click at [1297, 581] on div "**********" at bounding box center [728, 722] width 1456 height 1269
click at [996, 559] on button "Open Link" at bounding box center [1014, 544] width 91 height 26
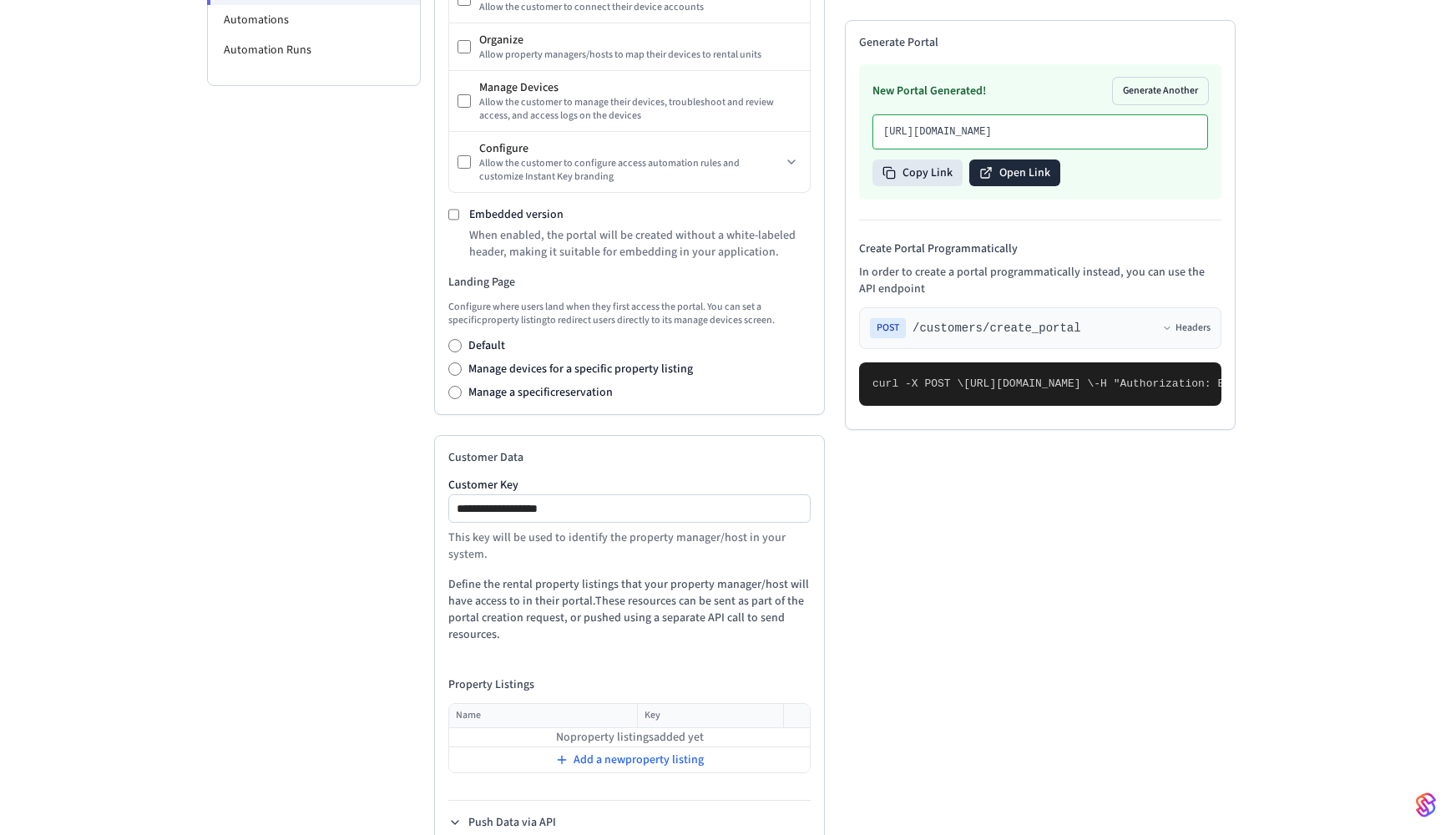
scroll to position [529, 0]
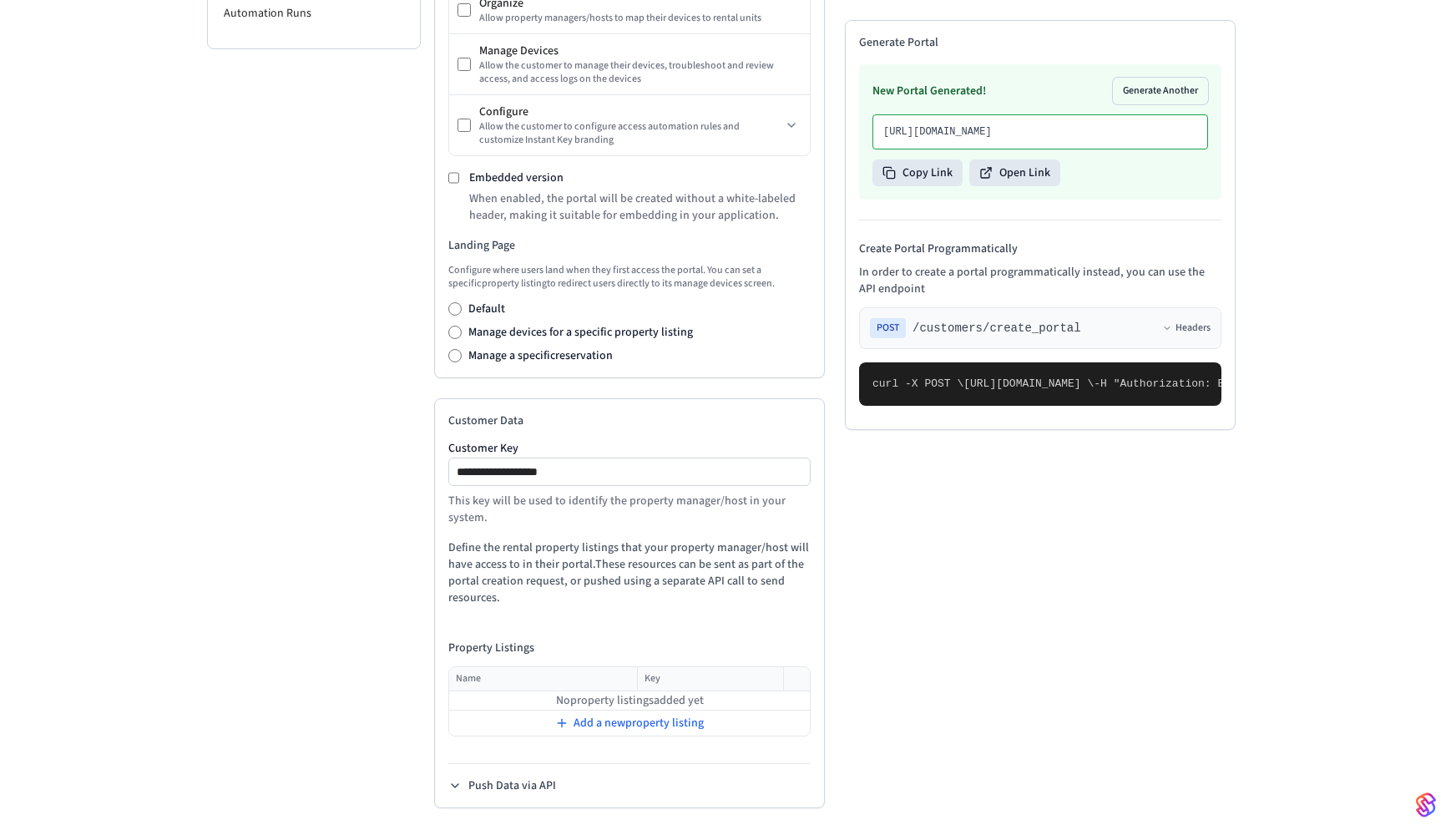
click at [657, 688] on td "No property listings added yet" at bounding box center [630, 701] width 361 height 20
click at [589, 688] on span "Add a new property listing" at bounding box center [639, 723] width 131 height 17
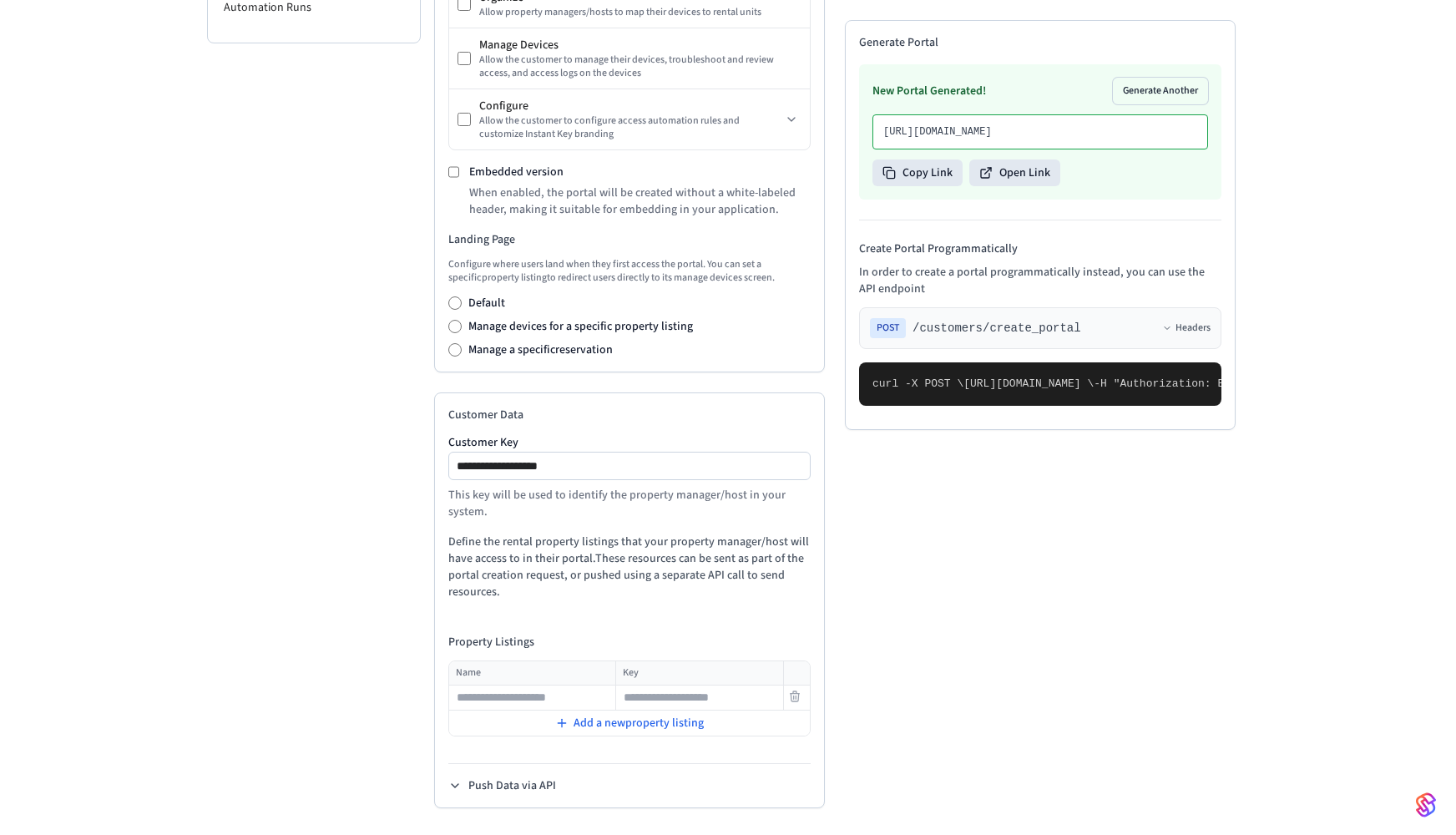
click at [561, 688] on input "text" at bounding box center [531, 697] width 165 height 20
type input "*********"
type input "*"
click at [641, 688] on span "Add a new property listing" at bounding box center [639, 723] width 131 height 17
click at [547, 688] on input "text" at bounding box center [531, 722] width 165 height 20
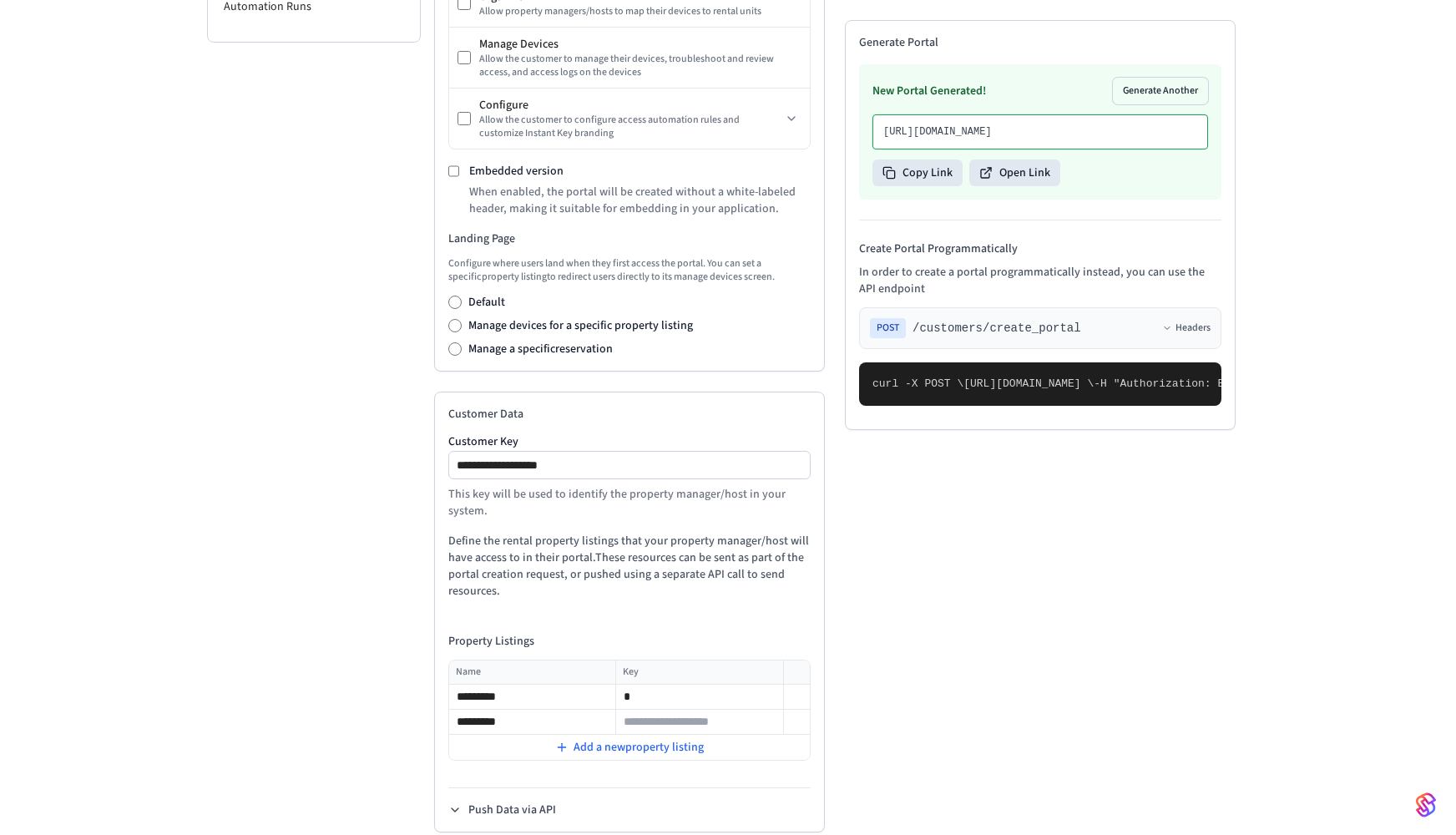
type input "*********"
type input "*"
click at [601, 688] on span "Add a new property listing" at bounding box center [639, 747] width 131 height 17
click at [541, 688] on input "text" at bounding box center [531, 747] width 165 height 20
type input "*********"
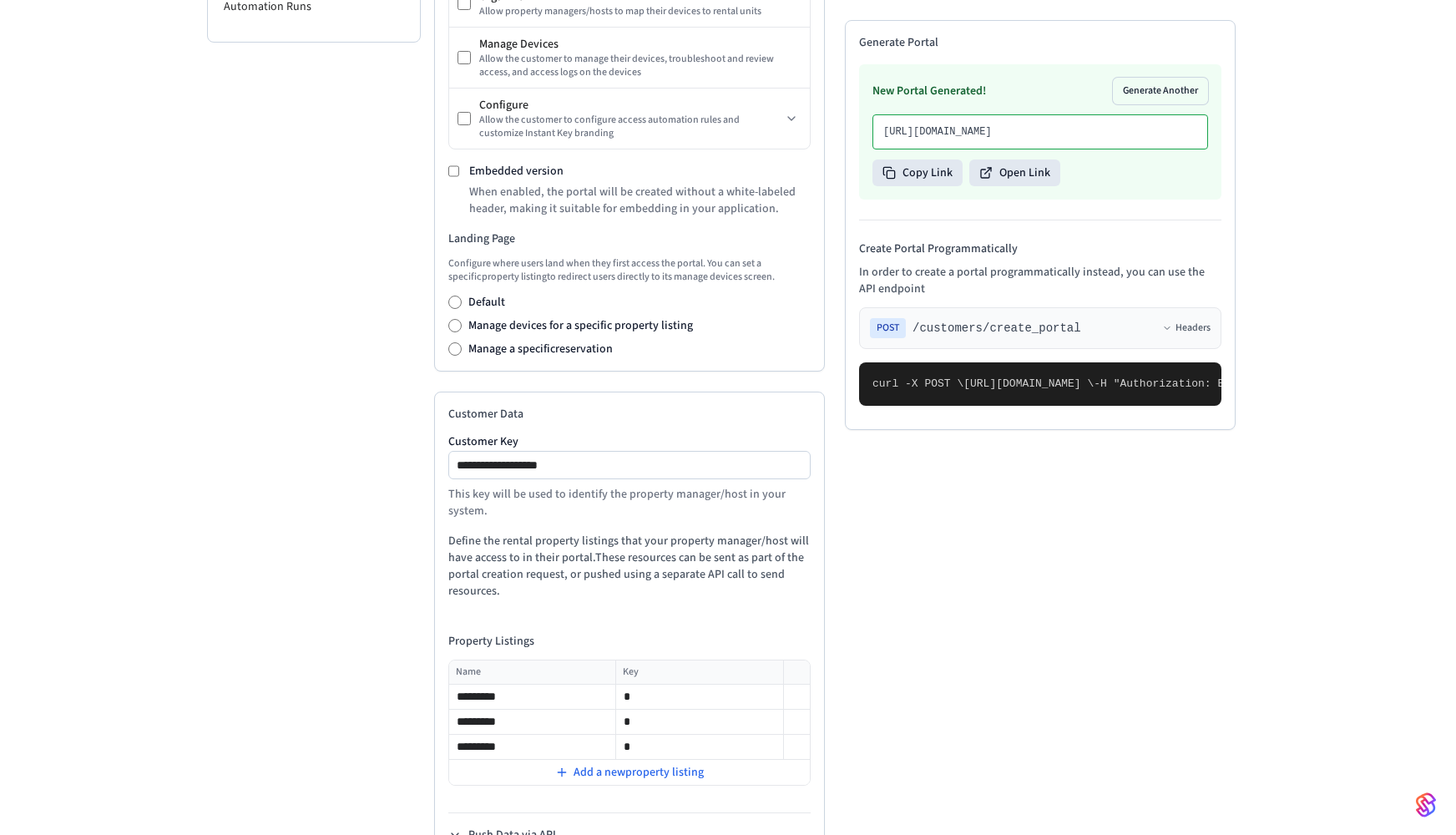
type input "*"
click at [535, 600] on p "Define the rental property listings that your property manager/host will have a…" at bounding box center [630, 566] width 363 height 66
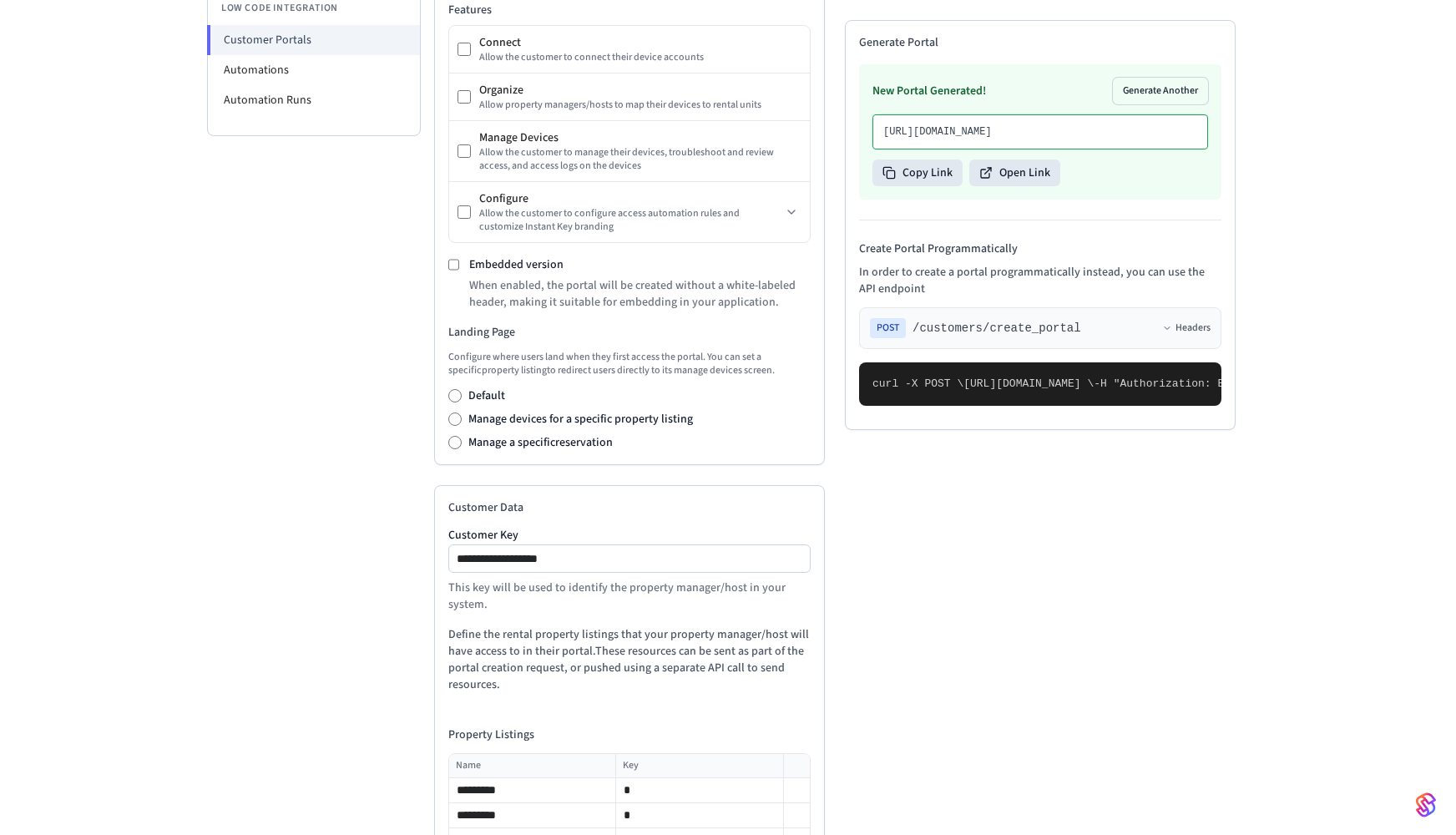
scroll to position [432, 0]
drag, startPoint x: 1040, startPoint y: 373, endPoint x: 1096, endPoint y: 418, distance: 71.8
click at [1096, 406] on pre "curl -X POST \ https://connect.getseam.com/customers/create_portal \ -H "Author…" at bounding box center [1041, 384] width 363 height 44
drag, startPoint x: 1096, startPoint y: 418, endPoint x: 1111, endPoint y: 402, distance: 21.9
click at [1096, 406] on pre "curl -X POST \ https://connect.getseam.com/customers/create_portal \ -H "Author…" at bounding box center [1041, 384] width 363 height 44
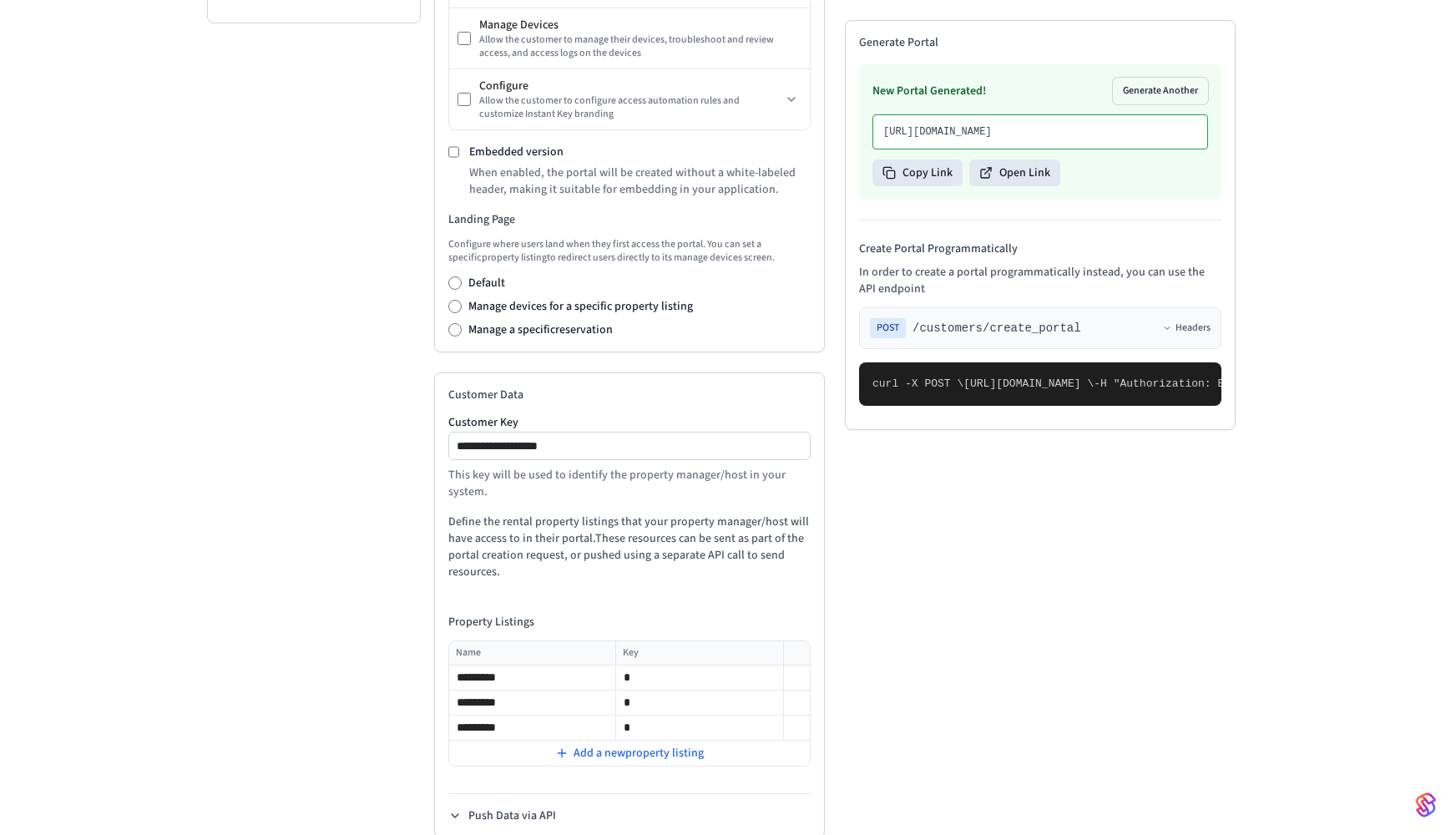
scroll to position [582, 0]
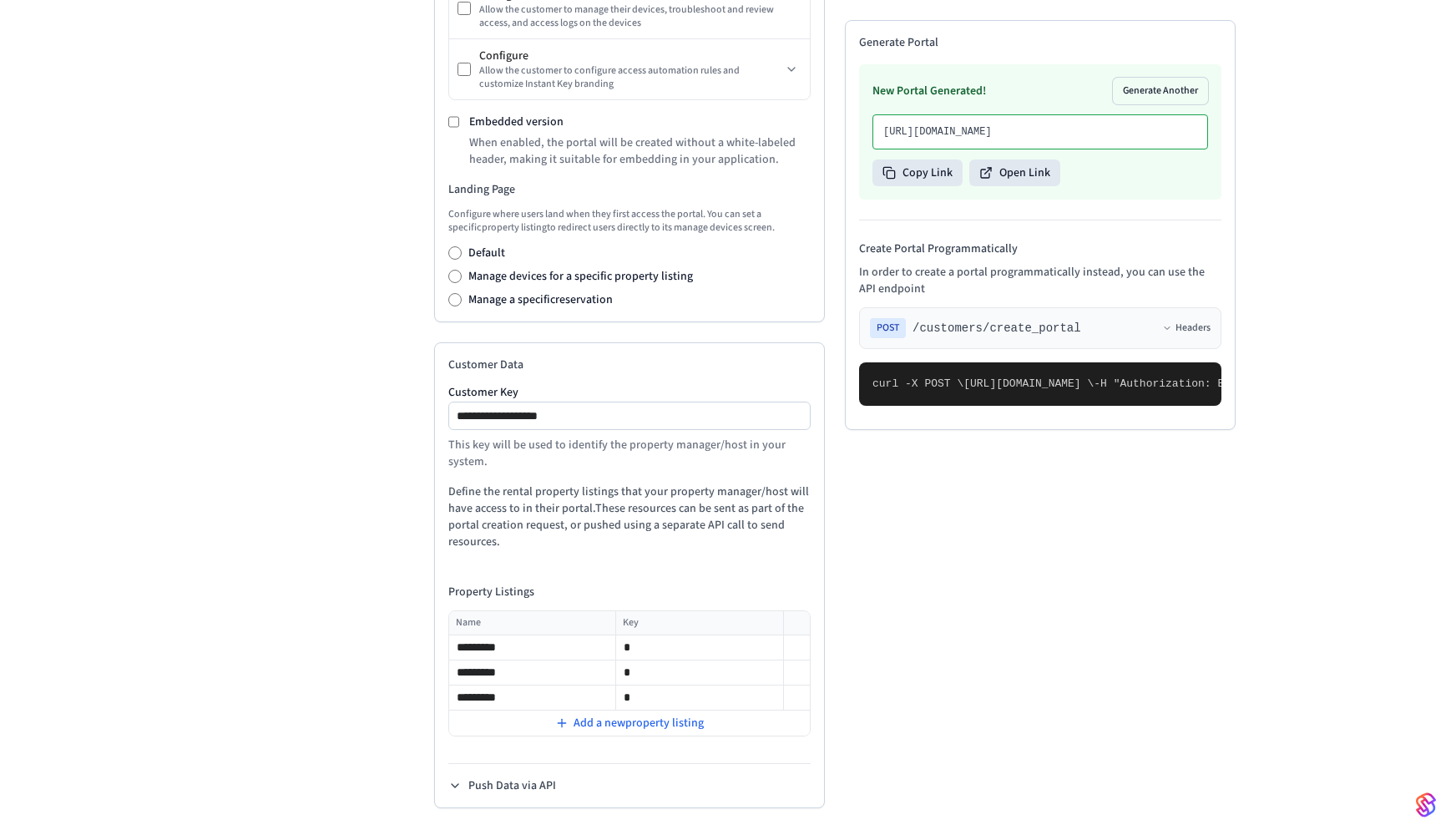
click at [1104, 406] on pre "curl -X POST \ https://connect.getseam.com/customers/create_portal \ -H "Author…" at bounding box center [1041, 384] width 363 height 44
drag, startPoint x: 873, startPoint y: 214, endPoint x: 966, endPoint y: 750, distance: 544.0
click at [960, 406] on pre "curl -X POST \ https://connect.getseam.com/customers/create_portal \ -H "Author…" at bounding box center [1041, 384] width 363 height 44
copy code "curl -X POST \ https://connect.getseam.com/customers/create_portal \ -H "Author…"
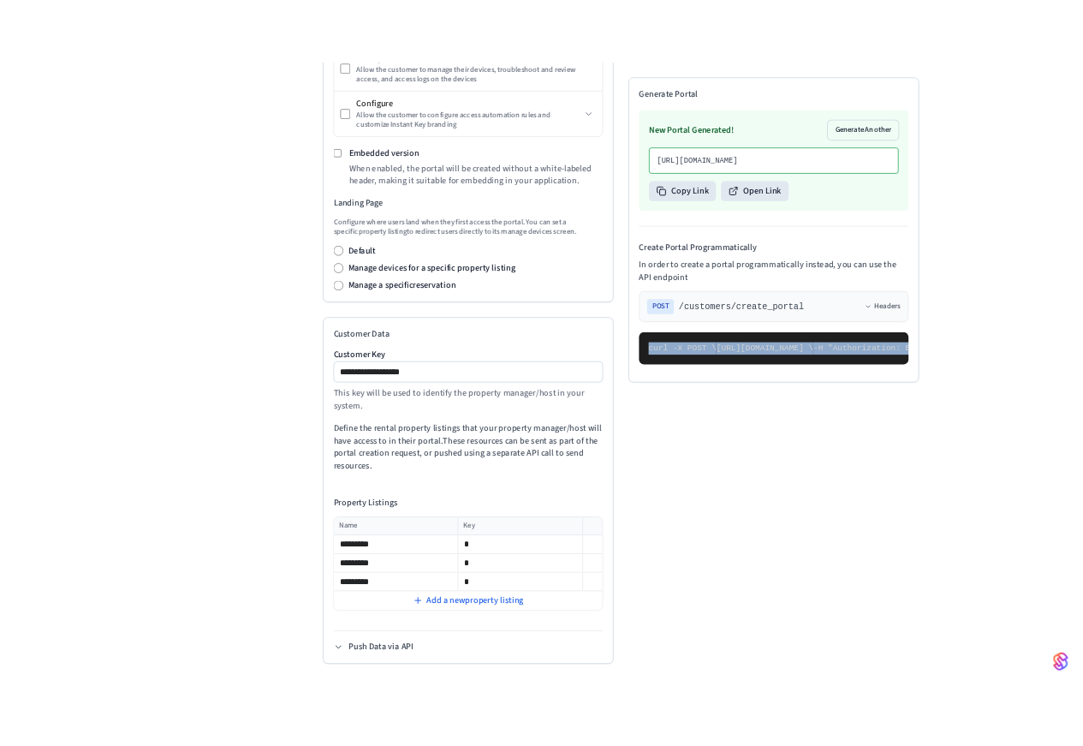
scroll to position [497, 0]
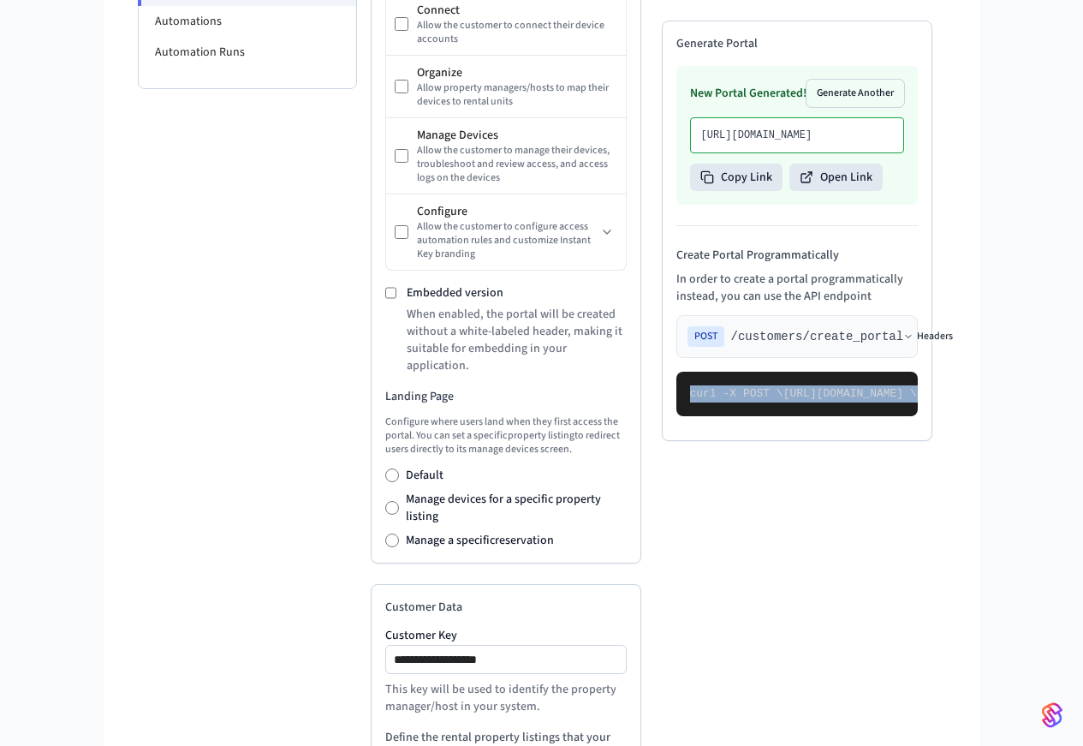
click at [953, 330] on button "Headers" at bounding box center [928, 337] width 50 height 14
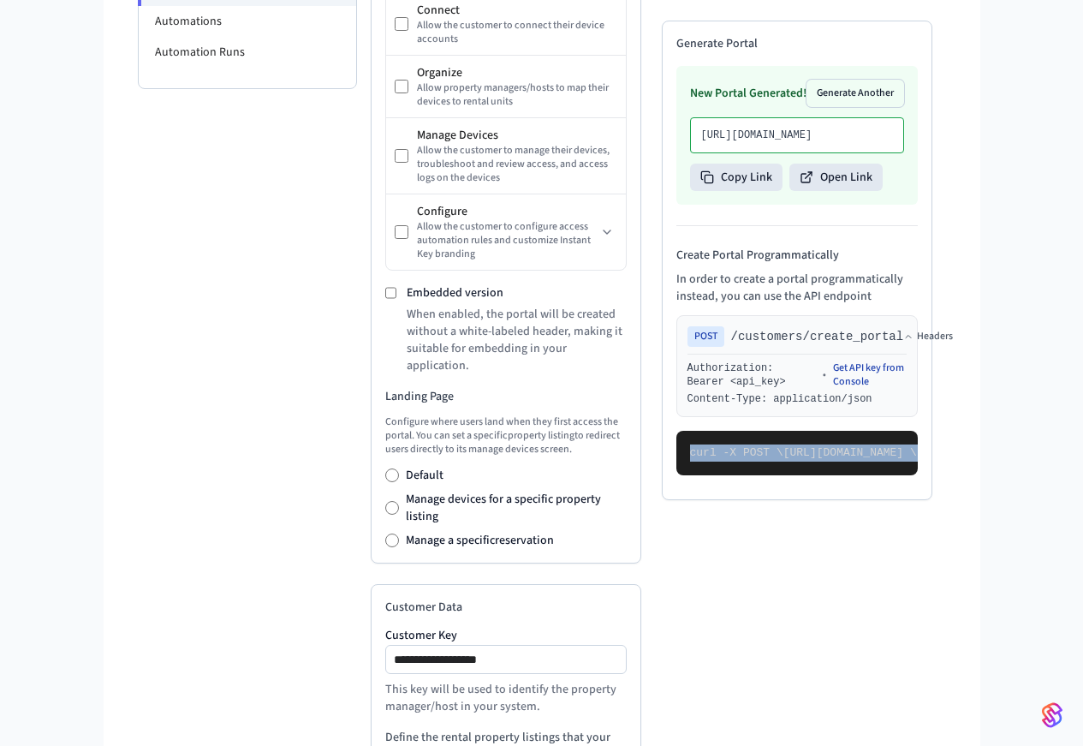
click at [907, 361] on link "Get API key from Console" at bounding box center [870, 374] width 74 height 27
click at [877, 431] on pre "curl -X POST \ https://connect.getseam.com/customers/create_portal \ -H "Author…" at bounding box center [796, 453] width 241 height 45
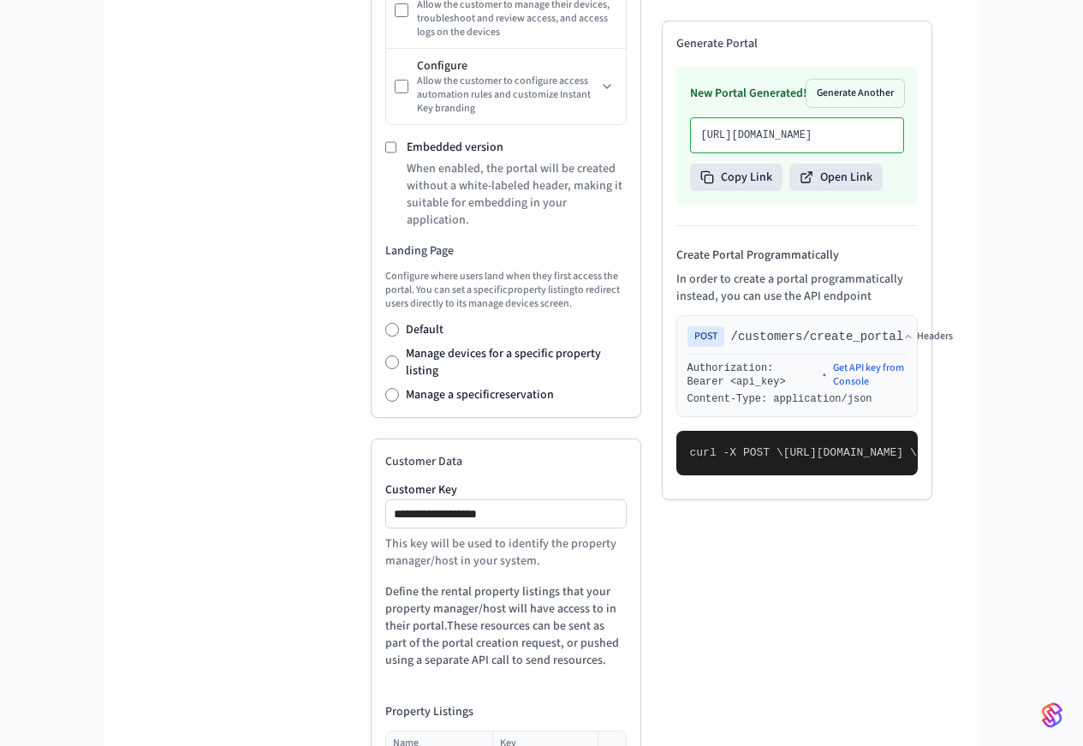
scroll to position [747, 0]
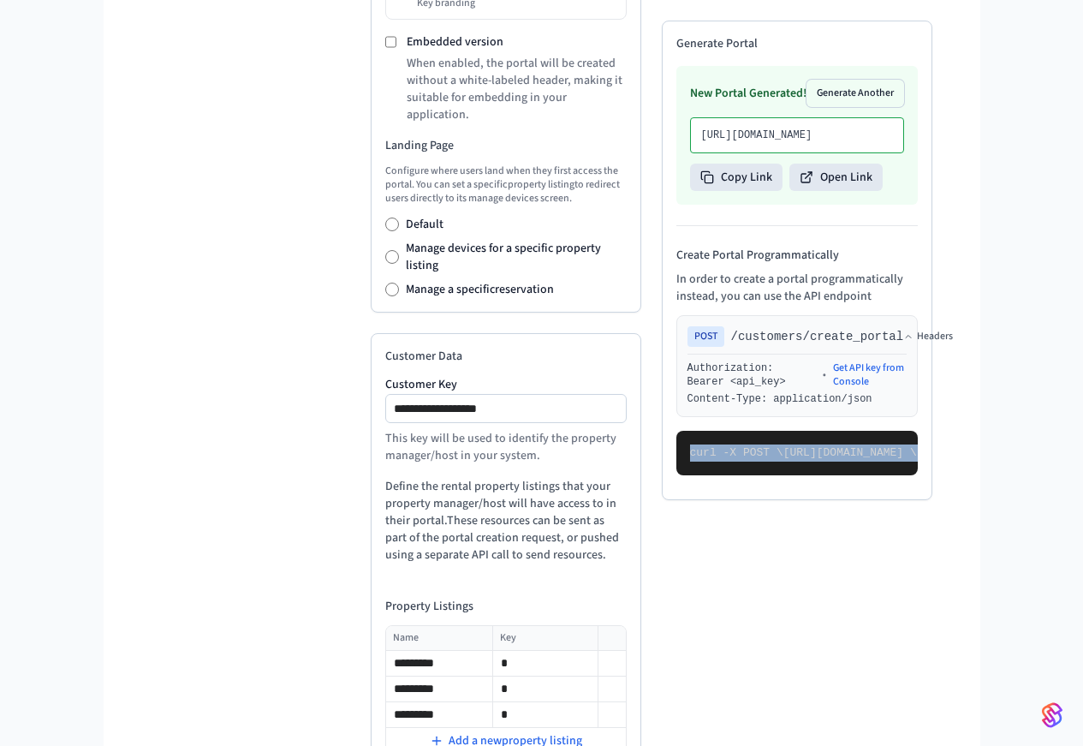
drag, startPoint x: 699, startPoint y: 364, endPoint x: 735, endPoint y: 663, distance: 301.8
click at [735, 475] on pre "curl -X POST \ https://connect.getseam.com/customers/create_portal \ -H "Author…" at bounding box center [796, 453] width 241 height 45
copy code "curl -X POST \ https://connect.getseam.com/customers/create_portal \ -H "Author…"
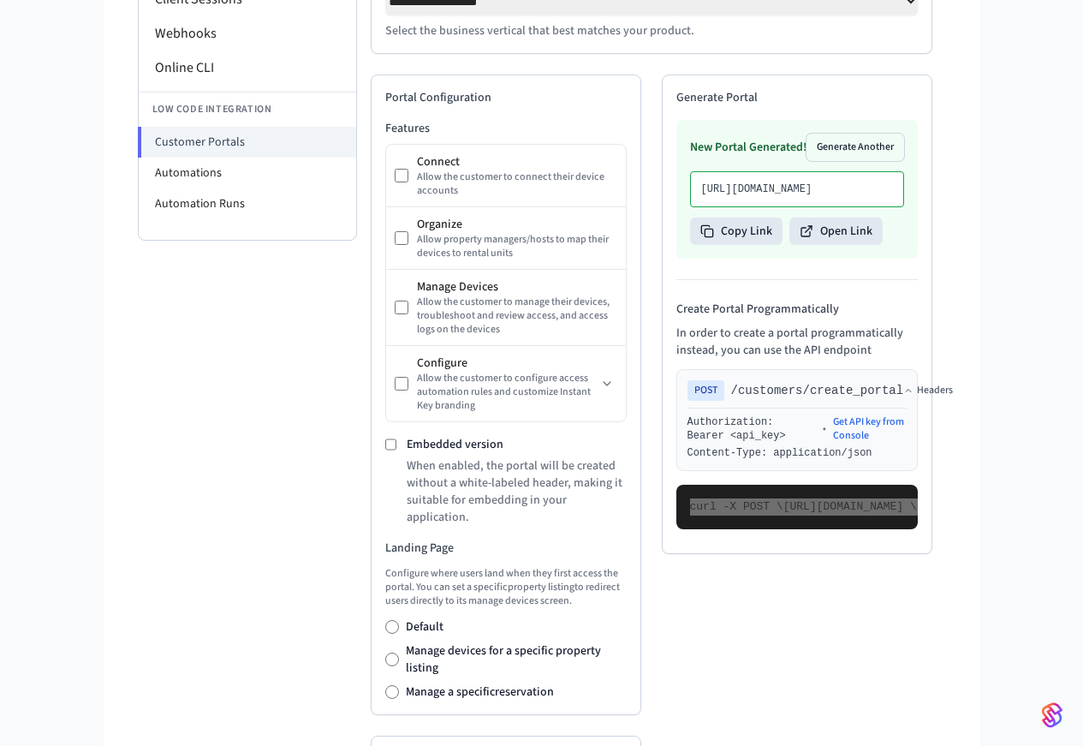
scroll to position [353, 0]
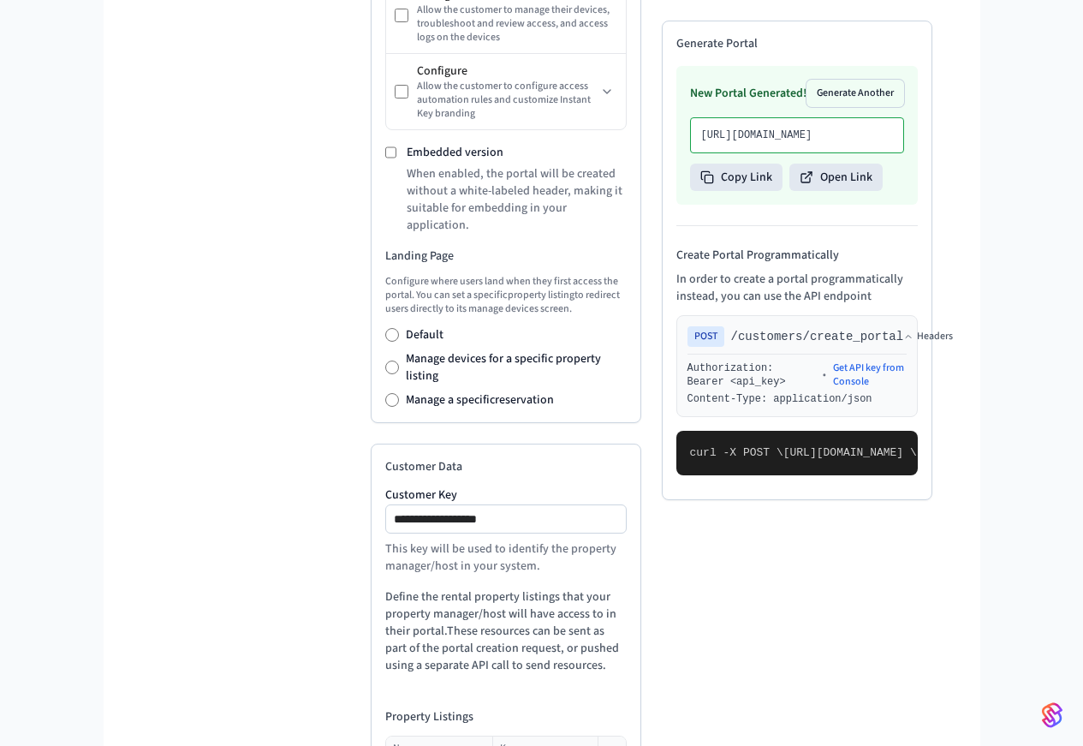
scroll to position [747, 0]
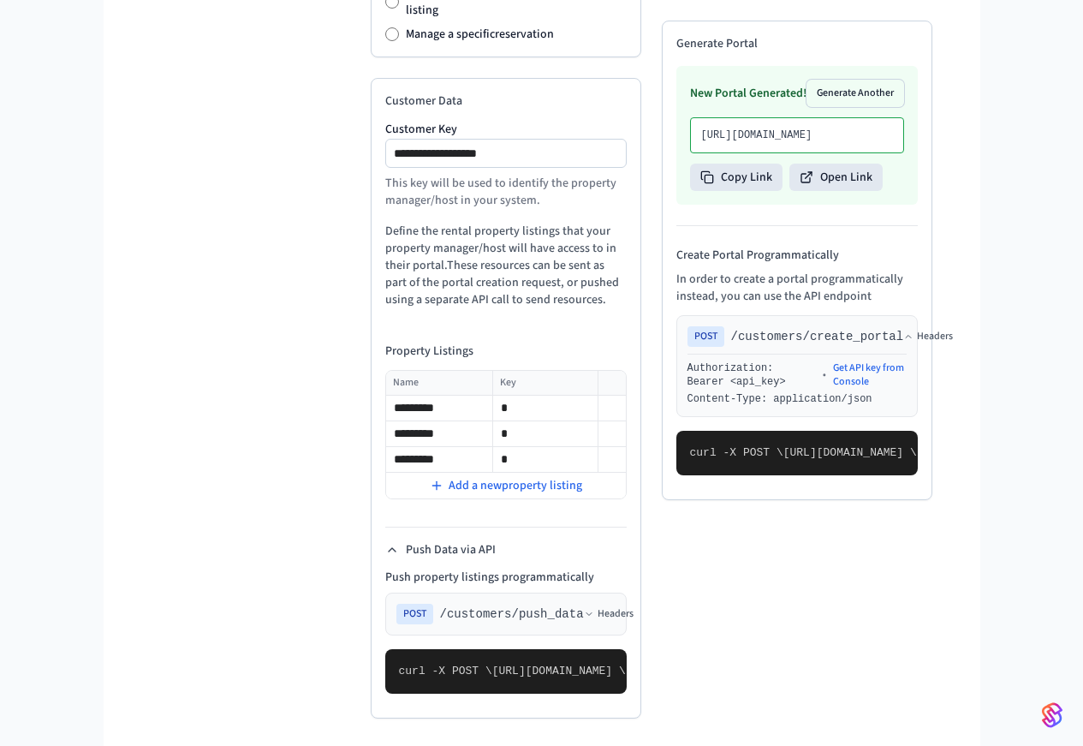
scroll to position [1139, 0]
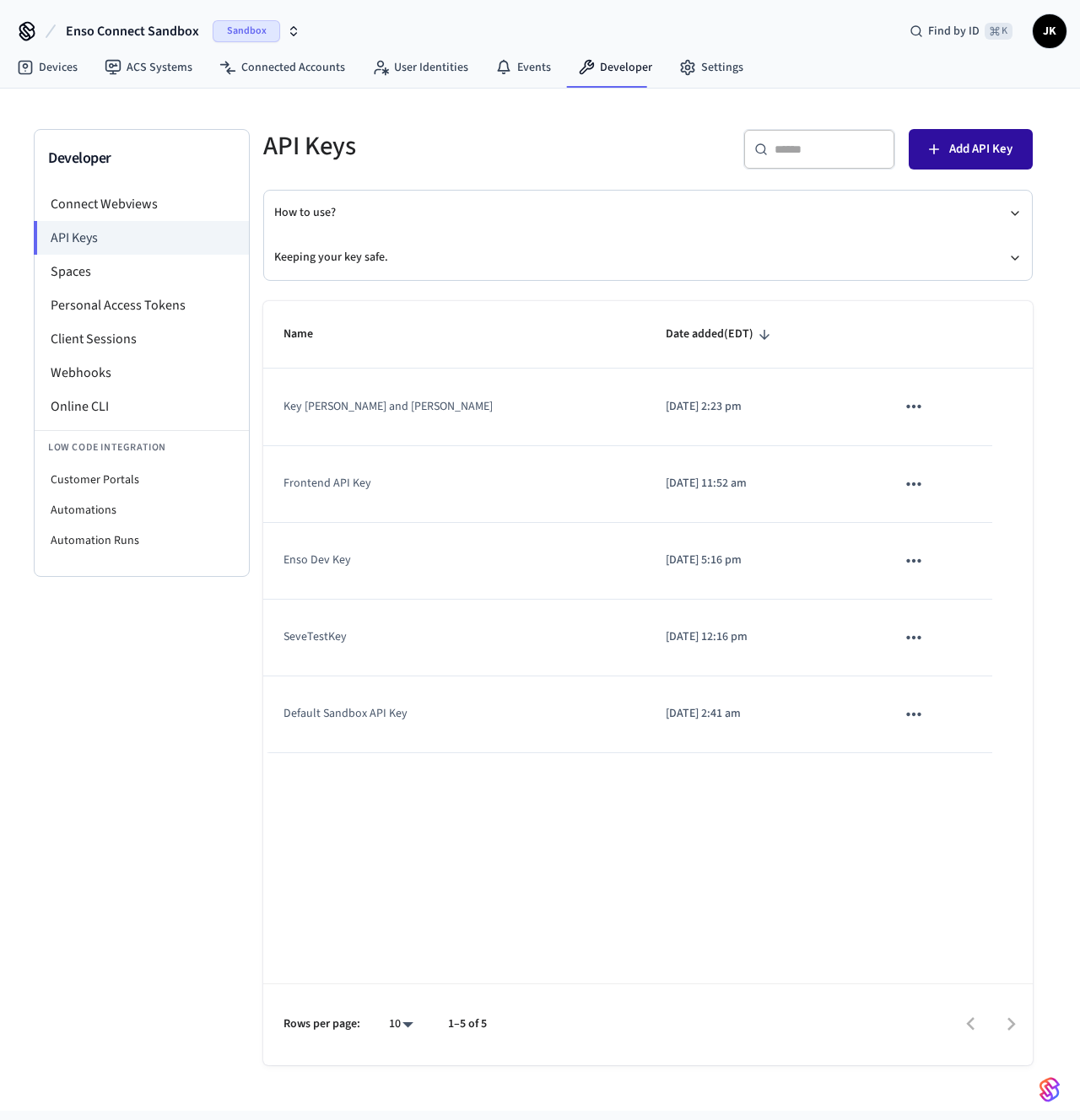
click at [955, 166] on button "Add API Key" at bounding box center [971, 149] width 124 height 40
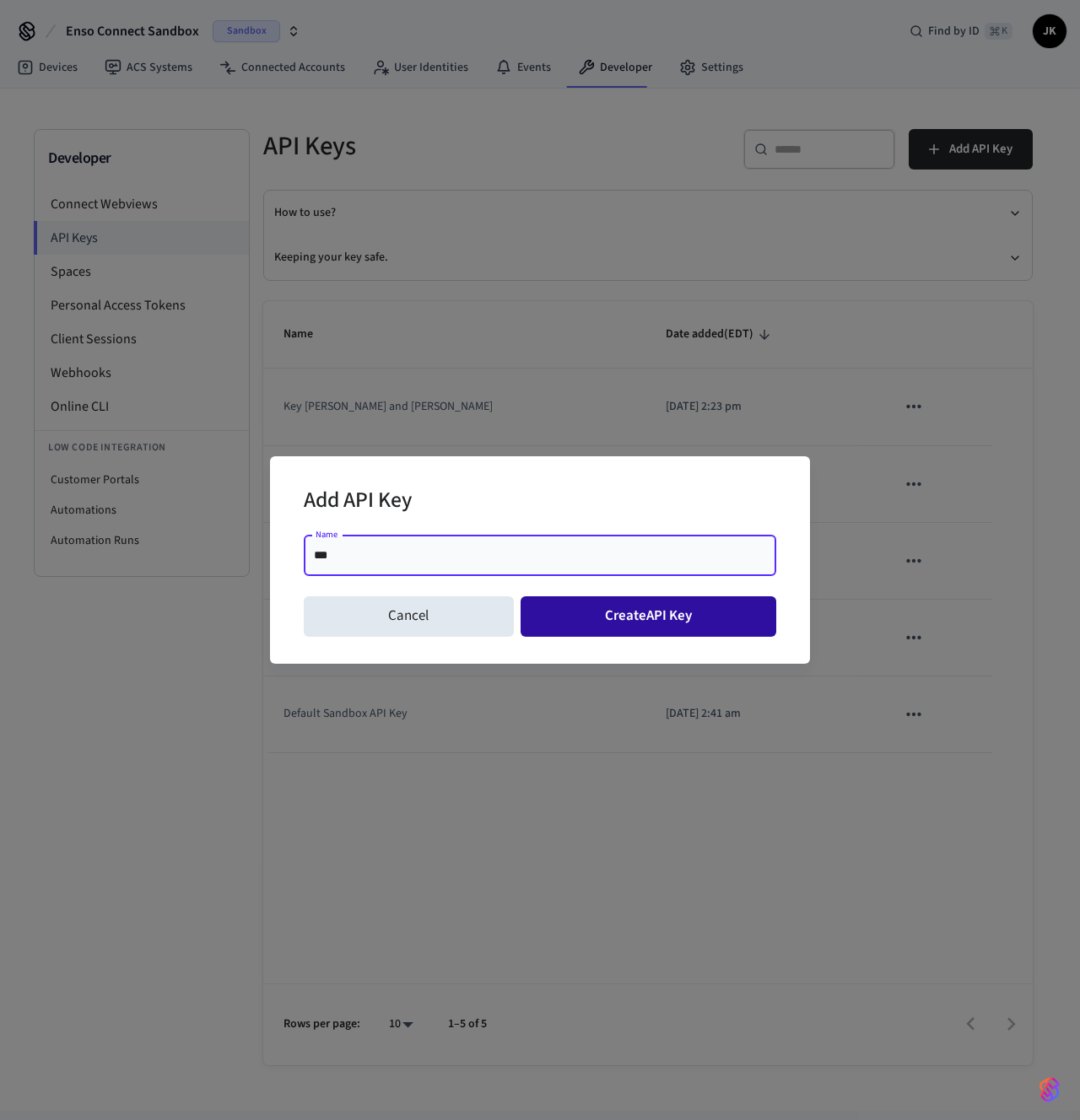
type input "***"
click at [743, 614] on button "Create API Key" at bounding box center [648, 616] width 256 height 40
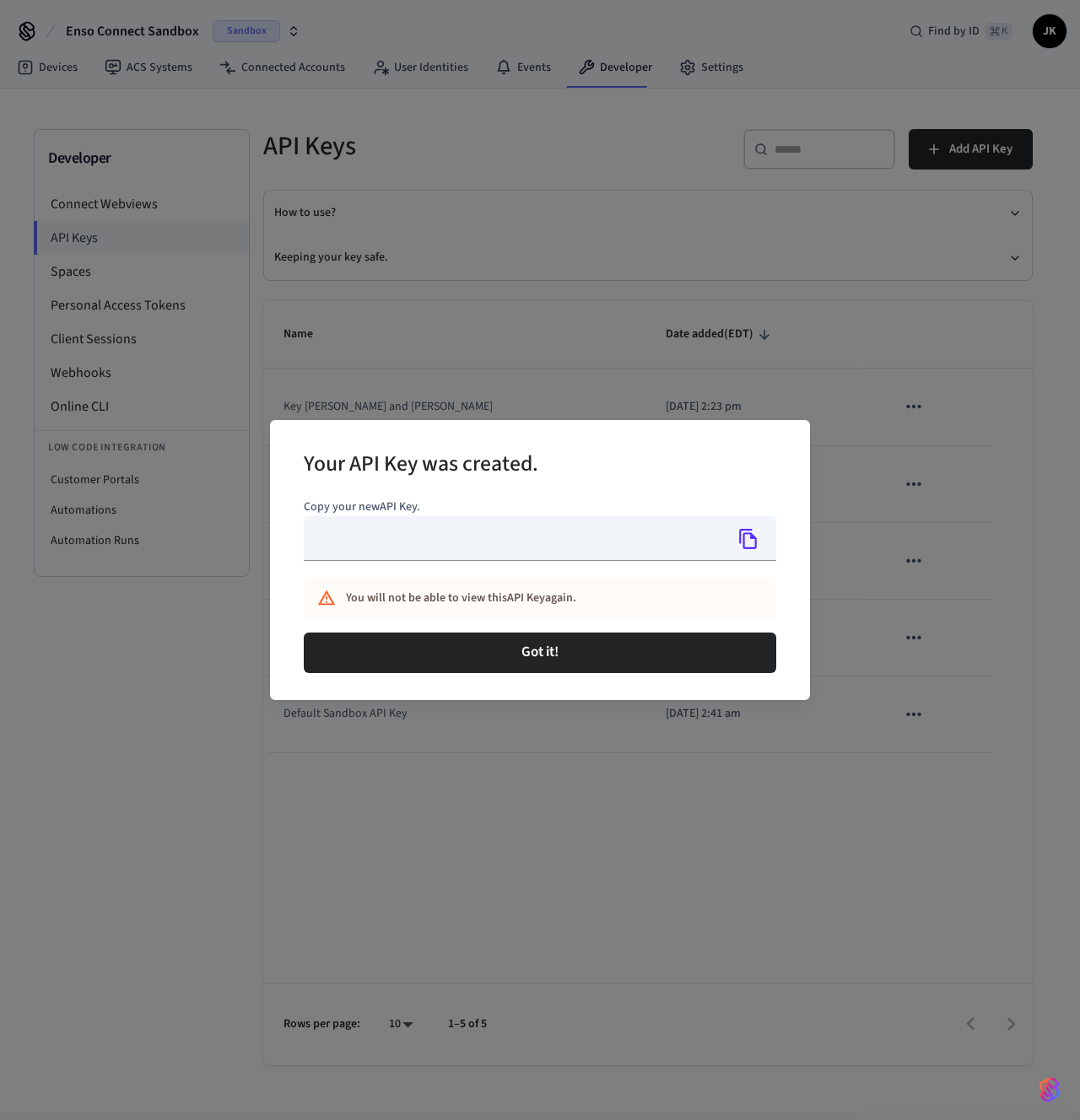
type input "**********"
click at [747, 540] on icon "Copy" at bounding box center [748, 539] width 22 height 22
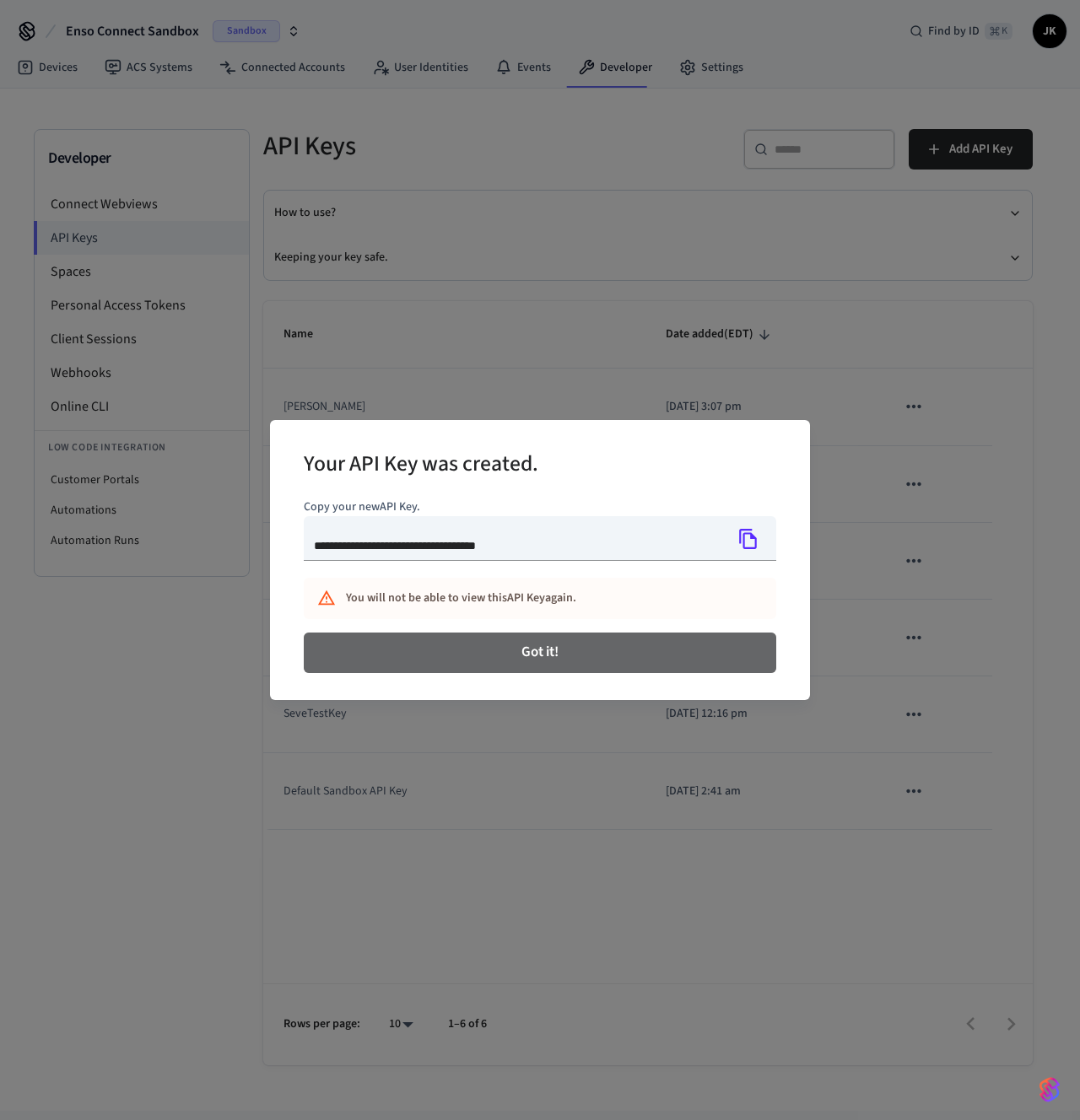
drag, startPoint x: 590, startPoint y: 651, endPoint x: 595, endPoint y: 623, distance: 28.4
click at [590, 651] on button "Got it!" at bounding box center [539, 652] width 472 height 40
